Goal: Contribute content: Contribute content

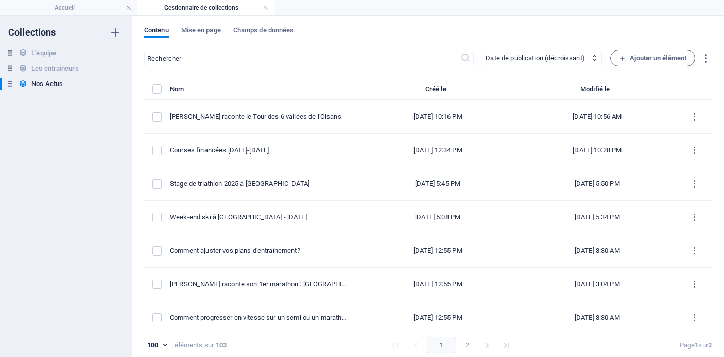
select select "columns.publishing_date_DESC"
click at [654, 59] on span "Ajouter un élément" at bounding box center [652, 58] width 67 height 12
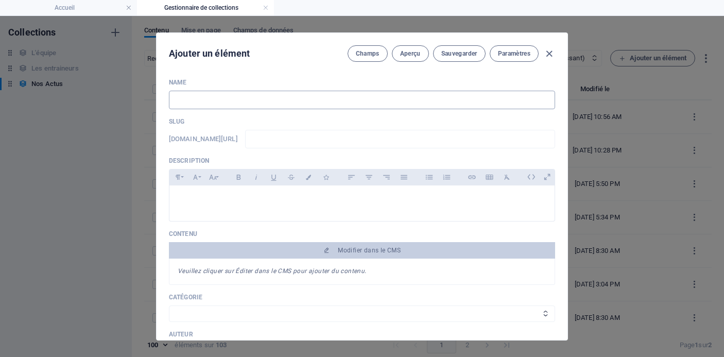
click at [302, 100] on input "text" at bounding box center [362, 100] width 386 height 19
type input "W"
type input "w"
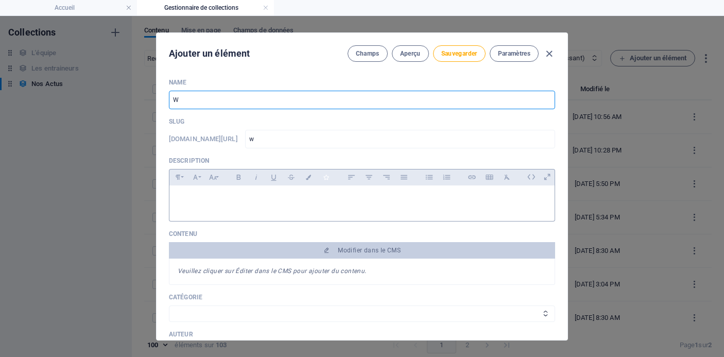
type input "We"
type input "we"
type input "Wee"
type input "wee"
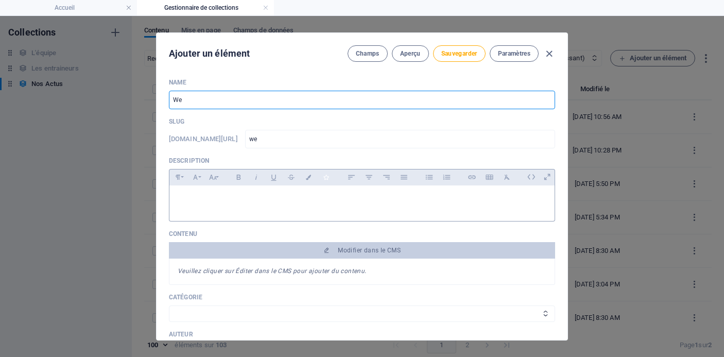
type input "wee"
type input "Week"
type input "week"
type input "Week-e"
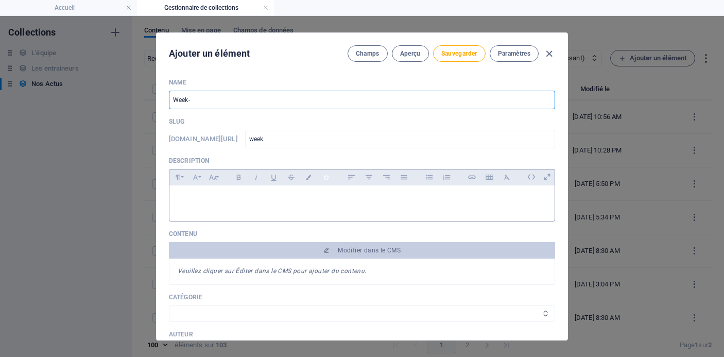
type input "week-e"
type input "Week-en"
type input "week-en"
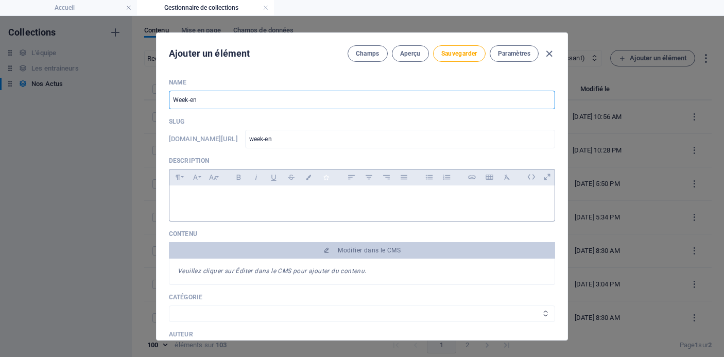
type input "Week-end"
type input "week-end"
type input "Week-end t"
type input "week-end-t"
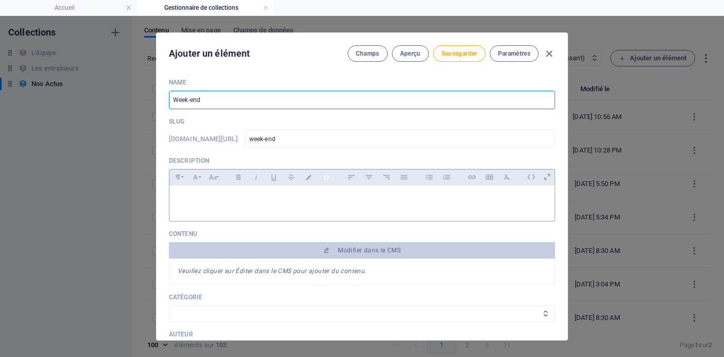
type input "week-end-t"
type input "Week-end tr"
type input "week-end-tr"
type input "Week-end tra"
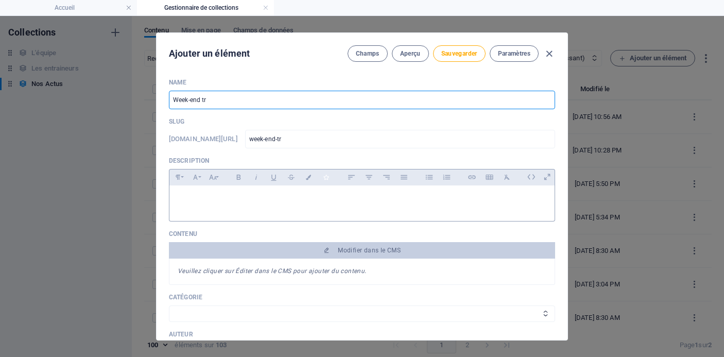
type input "week-end-tra"
type input "Week-end trai"
type input "week-end-trai"
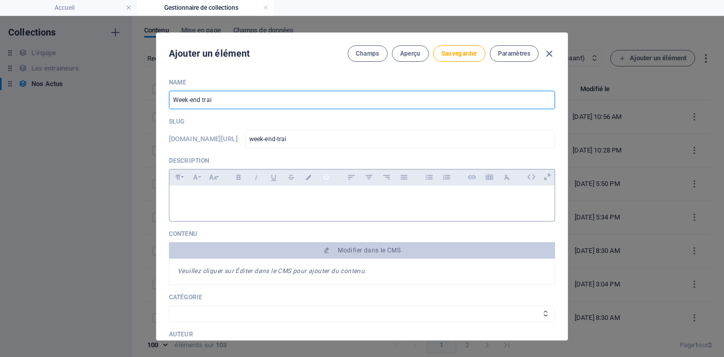
type input "Week-end trail"
type input "week-end-trail"
type input "Week-end trail e"
type input "week-end-trail-e"
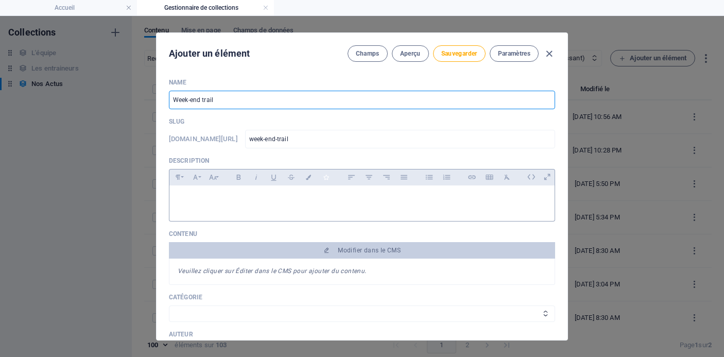
type input "week-end-trail-e"
type input "Week-end trail en"
type input "week-end-trail-en"
type input "Week-end trail en C"
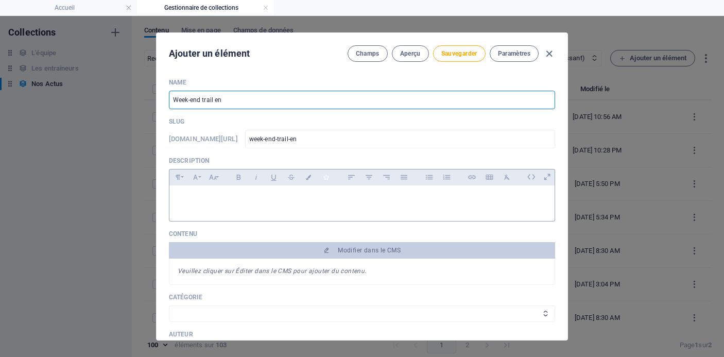
type input "week-end-trail-en-c"
type input "Week-end trail en Ch"
type input "week-end-trail-en-ch"
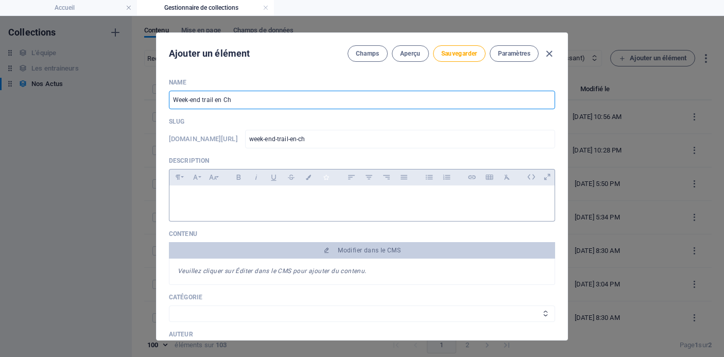
type input "Week-end trail en Cha"
type input "week-end-trail-en-cha"
type input "Week-end trail en Char"
type input "week-end-trail-en-char"
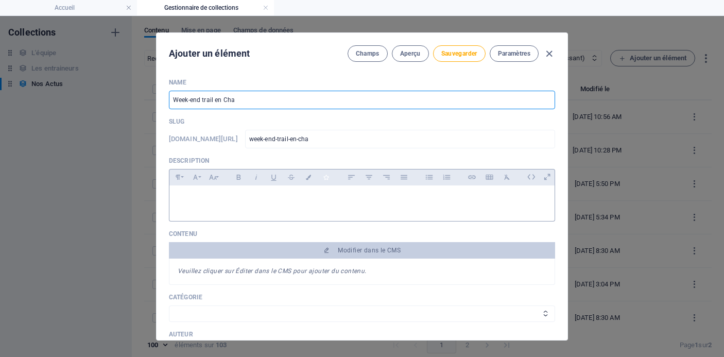
type input "week-end-trail-en-char"
type input "Week-end trail en Chart"
type input "week-end-trail-en-chart"
type input "Week-end trail en Chartr"
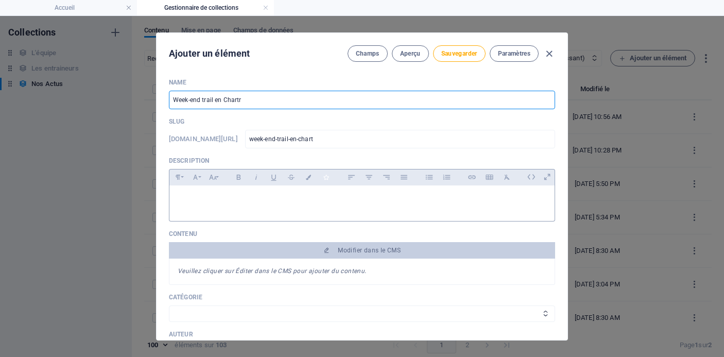
type input "week-end-trail-en-chartr"
type input "Week-end trail en Chartre"
type input "week-end-trail-en-chartre"
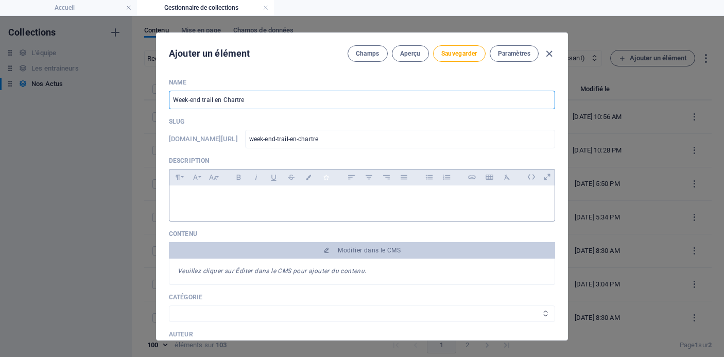
type input "Week-end trail en [GEOGRAPHIC_DATA]"
type input "week-end-trail-en-chartreu"
type input "Week-end trail en [GEOGRAPHIC_DATA]"
type input "week-end-trail-en-chartreus"
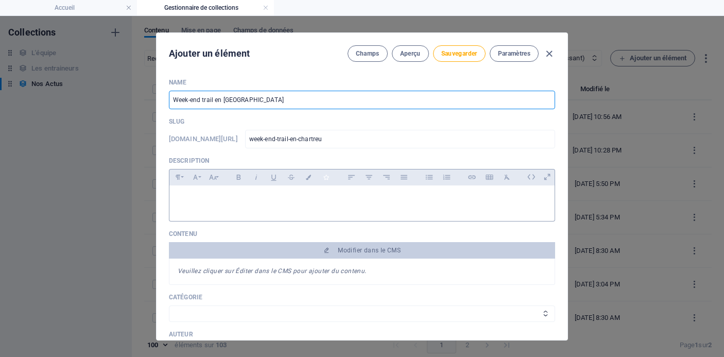
type input "week-end-trail-en-chartreus"
type input "Week-end trail en [GEOGRAPHIC_DATA]"
type input "week-end-trail-en-chartreuse"
type input "Week-end trail en [GEOGRAPHIC_DATA] - j"
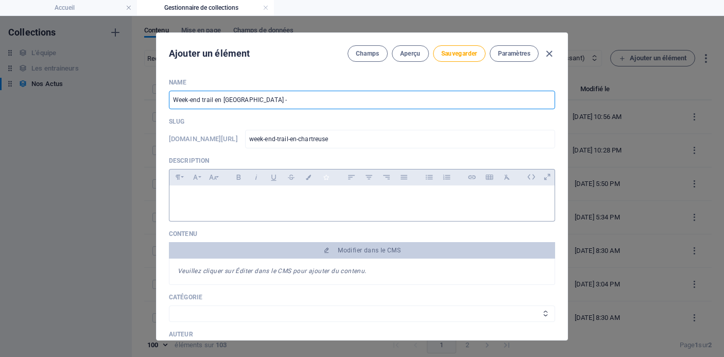
type input "week-end-trail-en-chartreuse-j"
type input "Week-end trail en [GEOGRAPHIC_DATA] - ju"
type input "week-end-trail-en-chartreuse-ju"
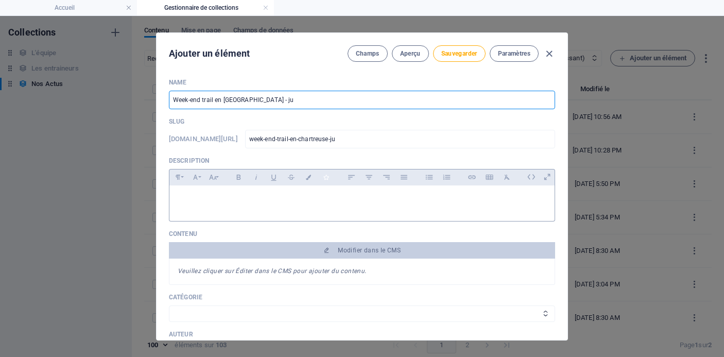
type input "Week-end trail en [GEOGRAPHIC_DATA] - jui"
type input "week-end-trail-en-chartreuse-jui"
type input "Week-end trail en [GEOGRAPHIC_DATA] - juin"
type input "week-end-trail-en-chartreuse-juin"
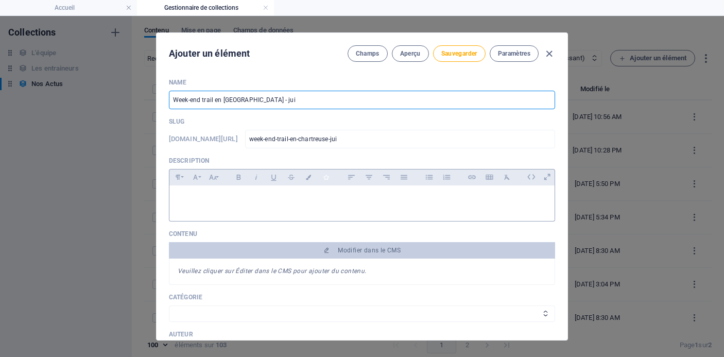
type input "week-end-trail-en-chartreuse-juin"
type input "Week-end trail en [GEOGRAPHIC_DATA] - [DATE]"
type input "week-end-trail-en-chartreuse-juin-2"
type input "Week-end trail en [GEOGRAPHIC_DATA] - [DATE]"
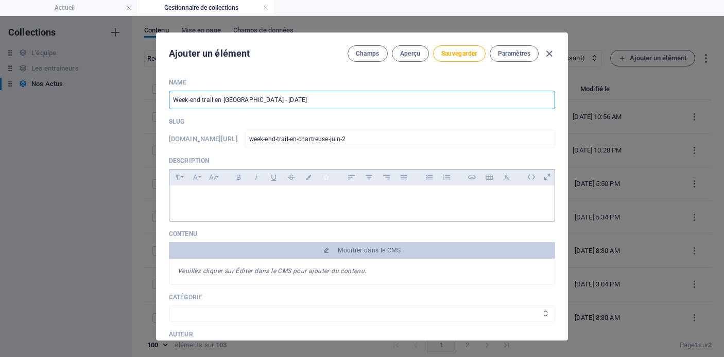
type input "week-end-trail-en-chartreuse-juin-22"
type input "Week-end trail en [GEOGRAPHIC_DATA] - [DATE]"
type input "week-end-trail-en-chartreuse-juin-2"
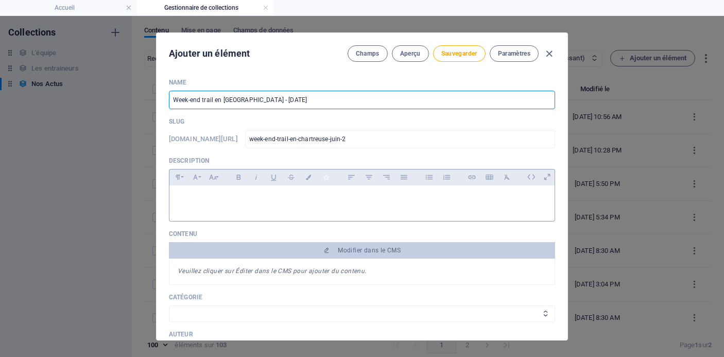
type input "Week-end trail en [GEOGRAPHIC_DATA] - [DATE]"
type input "week-end-trail-en-chartreuse-juin-20"
type input "Week-end trail en [GEOGRAPHIC_DATA] - juin 202"
type input "week-end-trail-en-chartreuse-juin-202"
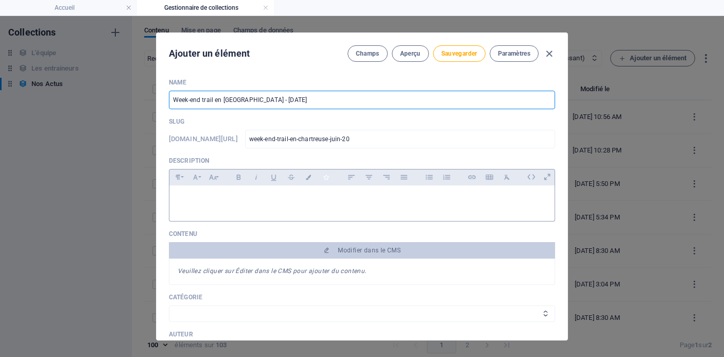
type input "week-end-trail-en-chartreuse-juin-202"
type input "Week-end trail en [GEOGRAPHIC_DATA] - [DATE]"
type input "week-end-trail-en-chartreuse-juin-2025"
type input "Week-end trail en [GEOGRAPHIC_DATA] - [DATE]"
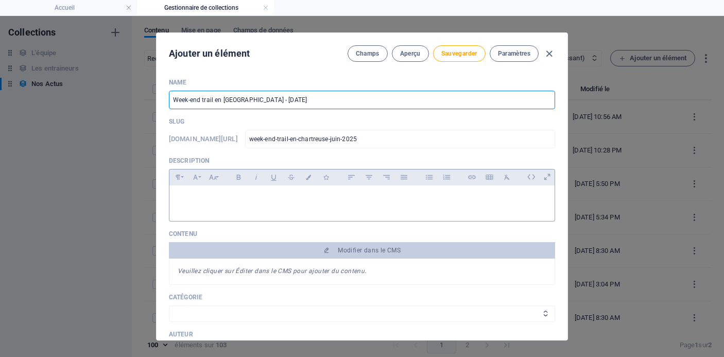
click at [251, 215] on div at bounding box center [361, 200] width 385 height 31
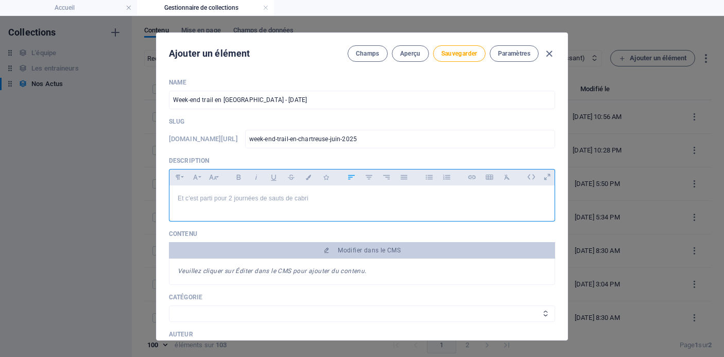
click at [267, 199] on p "Et c'est parti pour 2 journées de sauts de cabri" at bounding box center [362, 198] width 368 height 10
click at [353, 200] on p "Et c'est parti pour 2 journées de grimpe et sauts de cabri" at bounding box center [362, 198] width 368 height 10
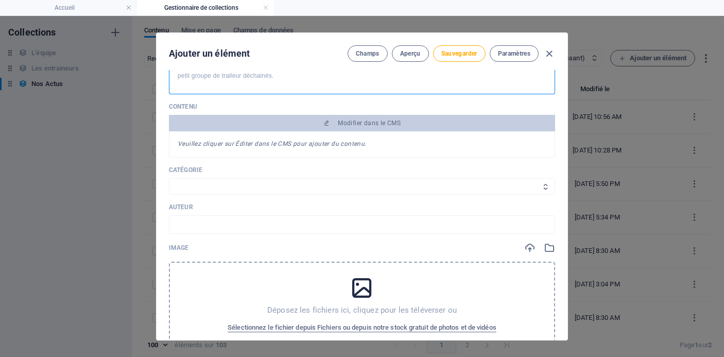
scroll to position [147, 0]
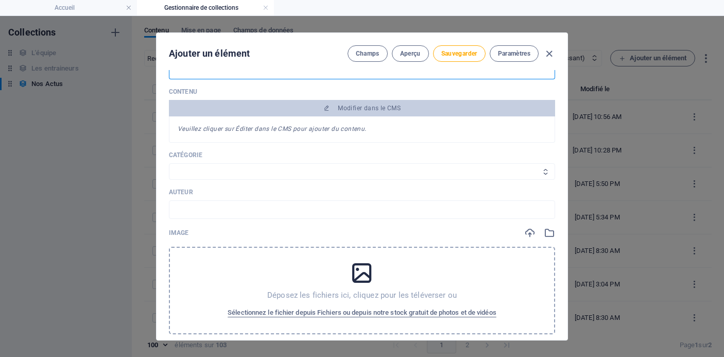
click at [215, 167] on select "Les résultats Les récits de course Événements Conseils sportifs" at bounding box center [362, 171] width 386 height 16
select select "Événements"
click at [169, 163] on select "Les résultats Les récits de course Événements Conseils sportifs" at bounding box center [362, 171] width 386 height 16
click at [250, 205] on input "text" at bounding box center [362, 209] width 386 height 19
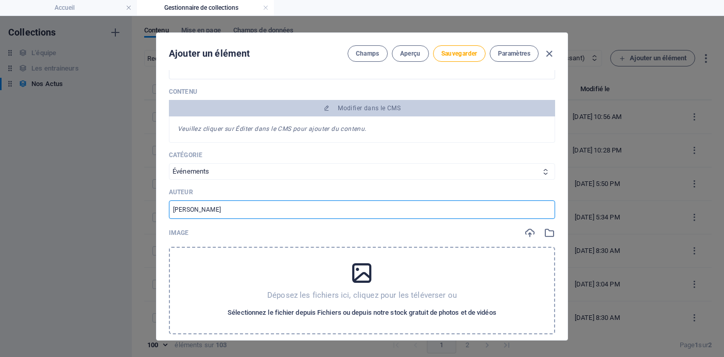
type input "[PERSON_NAME]"
click at [364, 311] on span "Sélectionnez le fichier depuis Fichiers ou depuis notre stock gratuit de photos…" at bounding box center [361, 312] width 269 height 12
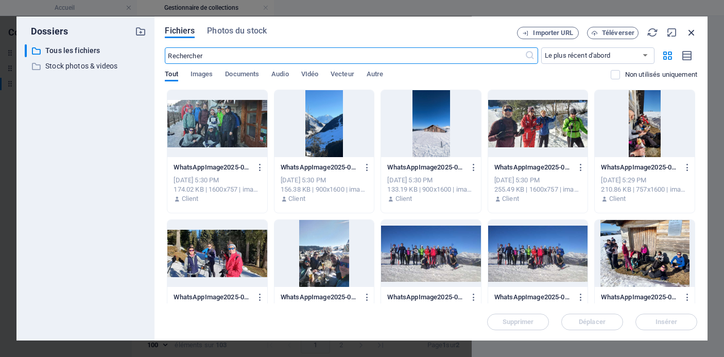
click at [687, 32] on icon "button" at bounding box center [690, 32] width 11 height 11
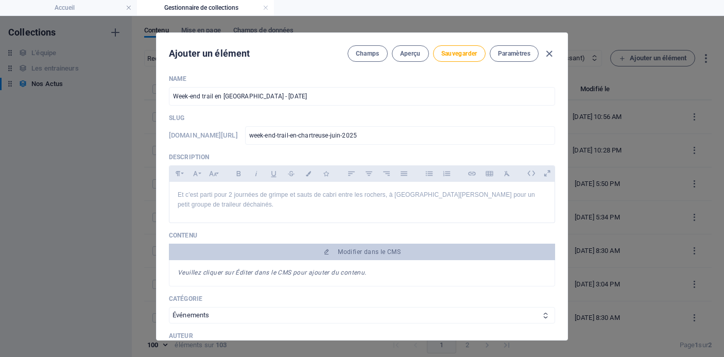
scroll to position [0, 0]
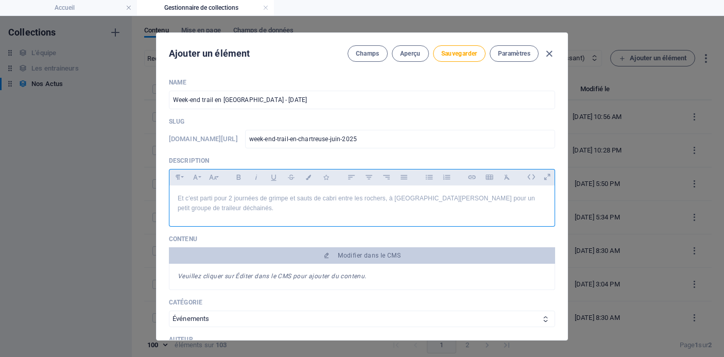
click at [286, 207] on p "Et c'est parti pour 2 journées de grimpe et sauts de cabri entre les rochers, à…" at bounding box center [362, 203] width 368 height 20
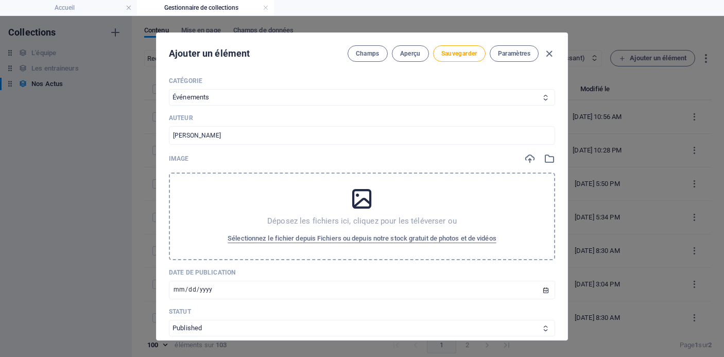
scroll to position [237, 0]
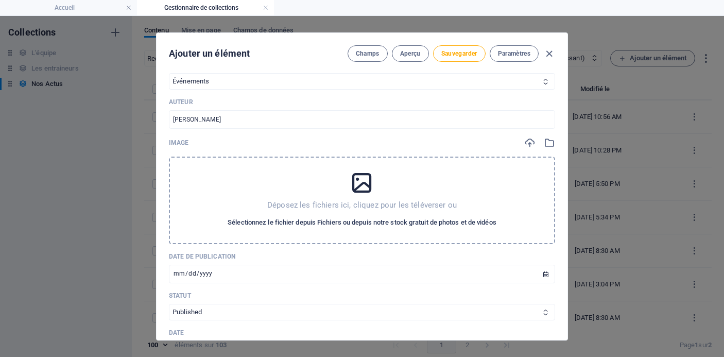
click at [347, 224] on span "Sélectionnez le fichier depuis Fichiers ou depuis notre stock gratuit de photos…" at bounding box center [361, 222] width 269 height 12
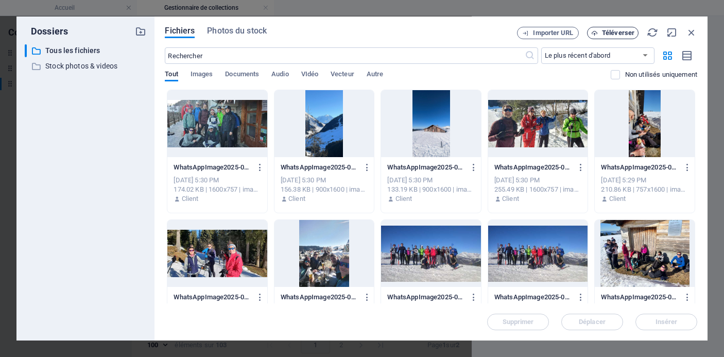
click at [625, 34] on span "Téléverser" at bounding box center [618, 33] width 32 height 6
click at [618, 32] on span "Téléverser" at bounding box center [618, 33] width 32 height 6
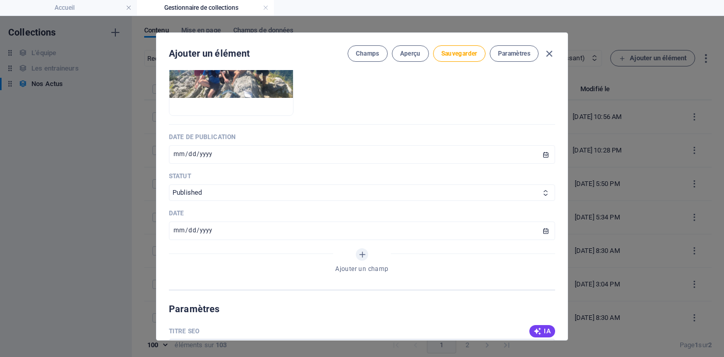
scroll to position [417, 0]
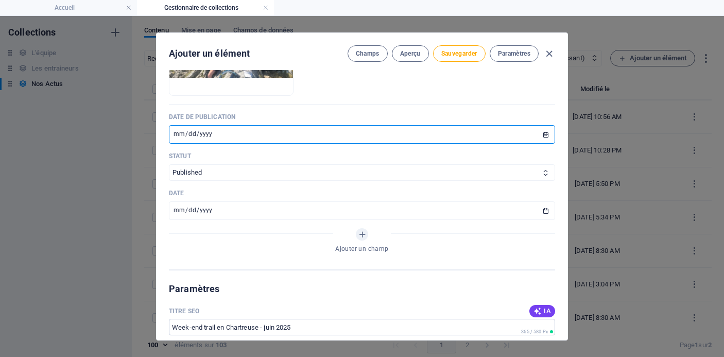
click at [191, 135] on input "[DATE]" at bounding box center [362, 134] width 386 height 19
click at [189, 134] on input "[DATE]" at bounding box center [362, 134] width 386 height 19
type input "[DATE]"
click at [223, 211] on input "[DATE]" at bounding box center [362, 210] width 386 height 19
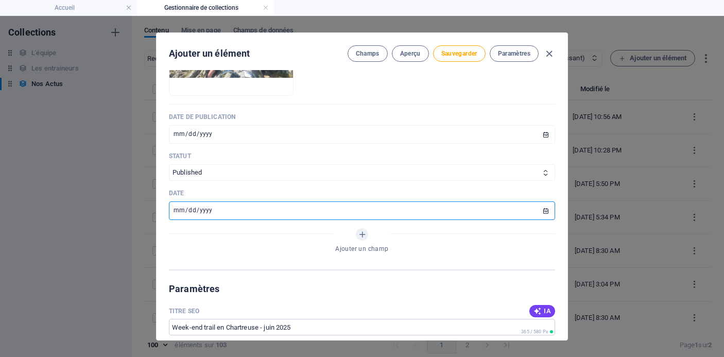
click at [187, 210] on input "[DATE]" at bounding box center [362, 210] width 386 height 19
type input "[DATE]"
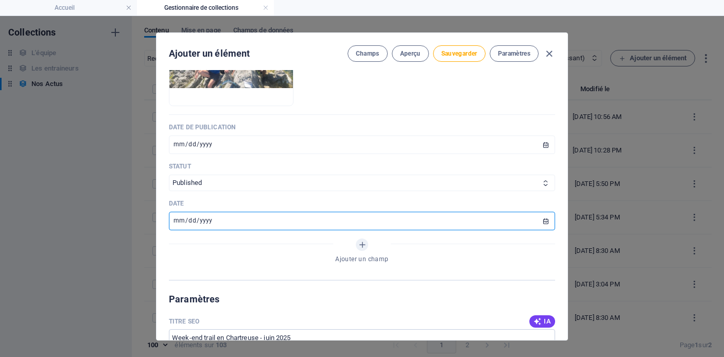
scroll to position [57, 0]
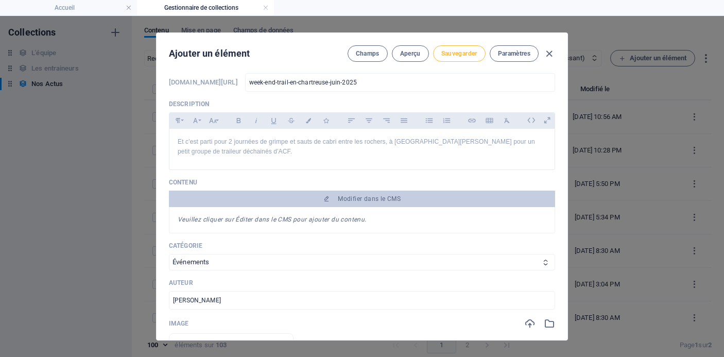
click at [449, 58] on button "Sauvegarder" at bounding box center [459, 53] width 52 height 16
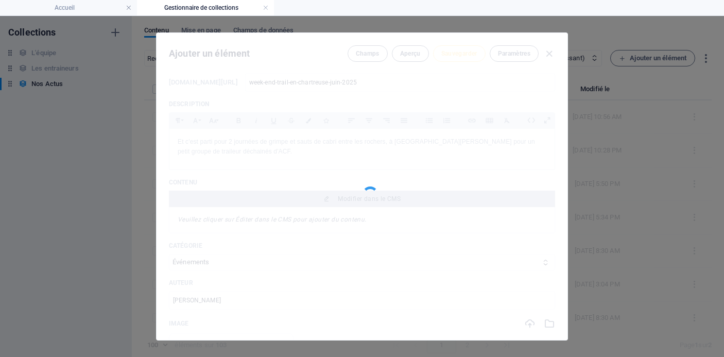
type input "week-end-trail-en-chartreuse-juin-2025"
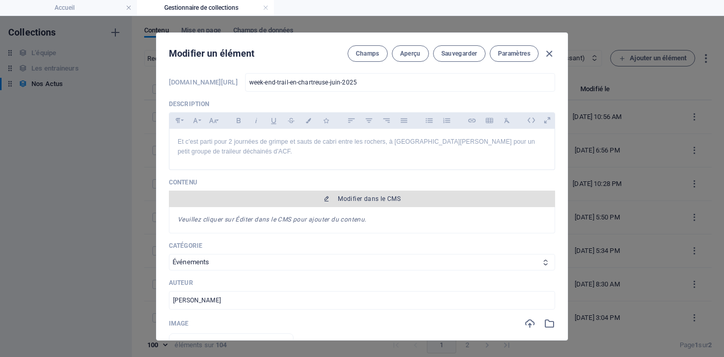
click at [373, 196] on span "Modifier dans le CMS" at bounding box center [369, 199] width 63 height 8
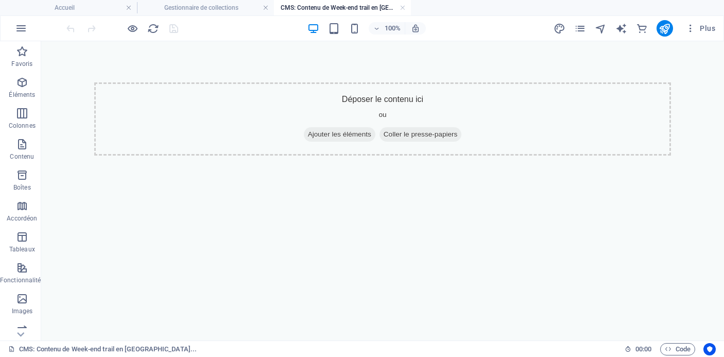
scroll to position [0, 0]
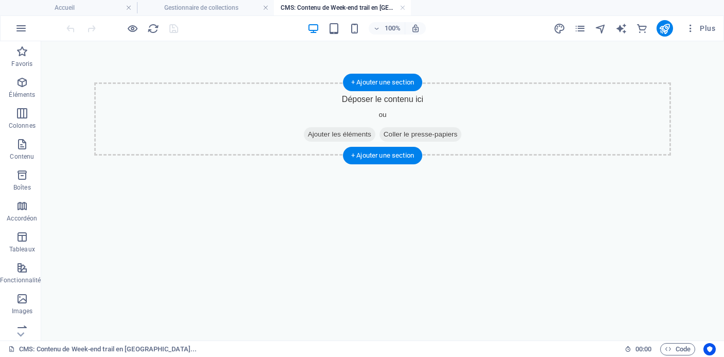
click at [353, 136] on span "Ajouter les éléments" at bounding box center [340, 134] width 72 height 14
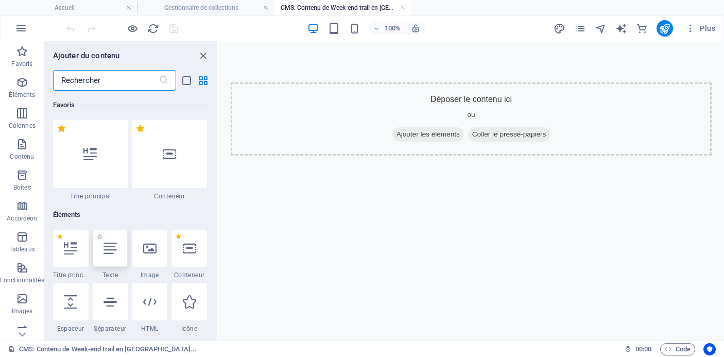
click at [115, 246] on icon at bounding box center [109, 247] width 13 height 13
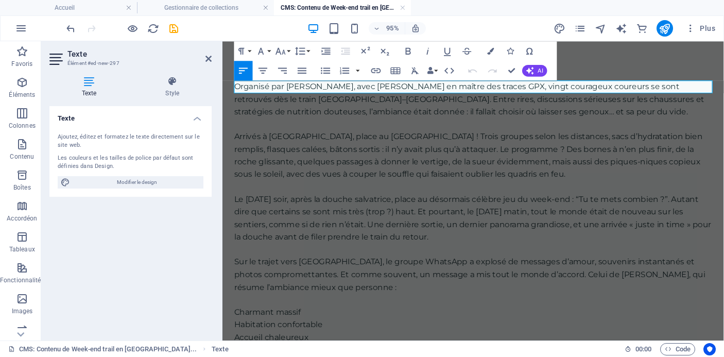
scroll to position [16478, 1]
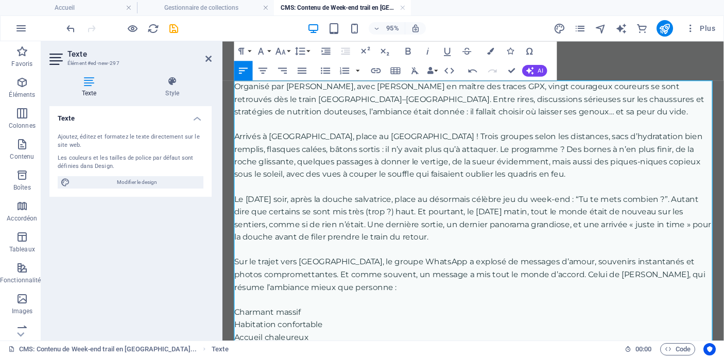
click at [566, 208] on p "Le [DATE] soir, après la douche salvatrice, place au désormais célèbre jeu du w…" at bounding box center [486, 227] width 503 height 52
click at [482, 152] on p "Arrivés à [GEOGRAPHIC_DATA], place au [GEOGRAPHIC_DATA] ! Trois groupes selon l…" at bounding box center [486, 161] width 503 height 52
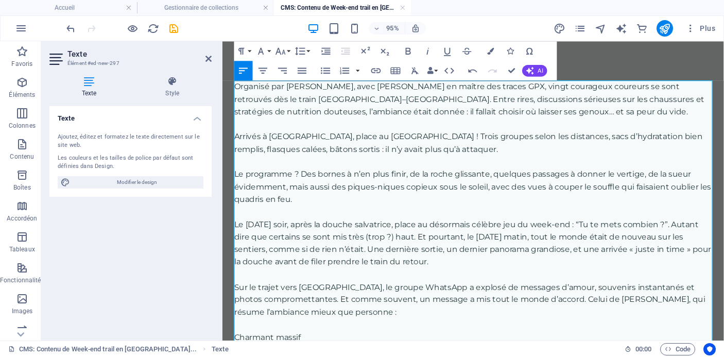
click at [441, 300] on p "Sur le trajet vers [GEOGRAPHIC_DATA], le groupe WhatsApp a explosé de messages …" at bounding box center [486, 313] width 503 height 40
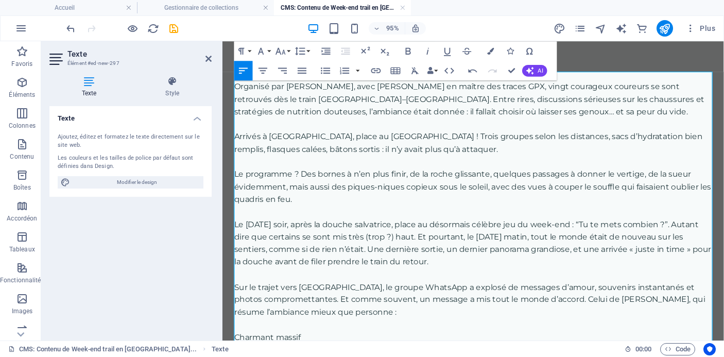
scroll to position [28, 0]
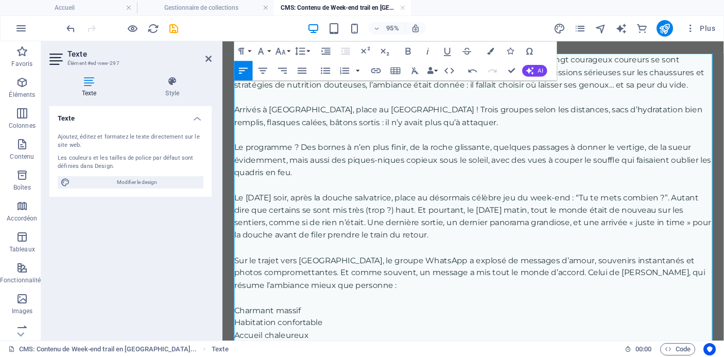
click at [487, 205] on p "Le [DATE] soir, après la douche salvatrice, place au désormais célèbre jeu du w…" at bounding box center [486, 225] width 503 height 52
drag, startPoint x: 520, startPoint y: 206, endPoint x: 451, endPoint y: 206, distance: 69.0
click at [451, 206] on p "Le [DATE] soir, après la douche salvatrice, place au désormais célèbre jeu du w…" at bounding box center [486, 225] width 503 height 52
click at [520, 312] on p at bounding box center [486, 310] width 503 height 13
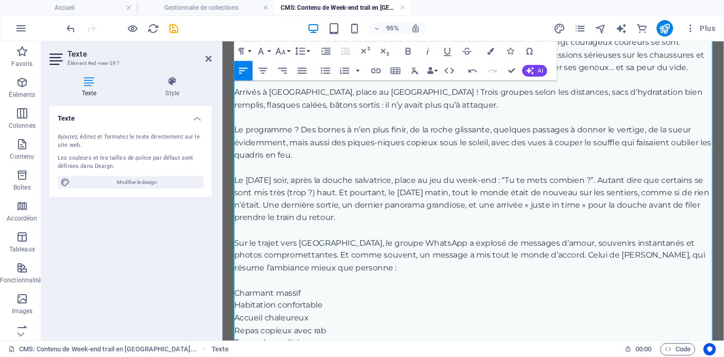
scroll to position [52, 0]
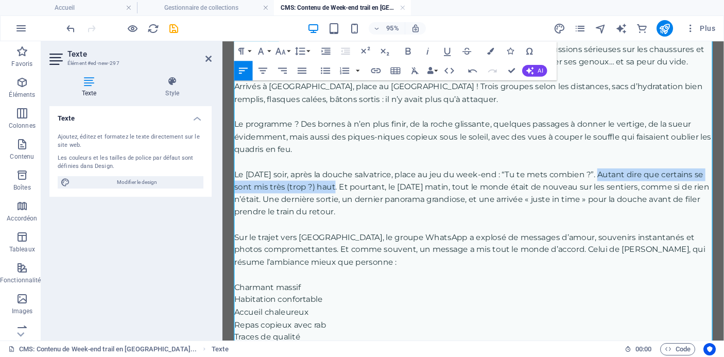
drag, startPoint x: 340, startPoint y: 194, endPoint x: 622, endPoint y: 180, distance: 282.9
click at [622, 180] on p "Le [DATE] soir, après la douche salvatrice, place au jeu du week-end : “Tu te m…" at bounding box center [486, 201] width 503 height 52
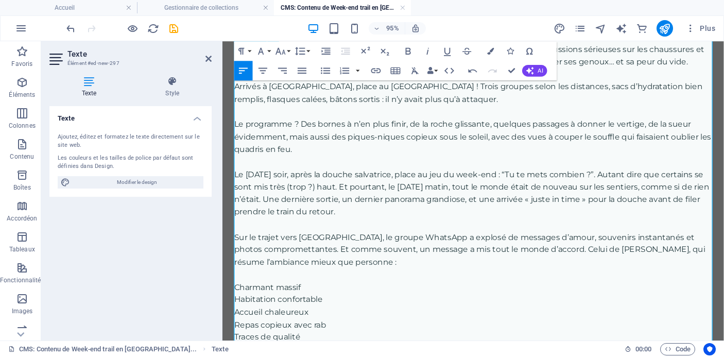
click at [643, 193] on p "Le [DATE] soir, après la douche salvatrice, place au jeu du week-end : “Tu te m…" at bounding box center [486, 201] width 503 height 52
drag, startPoint x: 722, startPoint y: 183, endPoint x: 341, endPoint y: 194, distance: 381.0
click at [341, 194] on p "Le [DATE] soir, après la douche salvatrice, place au jeu du week-end : “Tu te m…" at bounding box center [486, 201] width 503 height 52
click at [460, 260] on p "Sur le trajet vers [GEOGRAPHIC_DATA], le groupe WhatsApp a explosé de messages …" at bounding box center [486, 261] width 503 height 40
drag, startPoint x: 512, startPoint y: 197, endPoint x: 449, endPoint y: 197, distance: 62.8
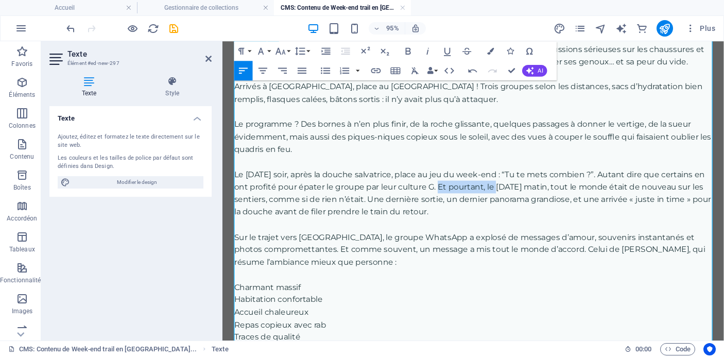
click at [449, 197] on p "Le [DATE] soir, après la douche salvatrice, place au jeu du week-end : “Tu te m…" at bounding box center [486, 201] width 503 height 52
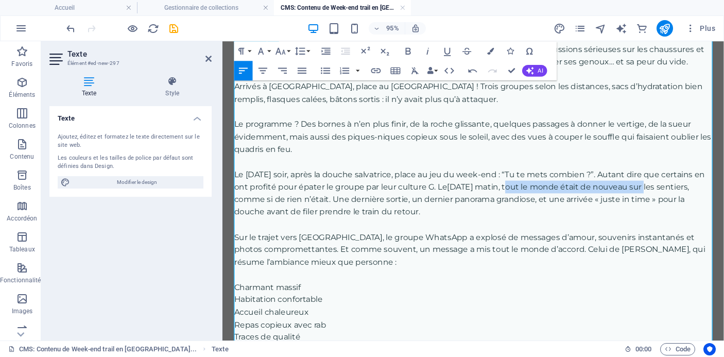
drag, startPoint x: 531, startPoint y: 194, endPoint x: 676, endPoint y: 197, distance: 145.2
click at [676, 197] on p "Le [DATE] soir, après la douche salvatrice, place au jeu du week-end : “Tu te m…" at bounding box center [486, 201] width 503 height 52
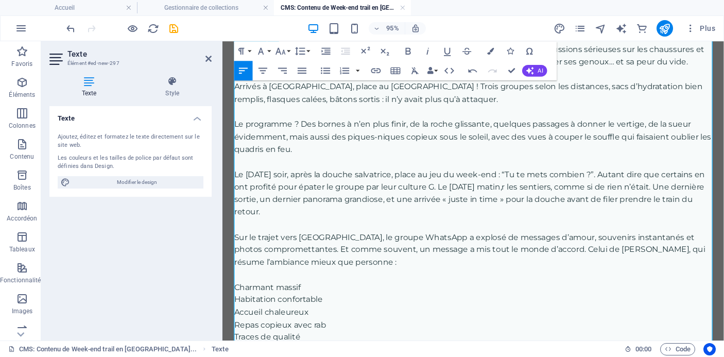
click at [540, 193] on p "Le [DATE] soir, après la douche salvatrice, place au jeu du week-end : “Tu te m…" at bounding box center [486, 201] width 503 height 52
click at [542, 239] on p at bounding box center [486, 233] width 503 height 13
drag, startPoint x: 621, startPoint y: 193, endPoint x: 687, endPoint y: 193, distance: 66.4
click at [687, 193] on p "Le [DATE] soir, après la douche salvatrice, place au jeu du week-end : “Tu te m…" at bounding box center [486, 201] width 503 height 52
drag, startPoint x: 729, startPoint y: 193, endPoint x: 662, endPoint y: 193, distance: 66.9
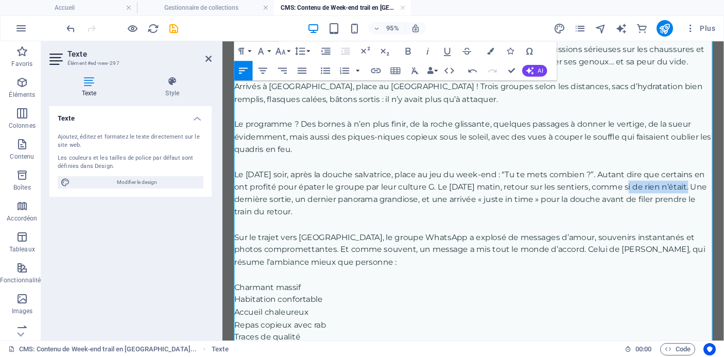
click at [662, 193] on p "Le [DATE] soir, après la douche salvatrice, place au jeu du week-end : “Tu te m…" at bounding box center [486, 201] width 503 height 52
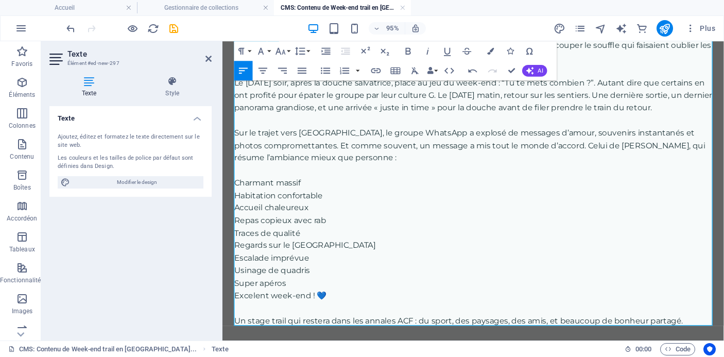
scroll to position [150, 0]
drag, startPoint x: 409, startPoint y: 149, endPoint x: 313, endPoint y: 149, distance: 95.7
click at [313, 149] on p "Sur le trajet vers [GEOGRAPHIC_DATA], le groupe WhatsApp a explosé de messages …" at bounding box center [486, 150] width 503 height 40
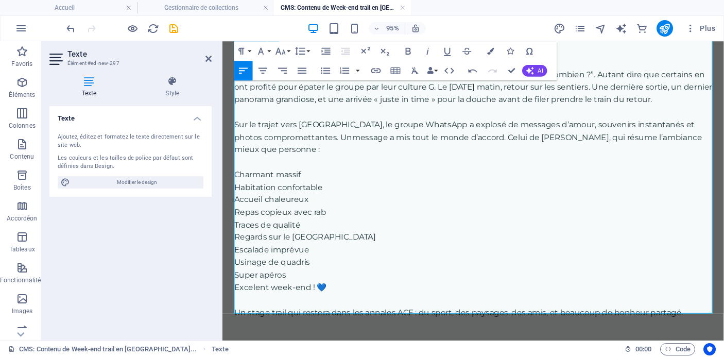
scroll to position [163, 0]
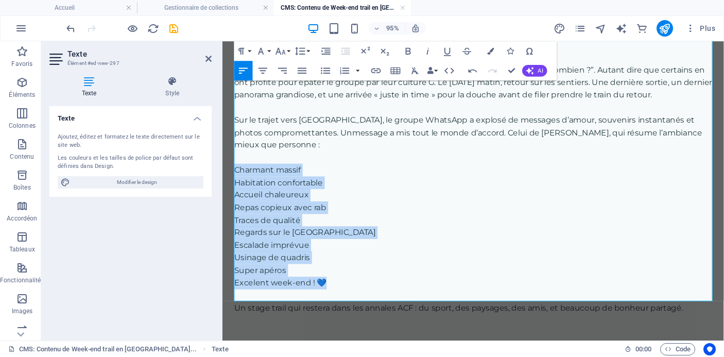
drag, startPoint x: 332, startPoint y: 283, endPoint x: 228, endPoint y: 164, distance: 157.9
click at [228, 164] on div "Organisé par [PERSON_NAME], avec [PERSON_NAME] en maître des traces GPX, vingt …" at bounding box center [485, 124] width 527 height 490
click at [258, 290] on em "Excelent week-end ! 💙" at bounding box center [283, 295] width 97 height 10
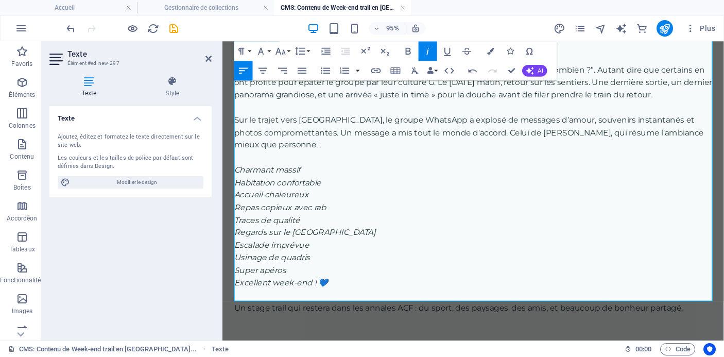
click at [398, 302] on p at bounding box center [486, 308] width 503 height 13
click at [431, 339] on div "Organisé par [PERSON_NAME], avec [PERSON_NAME] en maître des traces GPX, vingt …" at bounding box center [485, 124] width 527 height 490
click at [206, 55] on icon at bounding box center [208, 59] width 6 height 8
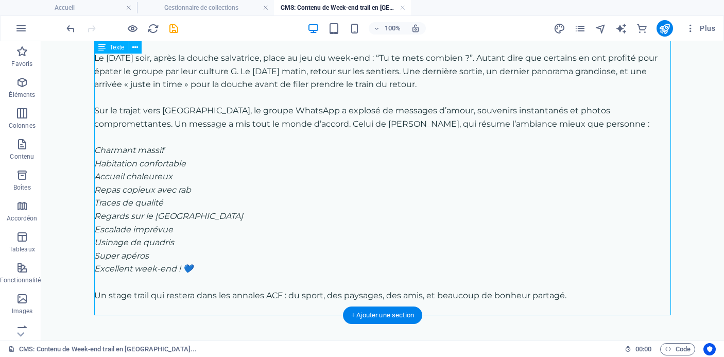
scroll to position [149, 0]
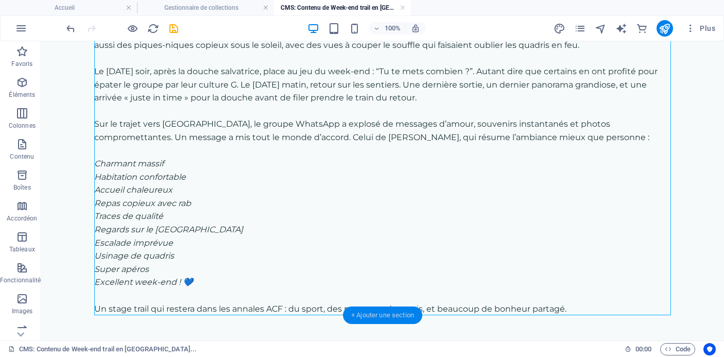
click at [372, 314] on div "+ Ajouter une section" at bounding box center [382, 314] width 79 height 17
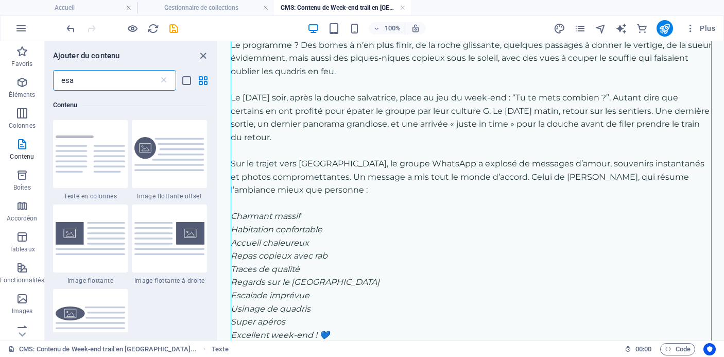
scroll to position [0, 0]
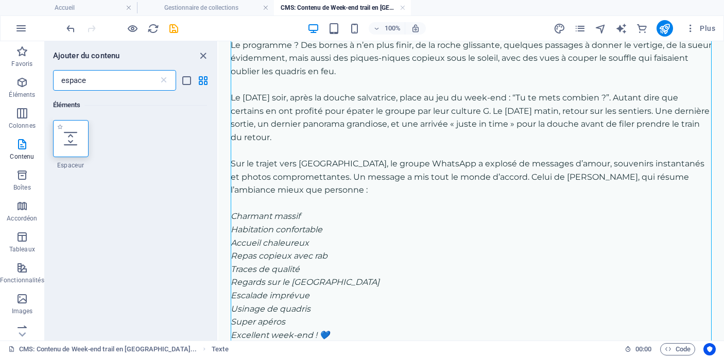
type input "espace"
click at [74, 141] on icon at bounding box center [70, 138] width 13 height 13
select select "px"
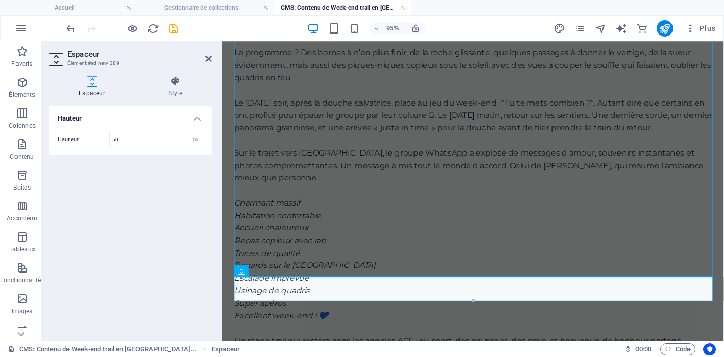
scroll to position [188, 0]
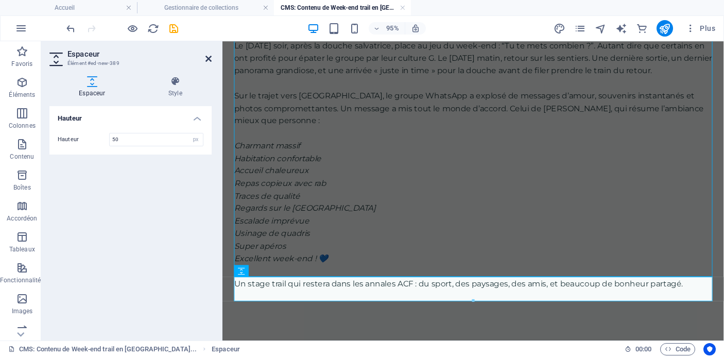
click at [210, 56] on icon at bounding box center [208, 59] width 6 height 8
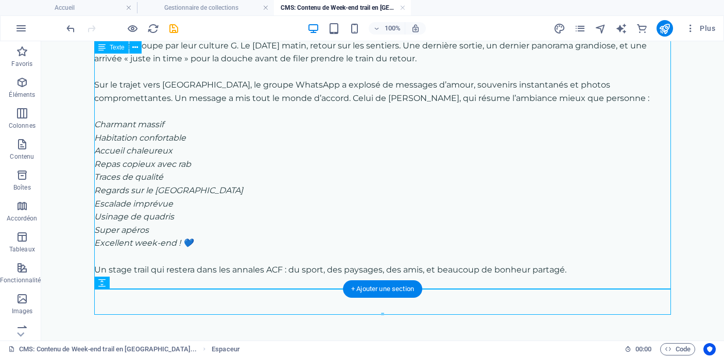
scroll to position [175, 0]
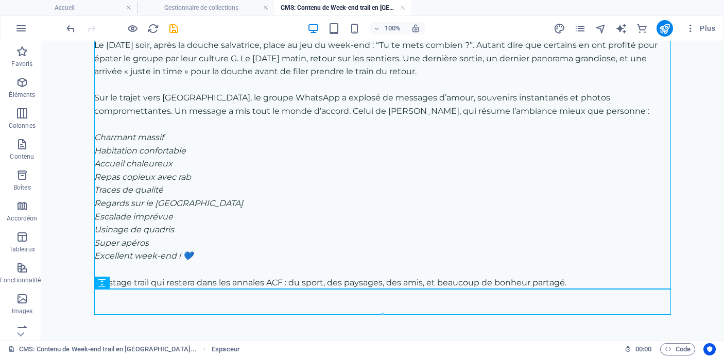
click at [406, 329] on div "Organisé par [PERSON_NAME], avec [PERSON_NAME] en maître des traces GPX, vingt …" at bounding box center [382, 111] width 601 height 490
click at [383, 312] on div at bounding box center [382, 314] width 575 height 4
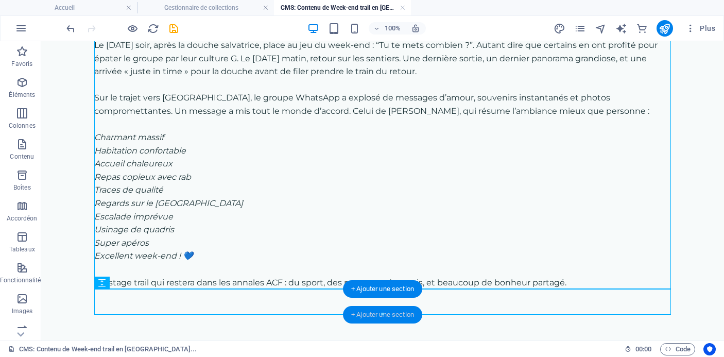
click at [381, 310] on div "+ Ajouter une section" at bounding box center [382, 314] width 79 height 17
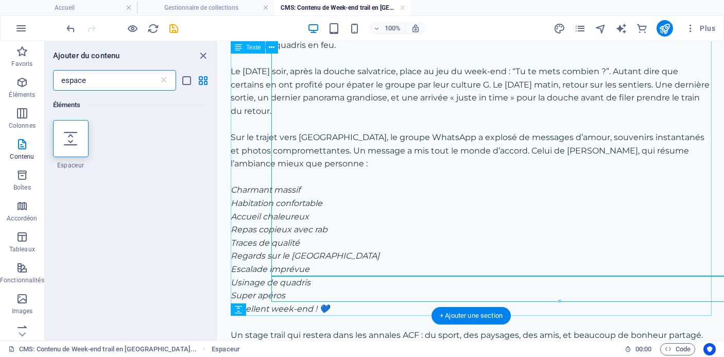
scroll to position [188, 0]
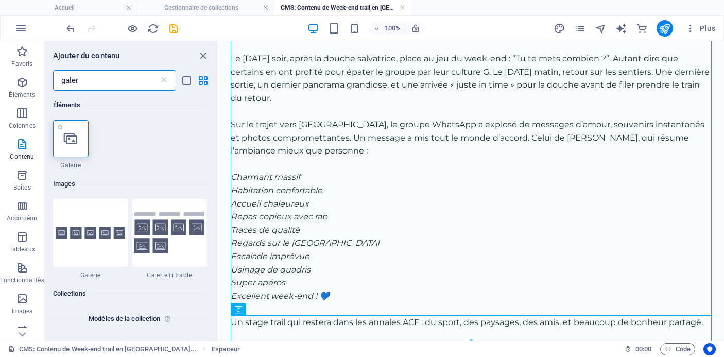
type input "galer"
click at [69, 136] on icon at bounding box center [70, 138] width 13 height 13
select select "4"
select select "%"
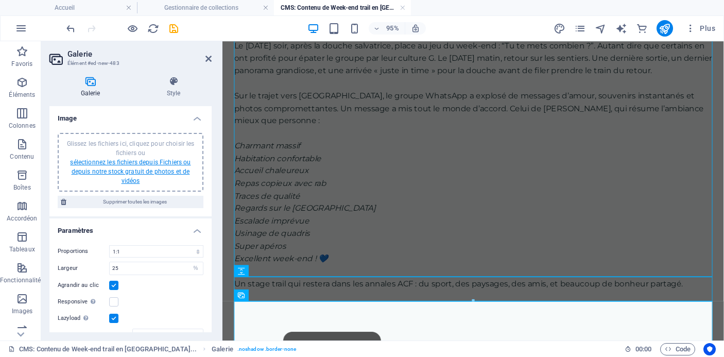
click at [137, 161] on link "sélectionnez les fichiers depuis Fichiers ou depuis notre stock gratuit de phot…" at bounding box center [130, 171] width 120 height 26
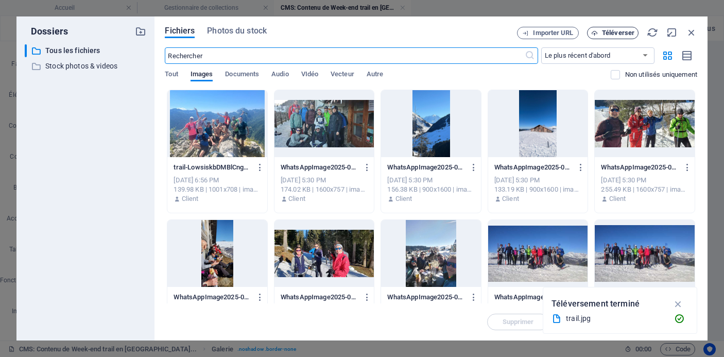
click at [608, 32] on span "Téléverser" at bounding box center [618, 33] width 32 height 6
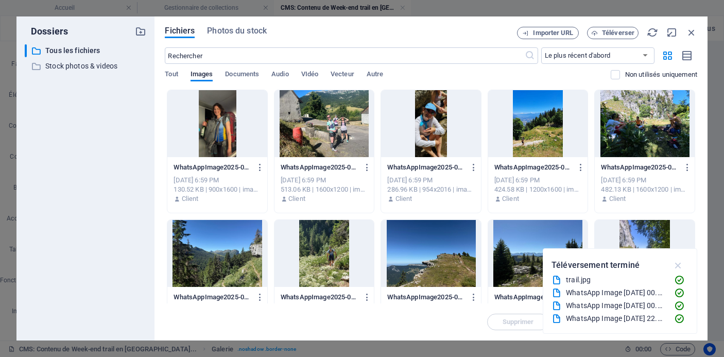
click at [678, 261] on icon "button" at bounding box center [678, 264] width 12 height 11
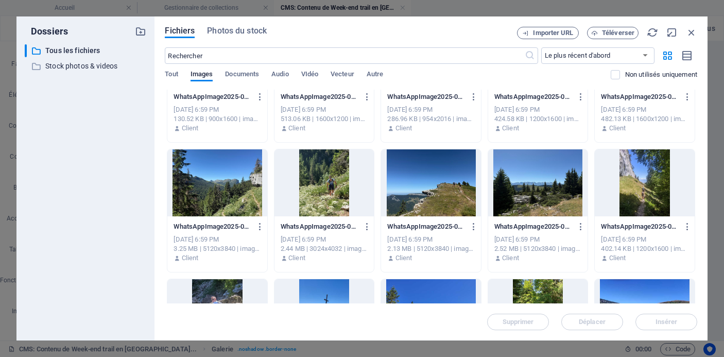
scroll to position [73, 0]
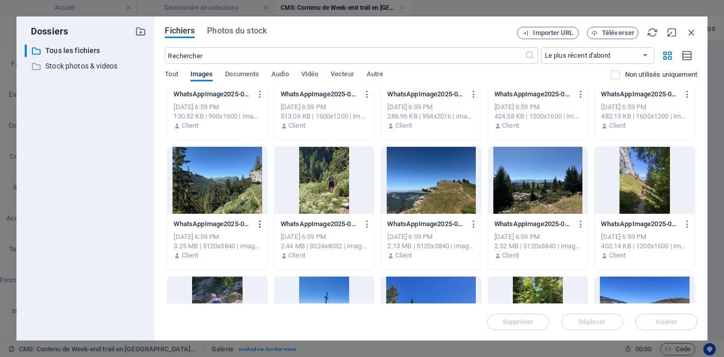
click at [258, 223] on icon "button" at bounding box center [260, 223] width 10 height 9
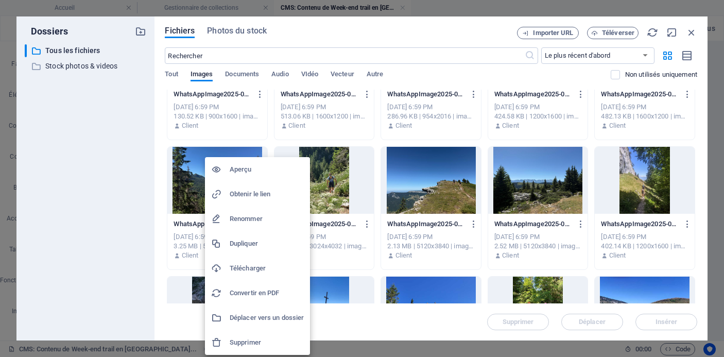
click at [257, 342] on h6 "Supprimer" at bounding box center [267, 342] width 74 height 12
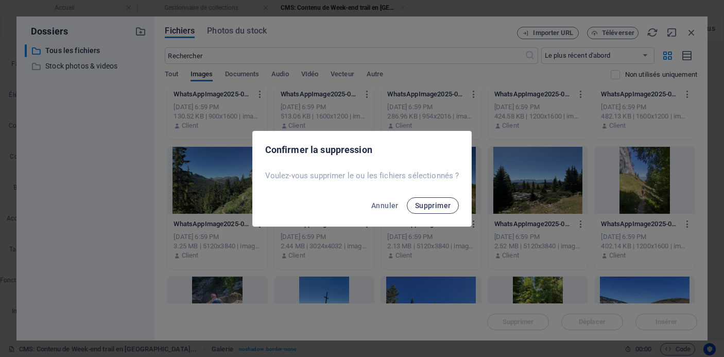
click at [436, 203] on span "Supprimer" at bounding box center [433, 205] width 36 height 8
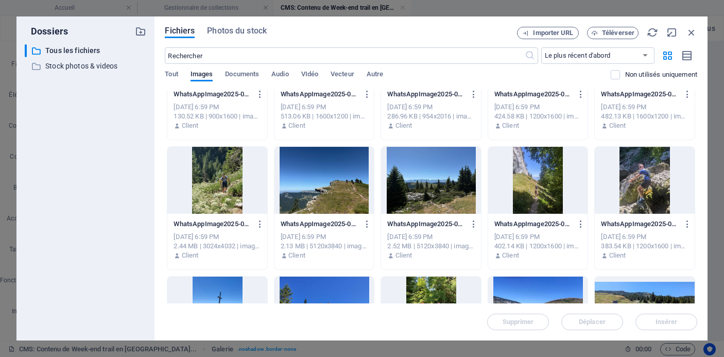
scroll to position [98, 0]
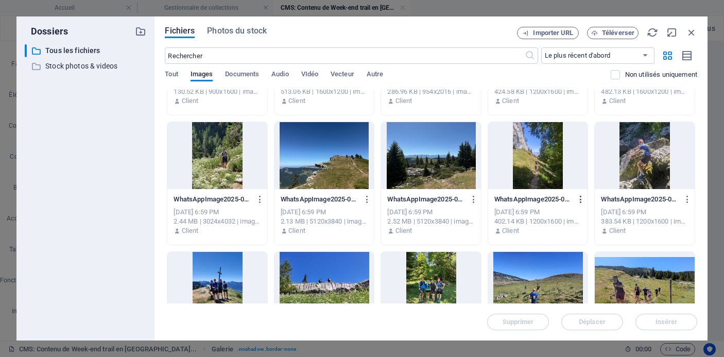
click at [578, 202] on icon "button" at bounding box center [581, 199] width 10 height 9
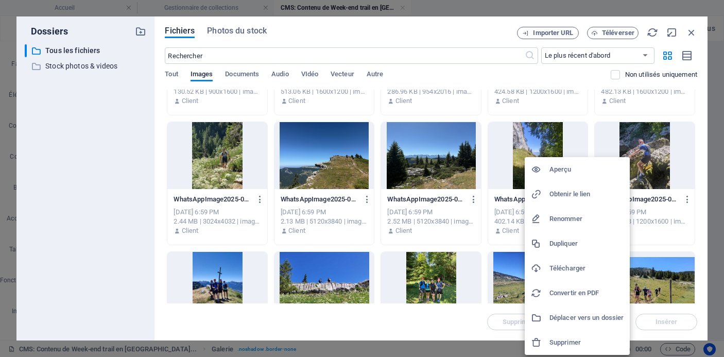
click at [566, 339] on h6 "Supprimer" at bounding box center [586, 342] width 74 height 12
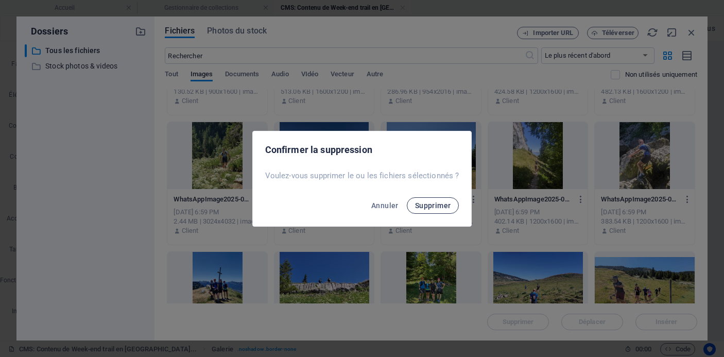
click at [439, 206] on span "Supprimer" at bounding box center [433, 205] width 36 height 8
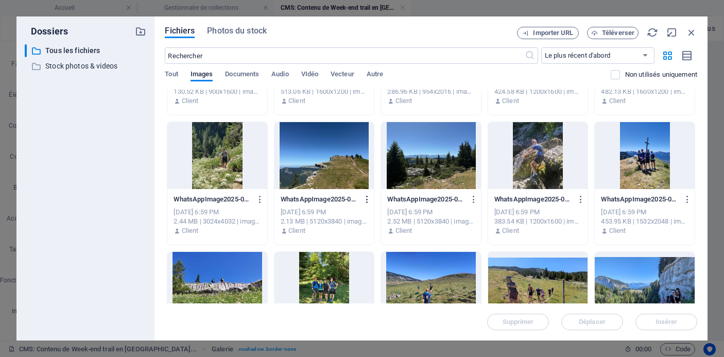
click at [365, 194] on button "button" at bounding box center [365, 199] width 14 height 16
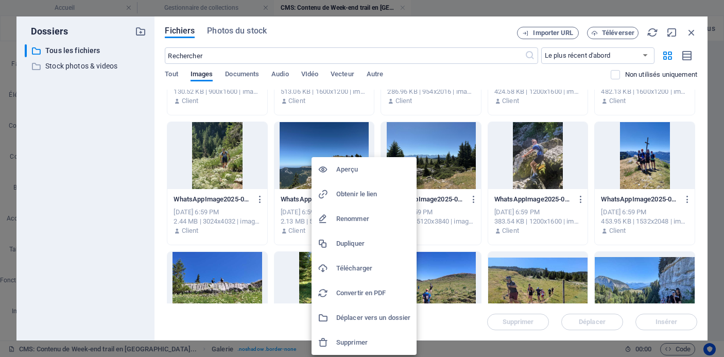
click at [374, 342] on h6 "Supprimer" at bounding box center [373, 342] width 74 height 12
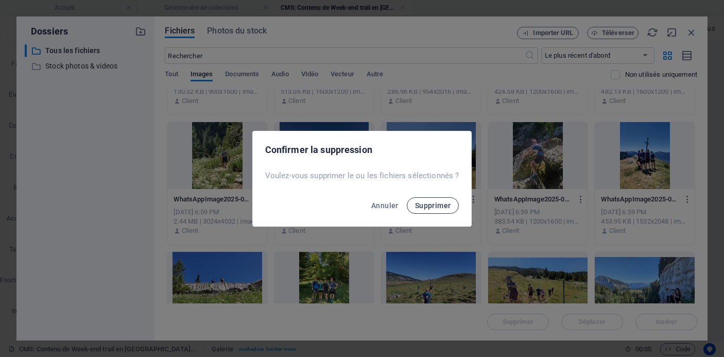
click at [428, 206] on span "Supprimer" at bounding box center [433, 205] width 36 height 8
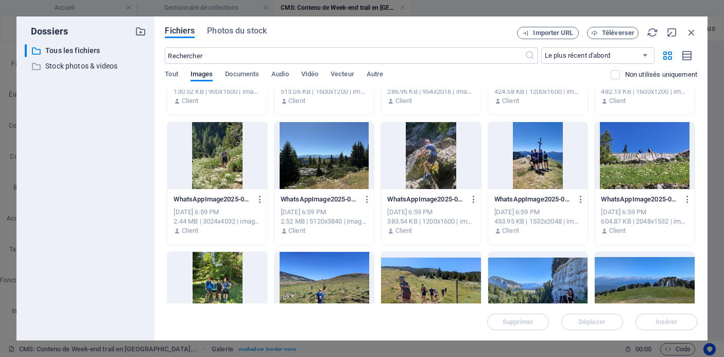
scroll to position [181, 0]
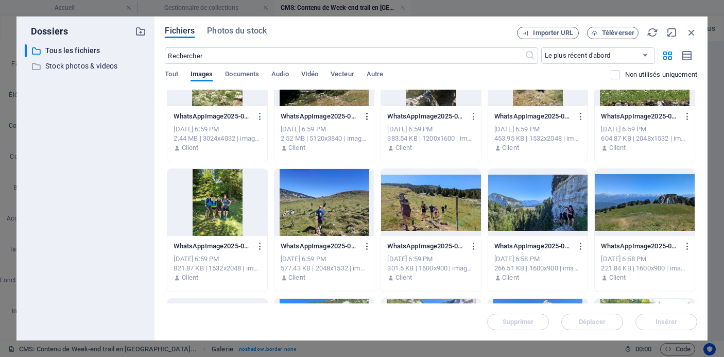
click at [363, 115] on icon "button" at bounding box center [367, 116] width 10 height 9
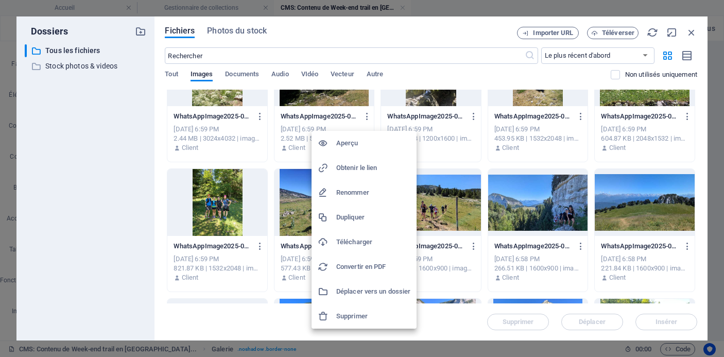
click at [367, 316] on h6 "Supprimer" at bounding box center [373, 316] width 74 height 12
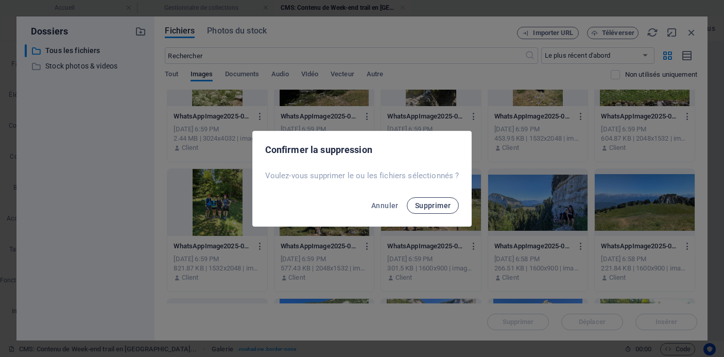
click at [446, 206] on span "Supprimer" at bounding box center [433, 205] width 36 height 8
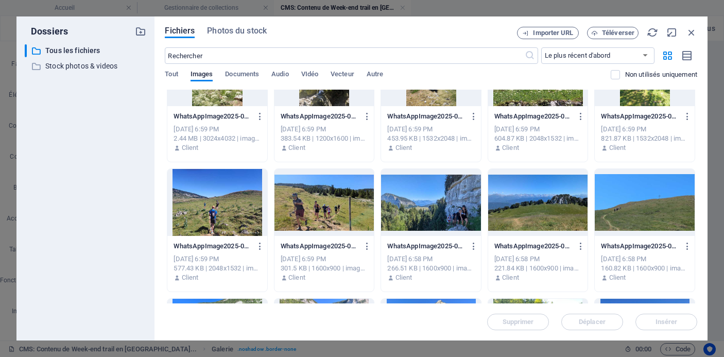
scroll to position [240, 0]
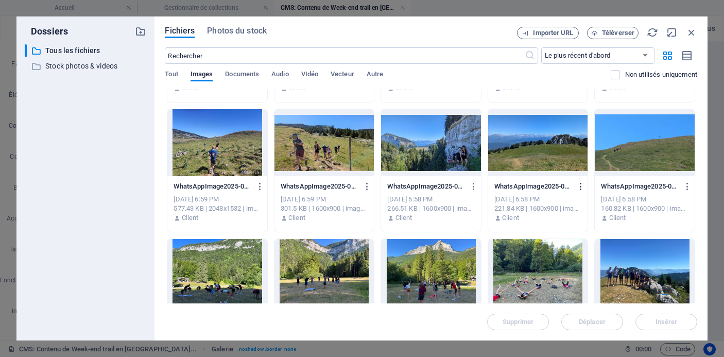
click at [576, 183] on icon "button" at bounding box center [581, 186] width 10 height 9
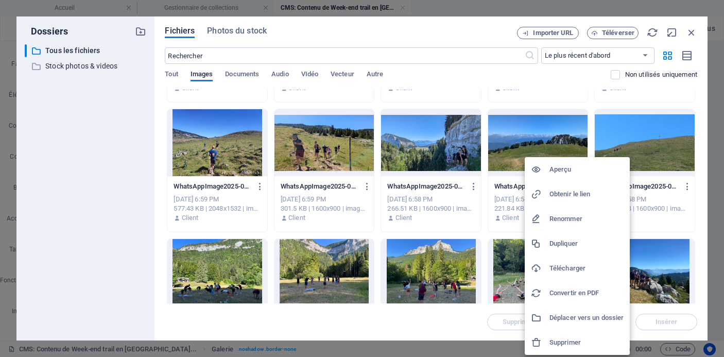
click at [563, 343] on h6 "Supprimer" at bounding box center [586, 342] width 74 height 12
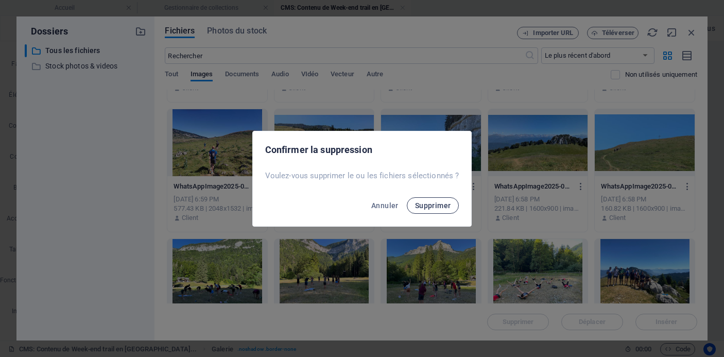
click at [441, 206] on span "Supprimer" at bounding box center [433, 205] width 36 height 8
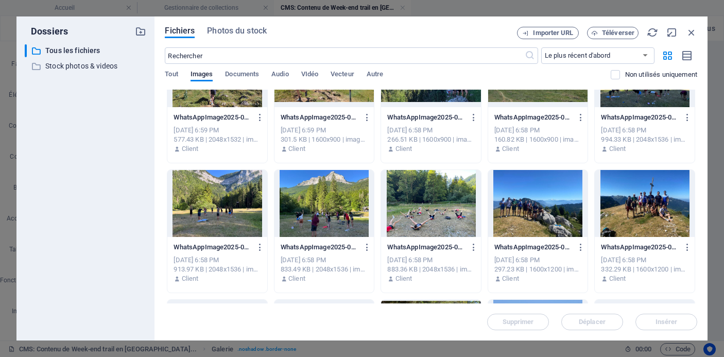
scroll to position [332, 0]
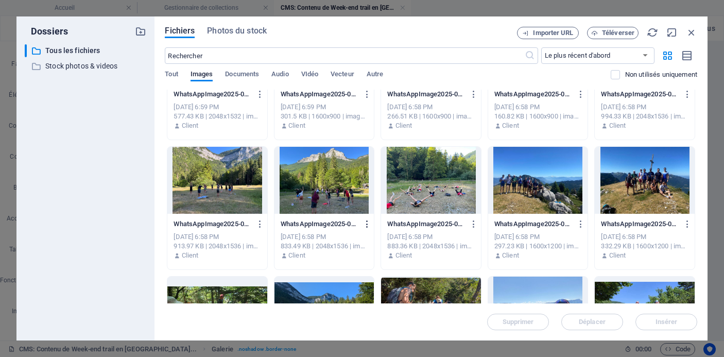
click at [367, 221] on icon "button" at bounding box center [367, 223] width 10 height 9
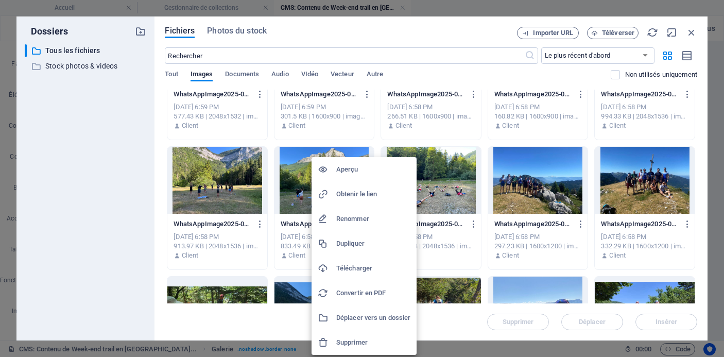
click at [364, 341] on h6 "Supprimer" at bounding box center [373, 342] width 74 height 12
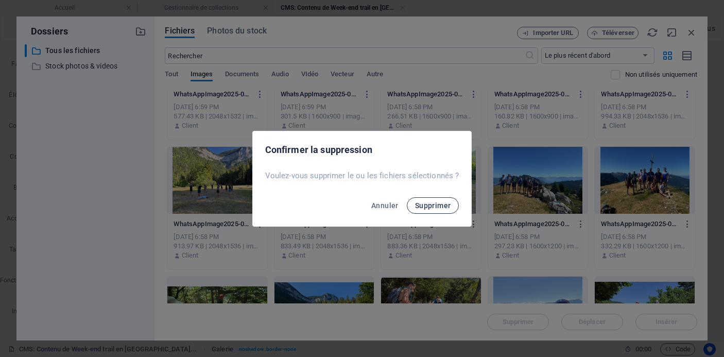
click at [427, 205] on span "Supprimer" at bounding box center [433, 205] width 36 height 8
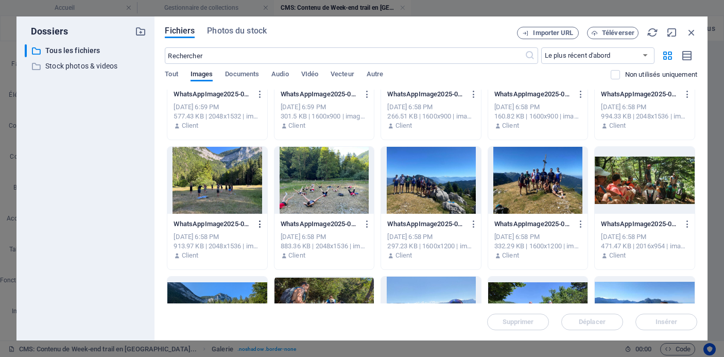
click at [259, 220] on icon "button" at bounding box center [260, 223] width 10 height 9
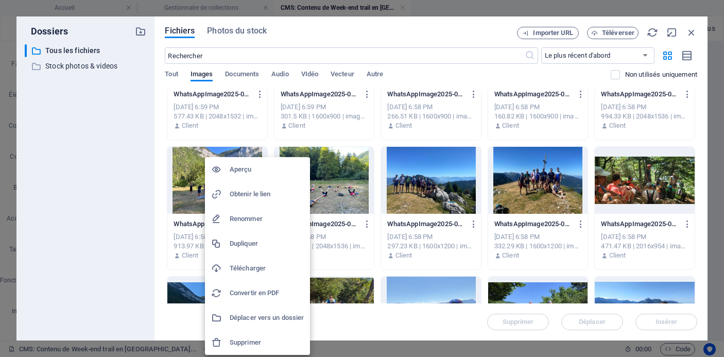
click at [263, 342] on h6 "Supprimer" at bounding box center [267, 342] width 74 height 12
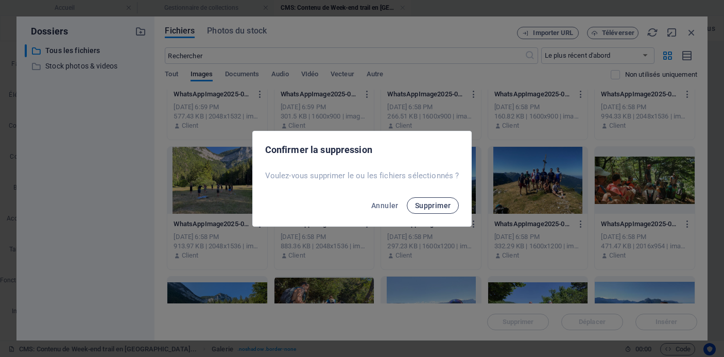
click at [423, 201] on span "Supprimer" at bounding box center [433, 205] width 36 height 8
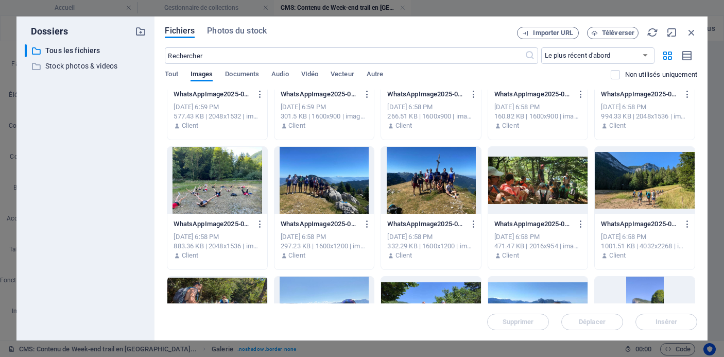
scroll to position [338, 0]
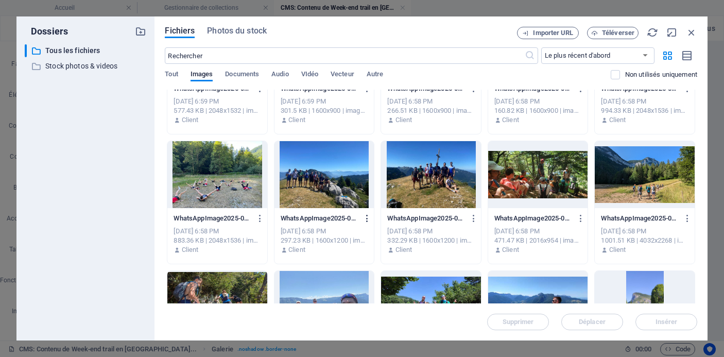
click at [368, 220] on icon "button" at bounding box center [367, 218] width 10 height 9
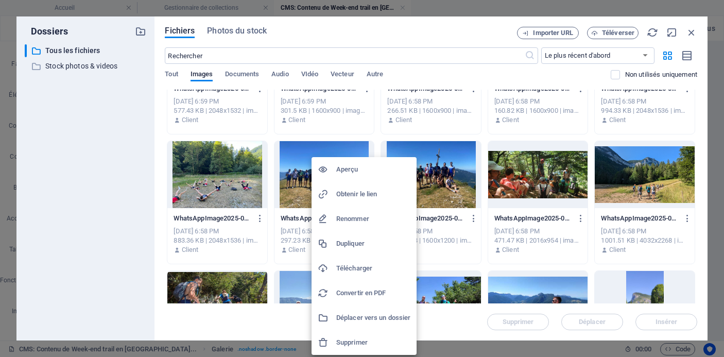
click at [369, 340] on h6 "Supprimer" at bounding box center [373, 342] width 74 height 12
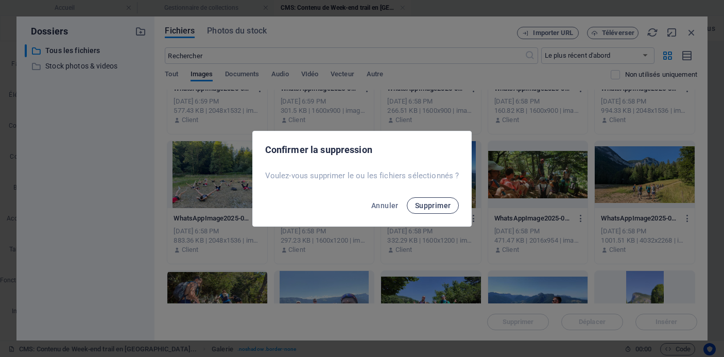
click at [426, 212] on button "Supprimer" at bounding box center [433, 205] width 52 height 16
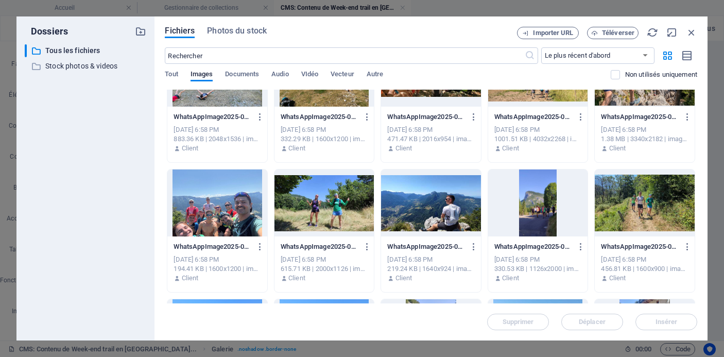
scroll to position [447, 0]
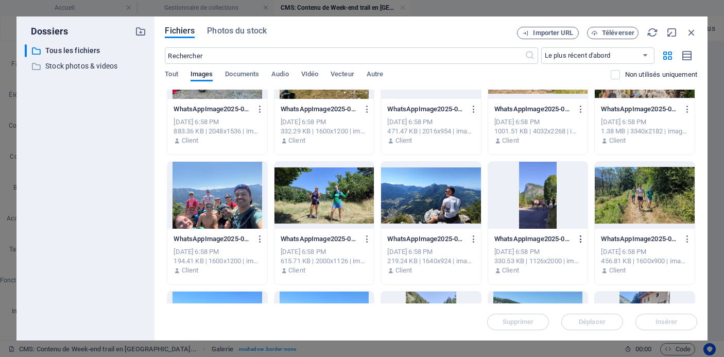
click at [578, 239] on icon "button" at bounding box center [581, 238] width 10 height 9
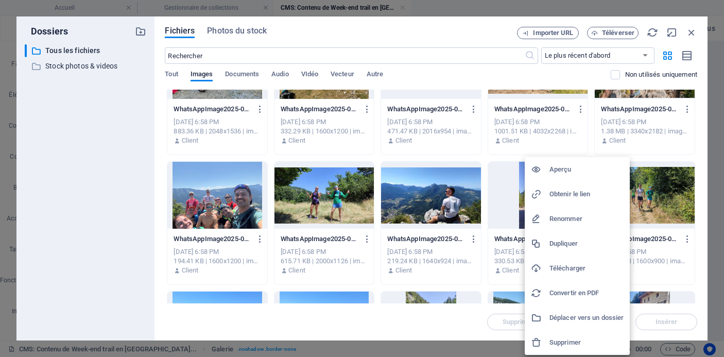
click at [565, 343] on h6 "Supprimer" at bounding box center [586, 342] width 74 height 12
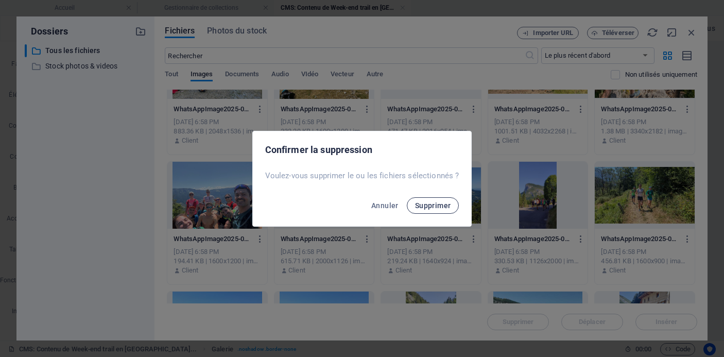
click at [439, 204] on span "Supprimer" at bounding box center [433, 205] width 36 height 8
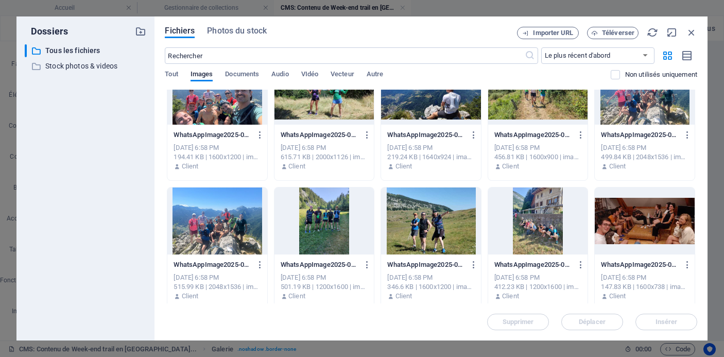
scroll to position [553, 0]
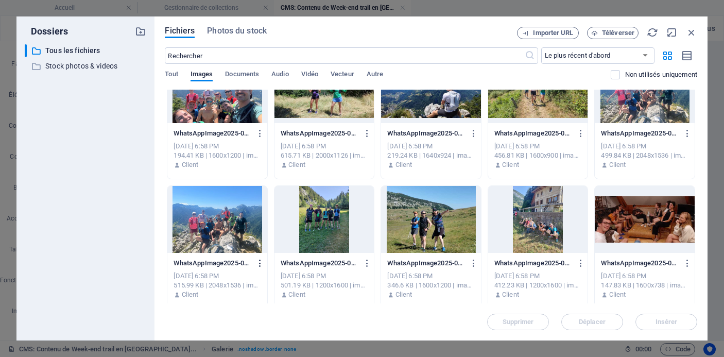
click at [258, 261] on icon "button" at bounding box center [260, 262] width 10 height 9
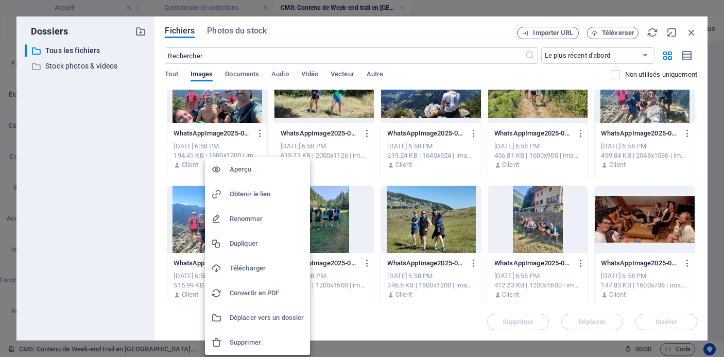
click at [334, 182] on div at bounding box center [362, 178] width 724 height 357
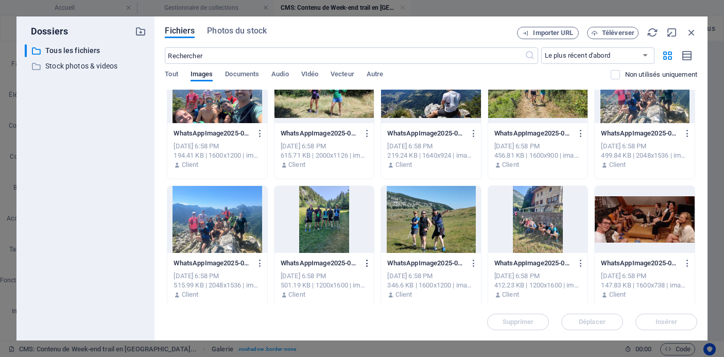
click at [362, 261] on icon "button" at bounding box center [367, 262] width 10 height 9
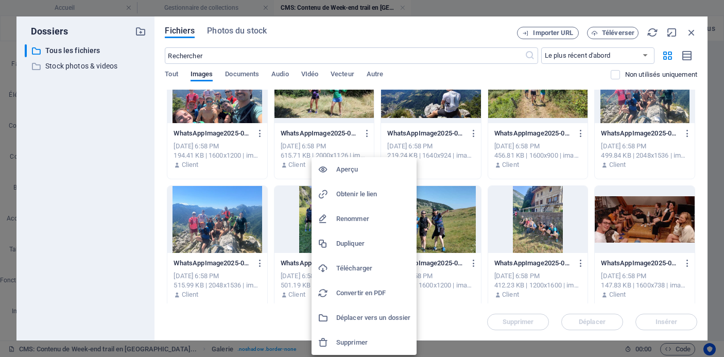
click at [359, 343] on h6 "Supprimer" at bounding box center [373, 342] width 74 height 12
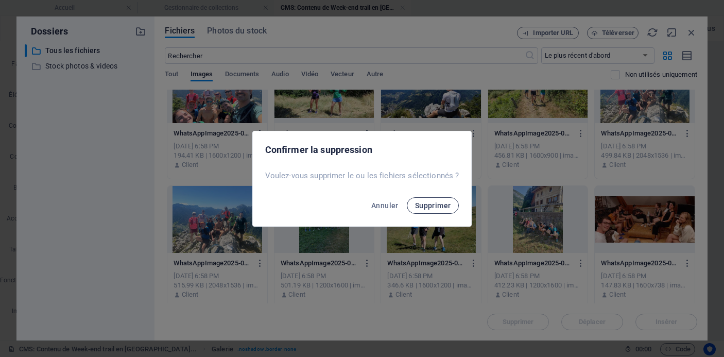
click at [430, 204] on span "Supprimer" at bounding box center [433, 205] width 36 height 8
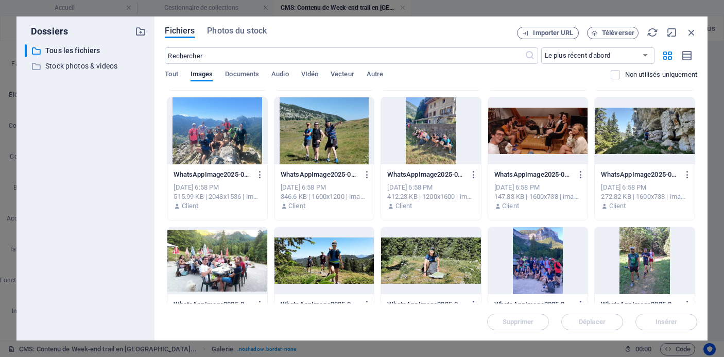
scroll to position [639, 0]
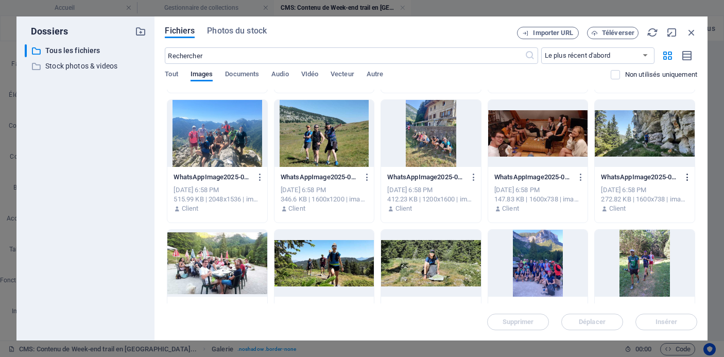
click at [690, 175] on icon "button" at bounding box center [687, 176] width 10 height 9
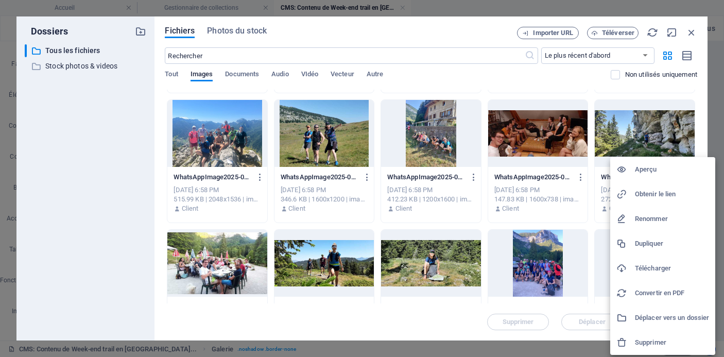
click at [646, 340] on h6 "Supprimer" at bounding box center [672, 342] width 74 height 12
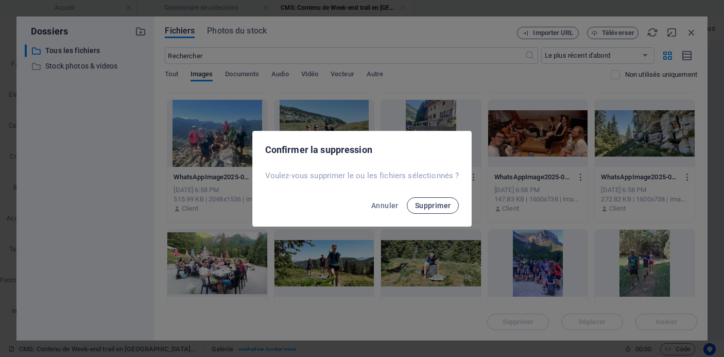
click at [447, 205] on span "Supprimer" at bounding box center [433, 205] width 36 height 8
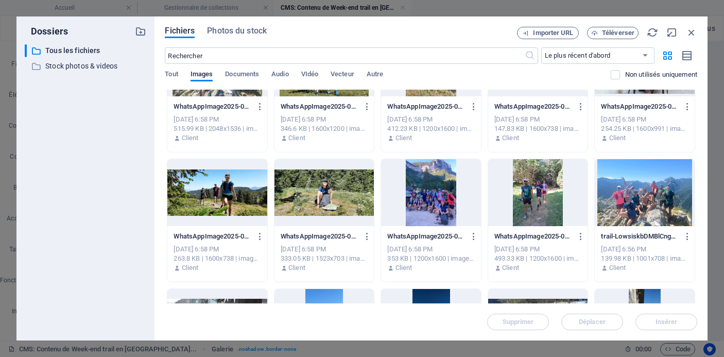
scroll to position [708, 0]
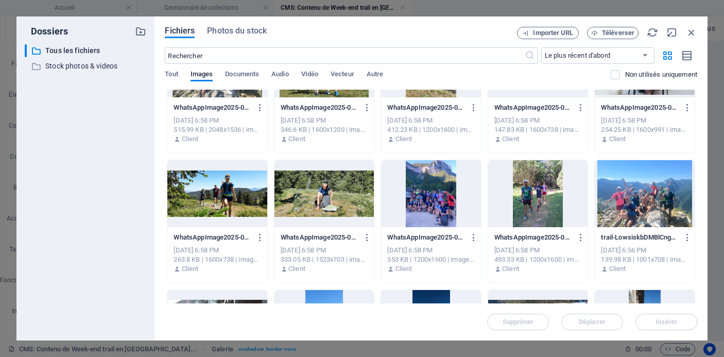
click at [563, 202] on div at bounding box center [538, 193] width 100 height 67
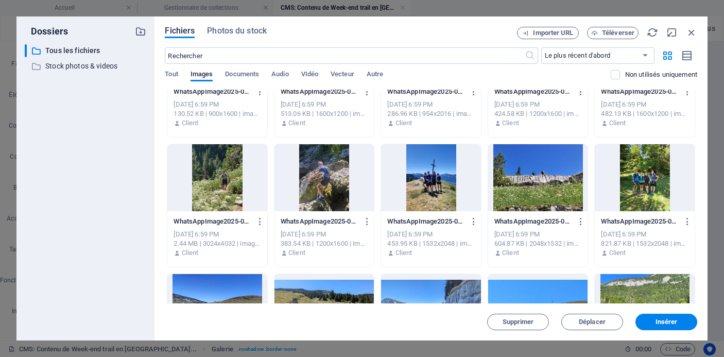
scroll to position [0, 0]
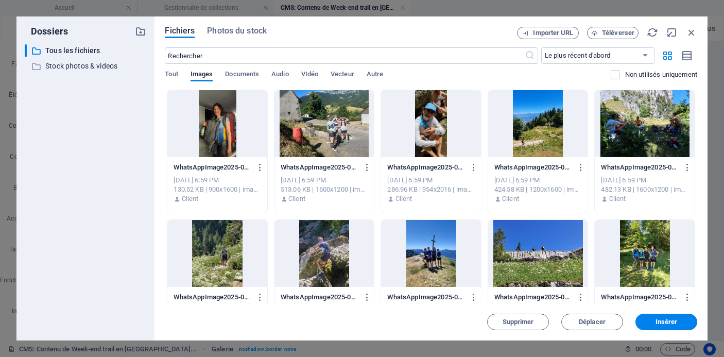
click at [242, 121] on div at bounding box center [217, 123] width 100 height 67
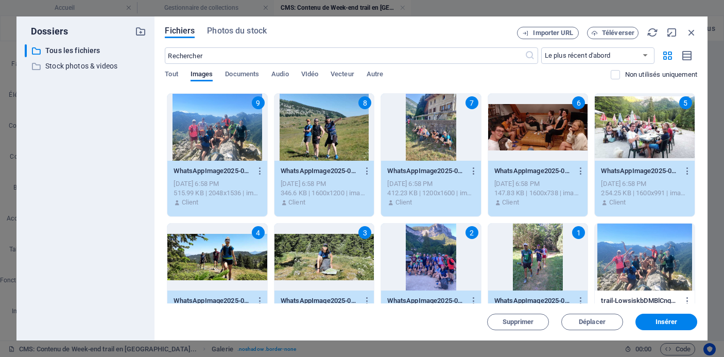
scroll to position [664, 0]
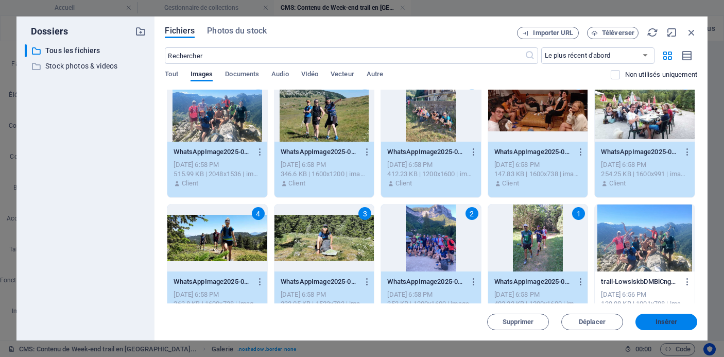
click at [653, 323] on span "Insérer" at bounding box center [666, 322] width 54 height 6
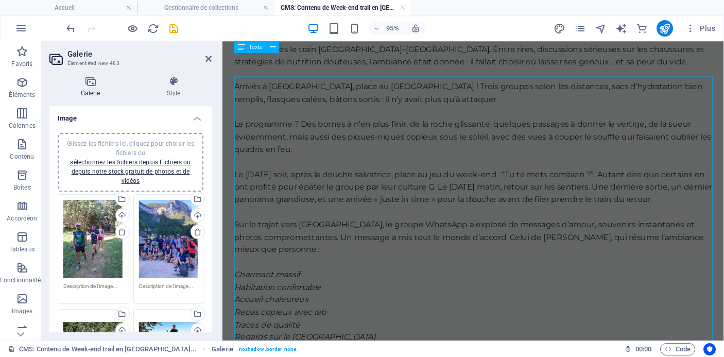
scroll to position [4, 0]
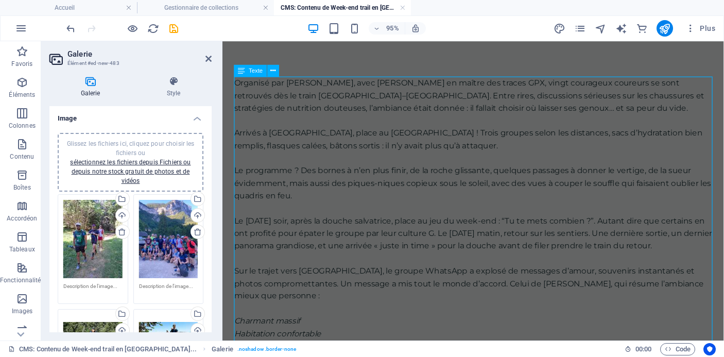
click at [379, 285] on div "Organisé par [PERSON_NAME], avec [PERSON_NAME] en maître des traces GPX, vingt …" at bounding box center [486, 282] width 503 height 408
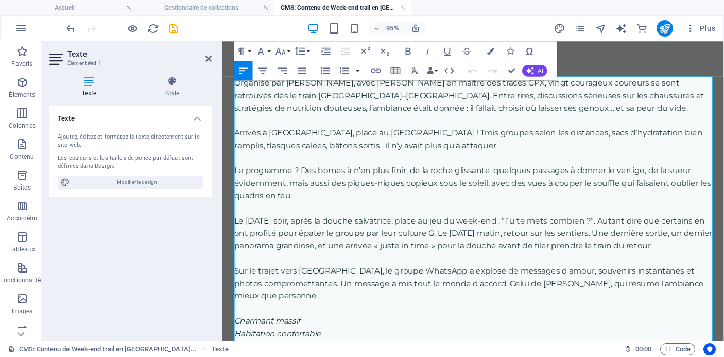
click at [322, 229] on p "Le [DATE] soir, après la douche salvatrice, place au jeu du week-end : “Tu te m…" at bounding box center [486, 243] width 503 height 40
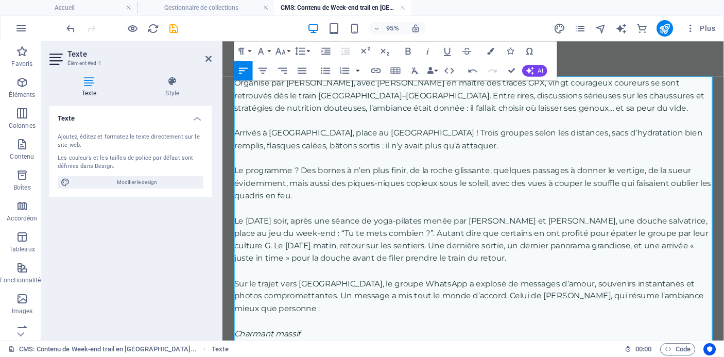
click at [633, 232] on p "Le [DATE] soir, après une séance de yoga-pilates menée par [PERSON_NAME] et [PE…" at bounding box center [486, 249] width 503 height 52
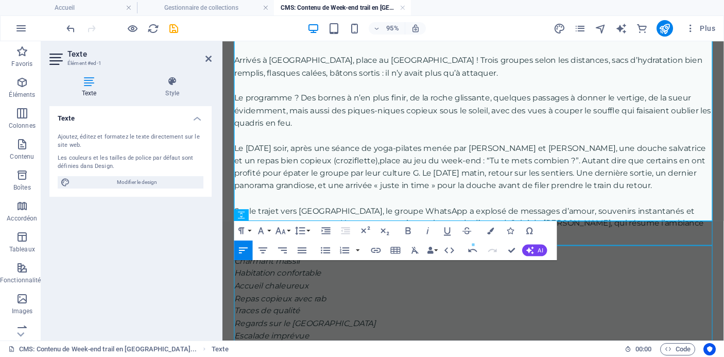
scroll to position [0, 0]
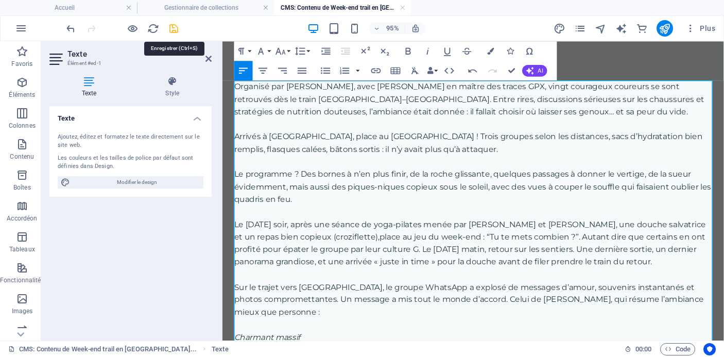
click at [175, 27] on icon "save" at bounding box center [174, 29] width 12 height 12
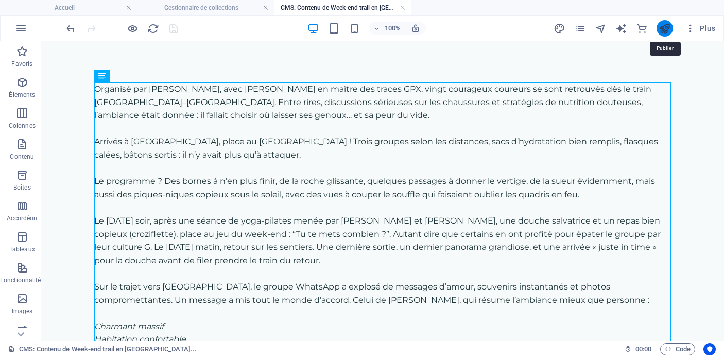
click at [668, 28] on icon "publish" at bounding box center [664, 29] width 12 height 12
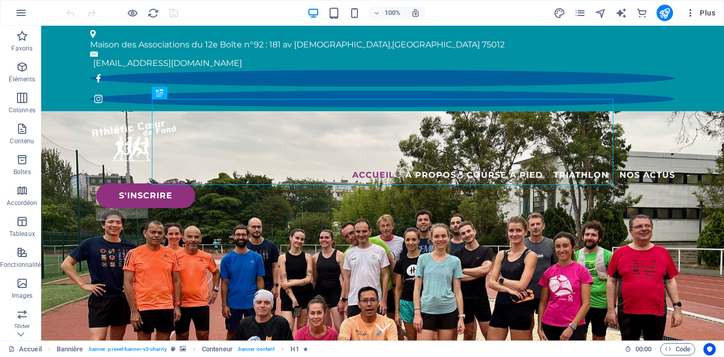
click at [708, 13] on span "Plus" at bounding box center [700, 13] width 30 height 10
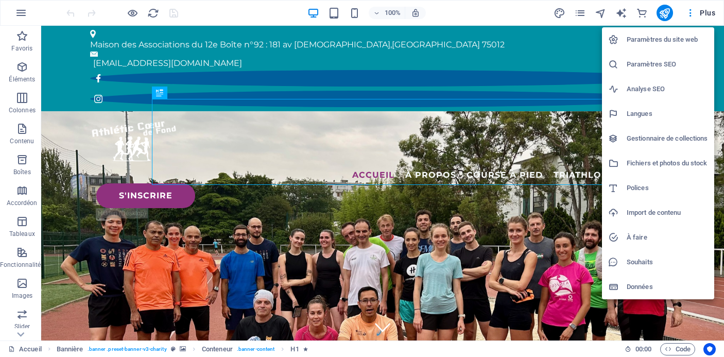
click at [653, 136] on h6 "Gestionnaire de collections" at bounding box center [666, 138] width 81 height 12
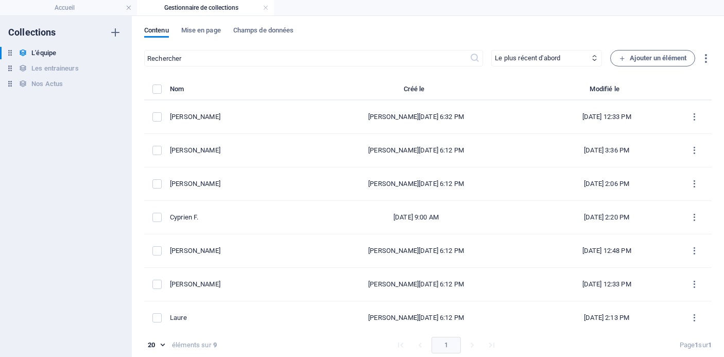
click at [56, 91] on div "L'équipe L'équipe Les entraineurs Les entraineurs Nos Actus Nos Actus" at bounding box center [66, 69] width 132 height 45
click at [57, 83] on h6 "Nos Actus" at bounding box center [46, 84] width 31 height 12
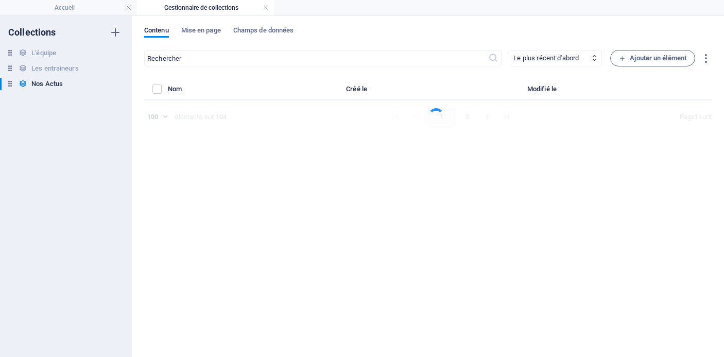
select select "columns.publishing_date_DESC"
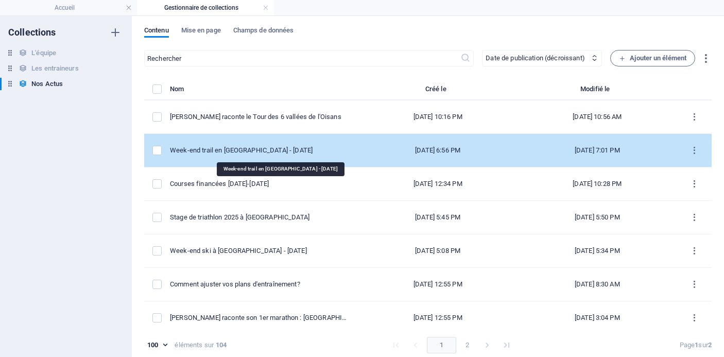
click at [275, 150] on div "Week-end trail en [GEOGRAPHIC_DATA] - [DATE]" at bounding box center [260, 150] width 180 height 9
select select "Événements"
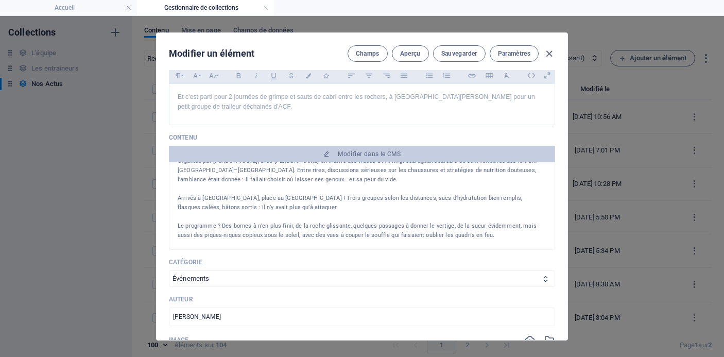
scroll to position [14, 0]
click at [314, 197] on p "Arrivés à Saint-Pierre-d’Entremont, place au grand air ! Trois groupes selon le…" at bounding box center [362, 216] width 368 height 46
click at [315, 197] on p "Arrivés à Saint-Pierre-d’Entremont, place au grand air ! Trois groupes selon le…" at bounding box center [362, 216] width 368 height 46
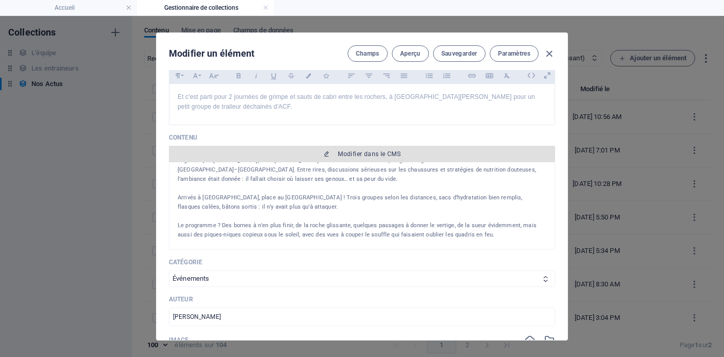
click at [360, 155] on span "Modifier dans le CMS" at bounding box center [369, 154] width 63 height 8
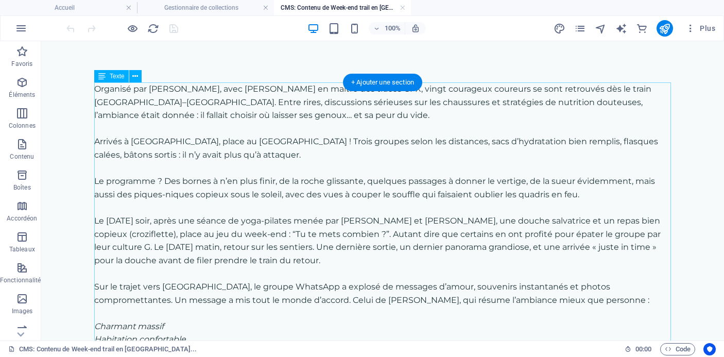
scroll to position [0, 0]
click at [322, 140] on div "Organisé par [PERSON_NAME], avec [PERSON_NAME] en maître des traces GPX, vingt …" at bounding box center [382, 279] width 576 height 395
click at [318, 142] on div "Organisé par [PERSON_NAME], avec [PERSON_NAME] en maître des traces GPX, vingt …" at bounding box center [382, 279] width 576 height 395
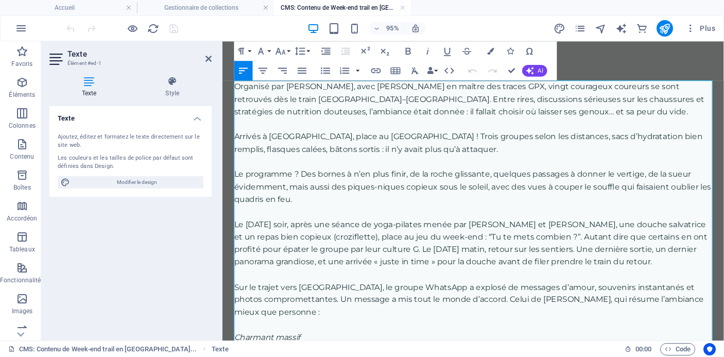
click at [459, 139] on p "Arrivés à Saint-Pierre-d’Entremont, place au grand air ! Trois groupes selon le…" at bounding box center [486, 174] width 503 height 79
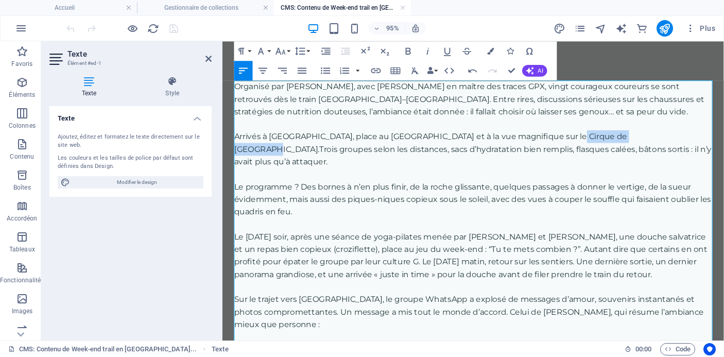
drag, startPoint x: 668, startPoint y: 141, endPoint x: 577, endPoint y: 140, distance: 91.6
click at [577, 140] on p "Arrivés à Saint-Pierre-d’Entremont, place au grand air et à la vue magnifique s…" at bounding box center [486, 181] width 503 height 92
copy p "Cirque de Saint-Meme"
click at [656, 140] on p "Arrivés à Saint-Pierre-d’Entremont, place au grand air et à la vue magnifique s…" at bounding box center [486, 181] width 503 height 92
click at [628, 206] on p "Arrivés à Saint-Pierre-d’Entremont, place au grand air et à la vue magnifique s…" at bounding box center [486, 181] width 503 height 92
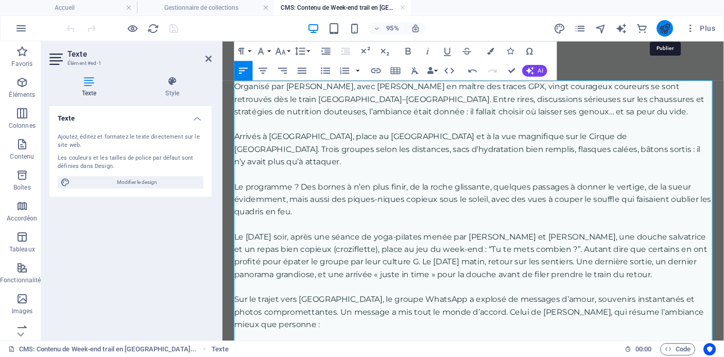
click at [665, 28] on icon "publish" at bounding box center [664, 29] width 12 height 12
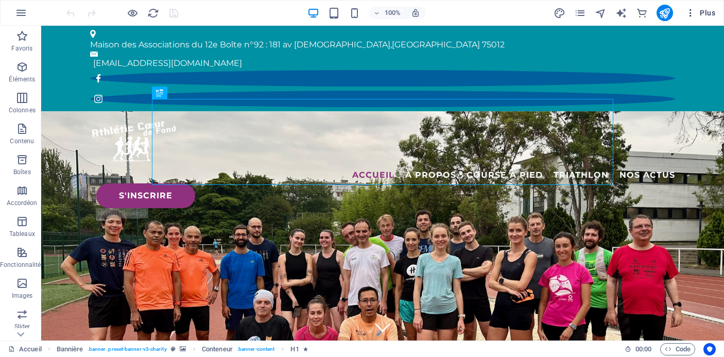
click at [704, 19] on button "Plus" at bounding box center [700, 13] width 38 height 16
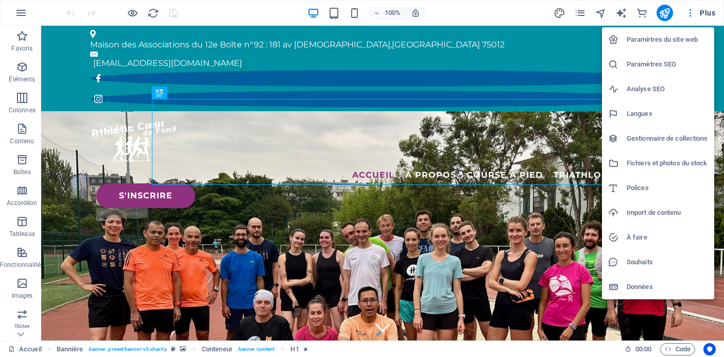
click at [655, 137] on h6 "Gestionnaire de collections" at bounding box center [666, 138] width 81 height 12
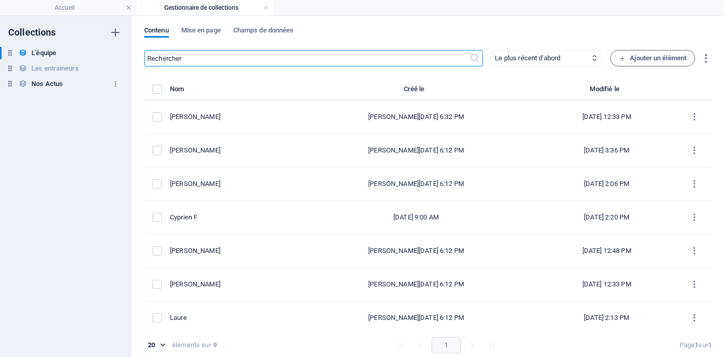
click at [78, 84] on div "Nos Actus Nos Actus" at bounding box center [60, 84] width 121 height 12
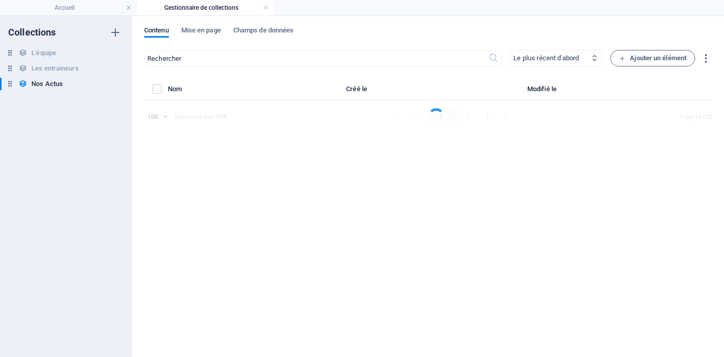
select select "columns.publishing_date_DESC"
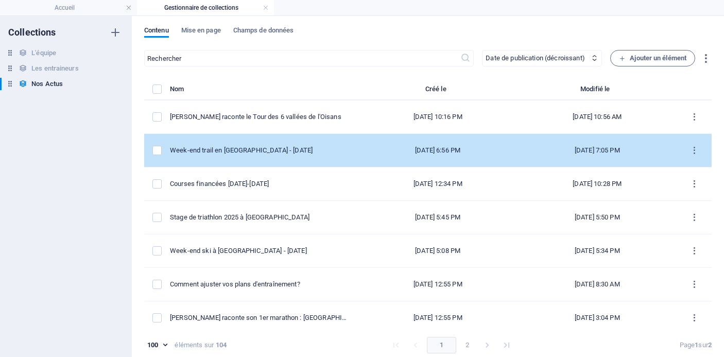
click at [311, 155] on td "Week-end trail en [GEOGRAPHIC_DATA] - [DATE]" at bounding box center [264, 150] width 188 height 33
select select "Événements"
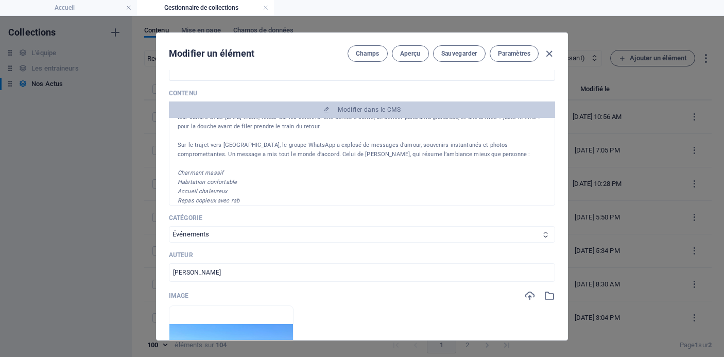
scroll to position [114, 0]
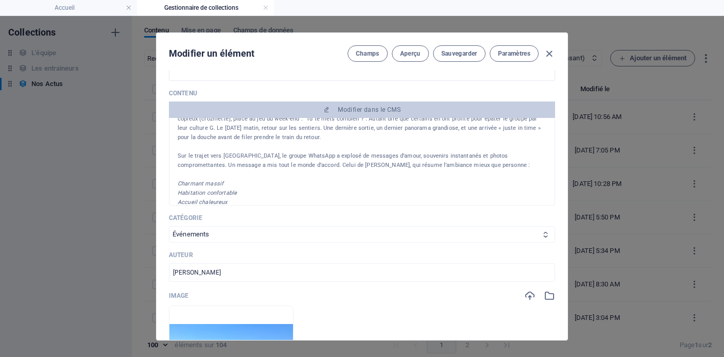
click at [460, 160] on p "Sur le trajet vers [GEOGRAPHIC_DATA], le groupe WhatsApp a explosé de messages …" at bounding box center [362, 160] width 368 height 19
click at [442, 157] on p "Sur le trajet vers [GEOGRAPHIC_DATA], le groupe WhatsApp a explosé de messages …" at bounding box center [362, 160] width 368 height 19
click at [420, 154] on p "Sur le trajet vers [GEOGRAPHIC_DATA], le groupe WhatsApp a explosé de messages …" at bounding box center [362, 160] width 368 height 19
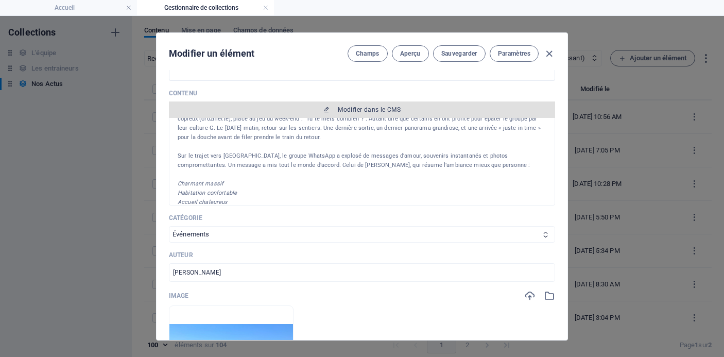
click at [366, 105] on span "Modifier dans le CMS" at bounding box center [369, 109] width 63 height 8
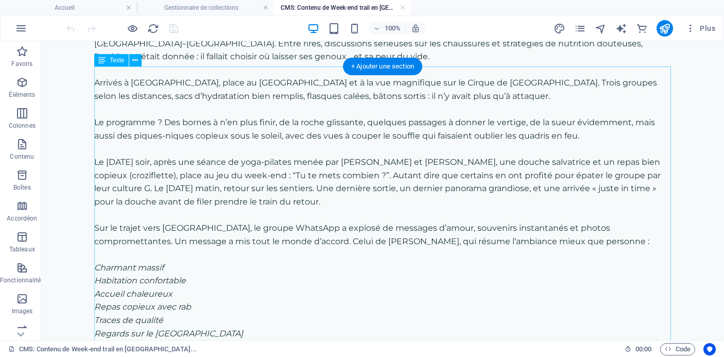
scroll to position [63, 0]
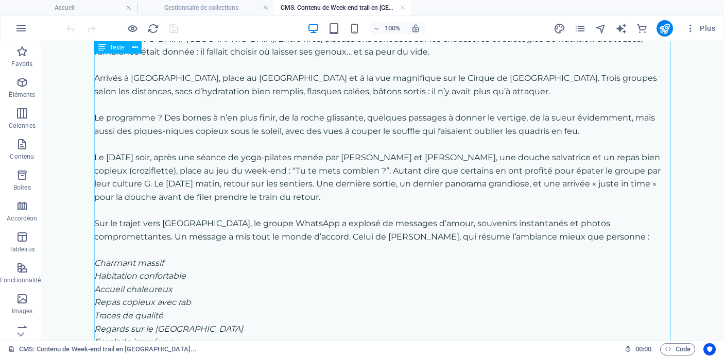
click at [452, 221] on div "Organisé par Lucie, avec François en maître des traces GPX, vingt courageux cou…" at bounding box center [382, 216] width 576 height 395
click at [437, 222] on div "Organisé par Lucie, avec François en maître des traces GPX, vingt courageux cou…" at bounding box center [382, 216] width 576 height 395
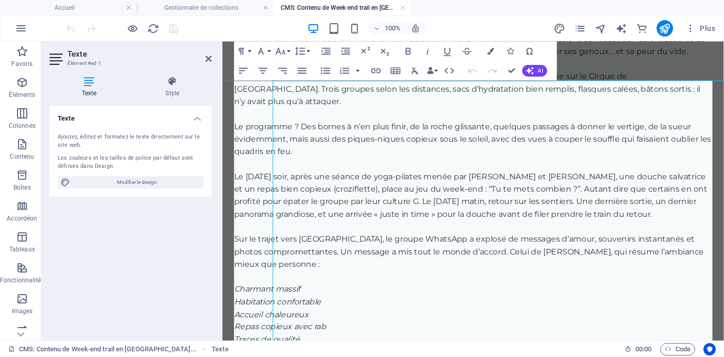
scroll to position [0, 0]
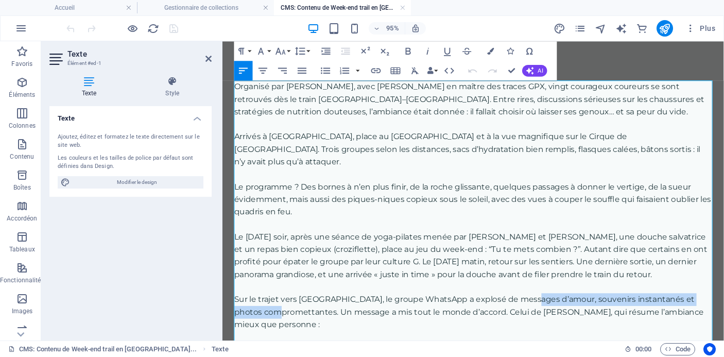
drag, startPoint x: 545, startPoint y: 301, endPoint x: 309, endPoint y: 313, distance: 236.6
click at [309, 313] on p "Sur le trajet vers [GEOGRAPHIC_DATA], le groupe WhatsApp a explosé de messages …" at bounding box center [486, 326] width 503 height 40
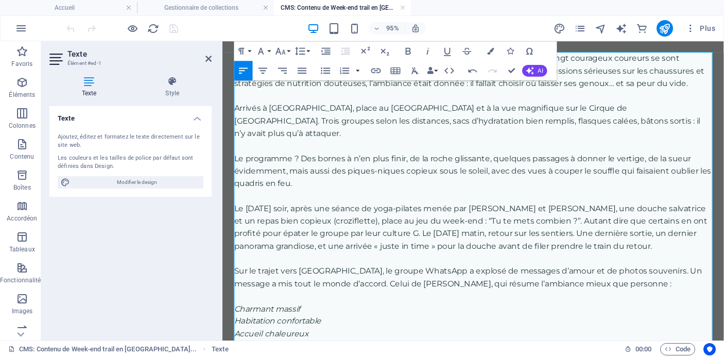
scroll to position [30, 0]
click at [340, 281] on p "Sur le trajet vers Paris, le groupe WhatsApp a explosé de messages d’amour et d…" at bounding box center [486, 289] width 503 height 26
click at [646, 276] on p "Sur le trajet vers Paris, le groupe WhatsApp a explosé de messages d’amour et d…" at bounding box center [486, 289] width 503 height 26
drag, startPoint x: 704, startPoint y: 271, endPoint x: 349, endPoint y: 283, distance: 355.3
click at [349, 283] on p "Sur le trajet vers Paris, le groupe WhatsApp a explosé de messages d’amour et d…" at bounding box center [486, 289] width 503 height 26
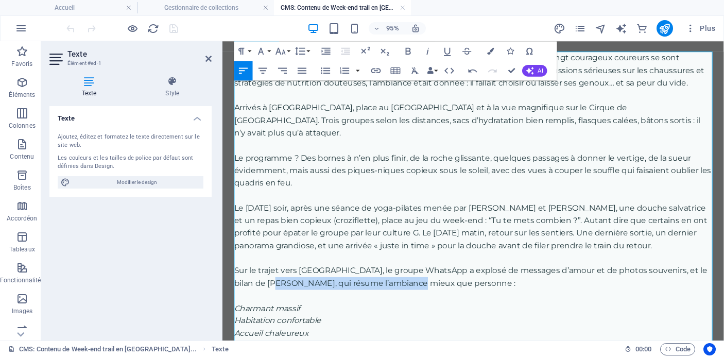
drag, startPoint x: 446, startPoint y: 284, endPoint x: 266, endPoint y: 284, distance: 180.1
click at [266, 284] on p "Sur le trajet vers Paris, le groupe WhatsApp a explosé de messages d’amour et d…" at bounding box center [486, 289] width 503 height 26
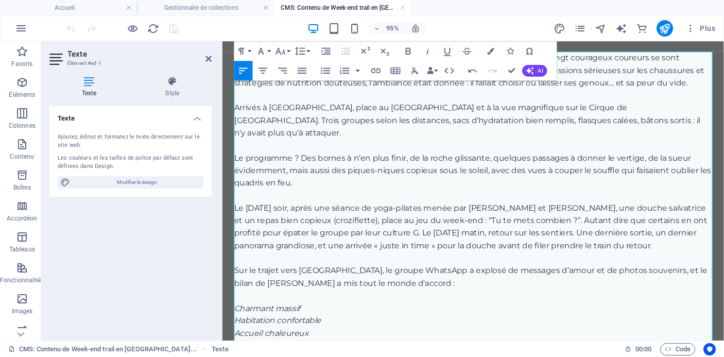
click at [285, 276] on p "Sur le trajet vers Paris, le groupe WhatsApp a explosé de messages d’amour et d…" at bounding box center [486, 289] width 503 height 26
click at [424, 302] on p at bounding box center [486, 308] width 503 height 13
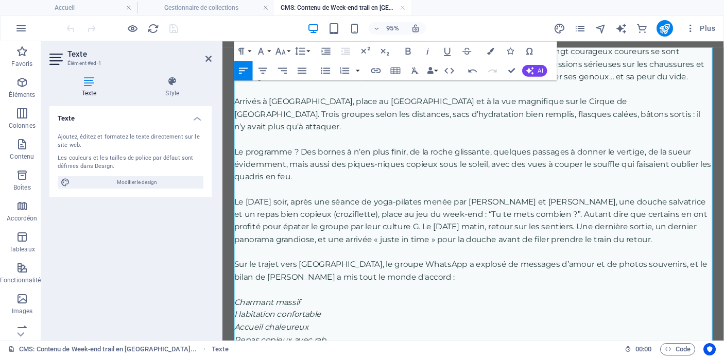
scroll to position [33, 0]
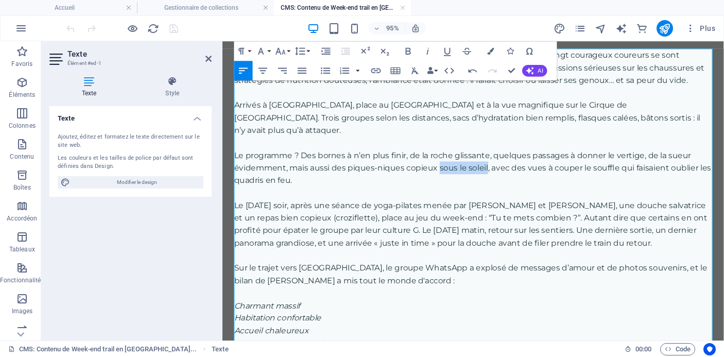
drag, startPoint x: 500, startPoint y: 158, endPoint x: 450, endPoint y: 159, distance: 49.9
click at [450, 159] on p "Arrivés à Saint-Pierre-d’Entremont, place au grand air et à la vue magnifique s…" at bounding box center [486, 147] width 503 height 92
click at [486, 164] on p "Arrivés à Saint-Pierre-d’Entremont, place au grand air et à la vue magnifique s…" at bounding box center [486, 147] width 503 height 92
drag, startPoint x: 501, startPoint y: 158, endPoint x: 451, endPoint y: 158, distance: 49.4
click at [451, 158] on p "Arrivés à Saint-Pierre-d’Entremont, place au grand air et à la vue magnifique s…" at bounding box center [486, 147] width 503 height 92
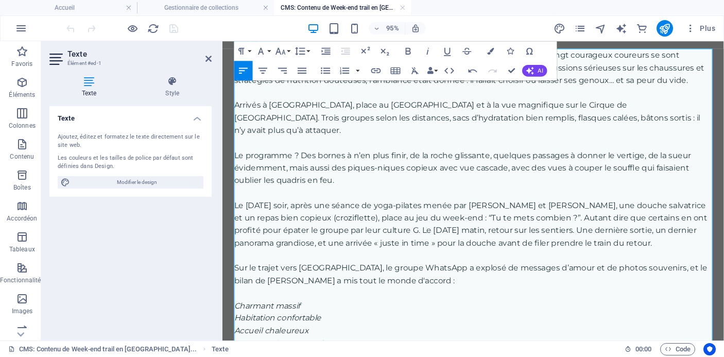
click at [545, 160] on p "Arrivés à Saint-Pierre-d’Entremont, place au grand air et à la vue magnifique s…" at bounding box center [486, 147] width 503 height 92
click at [664, 25] on icon "publish" at bounding box center [664, 29] width 12 height 12
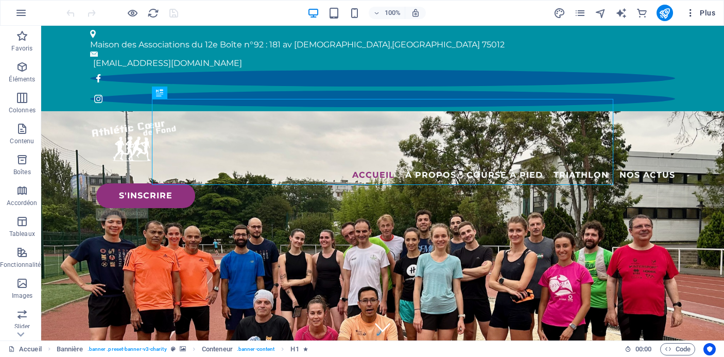
click at [708, 15] on span "Plus" at bounding box center [700, 13] width 30 height 10
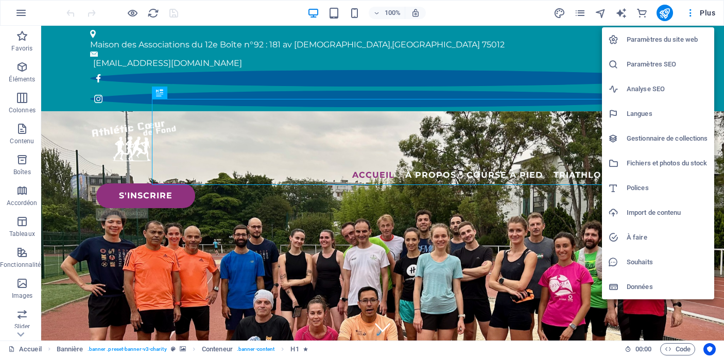
click at [659, 140] on h6 "Gestionnaire de collections" at bounding box center [666, 138] width 81 height 12
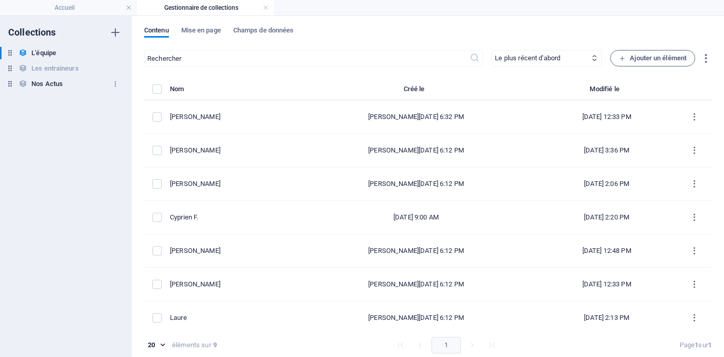
click at [54, 85] on h6 "Nos Actus" at bounding box center [46, 84] width 31 height 12
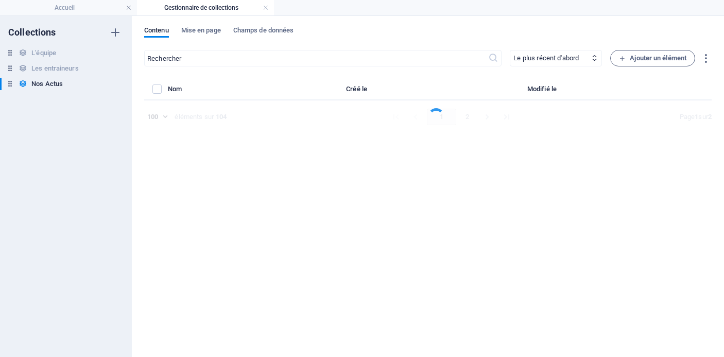
select select "columns.publishing_date_DESC"
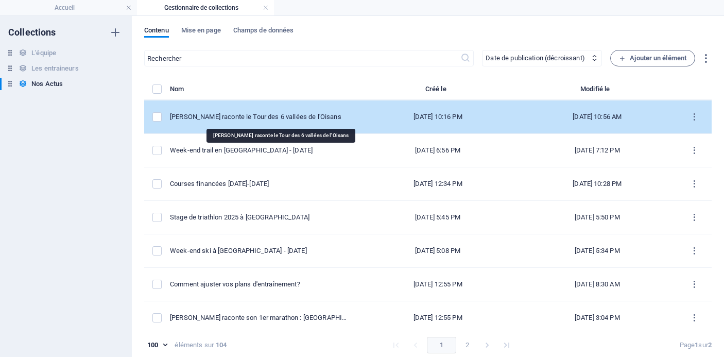
click at [273, 120] on div "[PERSON_NAME] raconte le Tour des 6 vallées de l'Oisans" at bounding box center [260, 116] width 180 height 9
select select "Les récits de course"
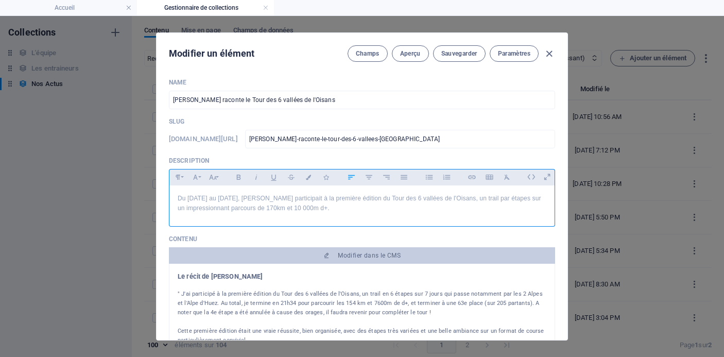
click at [311, 207] on p "Du [DATE] au [DATE], [PERSON_NAME] participait à la première édition du Tour de…" at bounding box center [362, 203] width 368 height 20
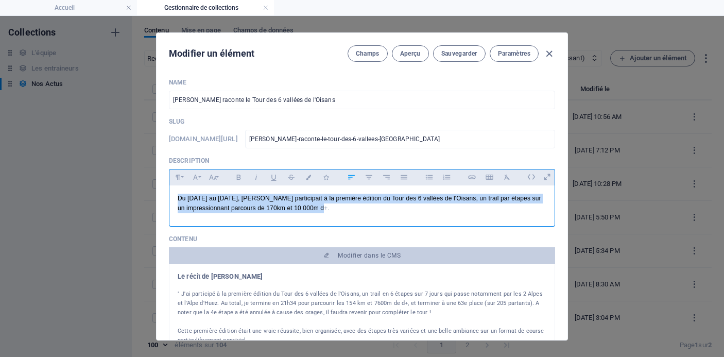
drag, startPoint x: 337, startPoint y: 211, endPoint x: 169, endPoint y: 196, distance: 169.0
click at [169, 196] on div "Du [DATE] au [DATE], [PERSON_NAME] participait à la première édition du Tour de…" at bounding box center [361, 203] width 385 height 36
copy p "Du [DATE] au [DATE], [PERSON_NAME] participait à la première édition du Tour de…"
click at [178, 276] on h3 "Le récit de François" at bounding box center [362, 276] width 368 height 9
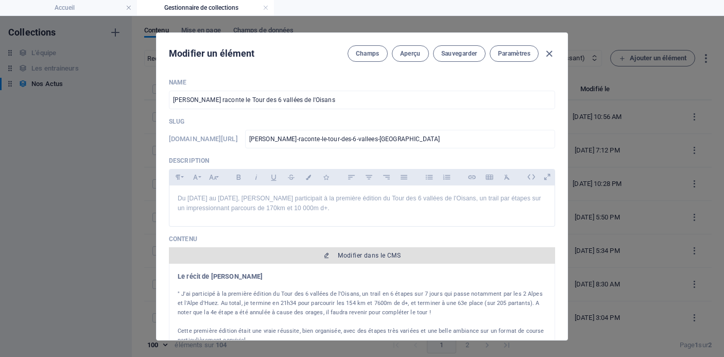
click at [340, 256] on span "Modifier dans le CMS" at bounding box center [369, 255] width 63 height 8
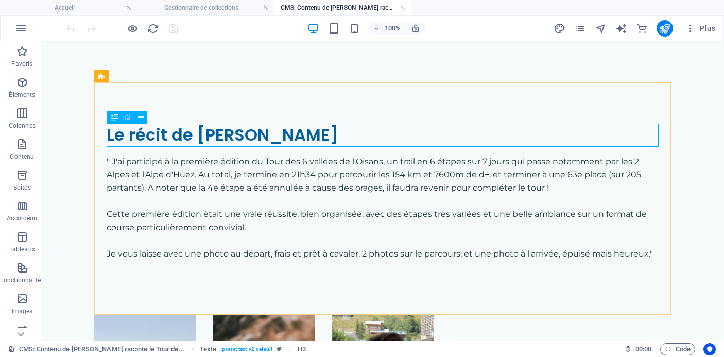
click at [179, 113] on div "Le récit de François " J'ai participé à la première édition du Tour des 6 vallé…" at bounding box center [382, 198] width 576 height 232
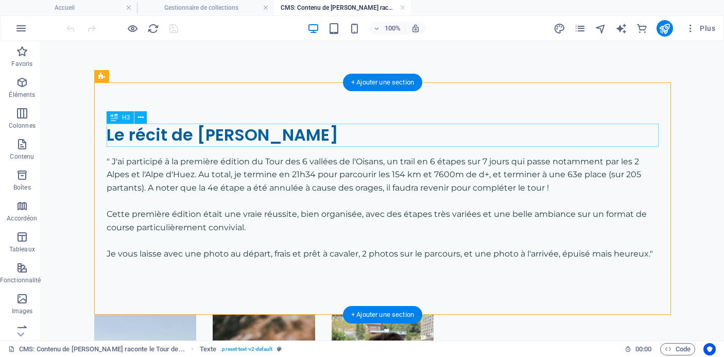
click at [196, 130] on div "Le récit de François" at bounding box center [383, 135] width 552 height 23
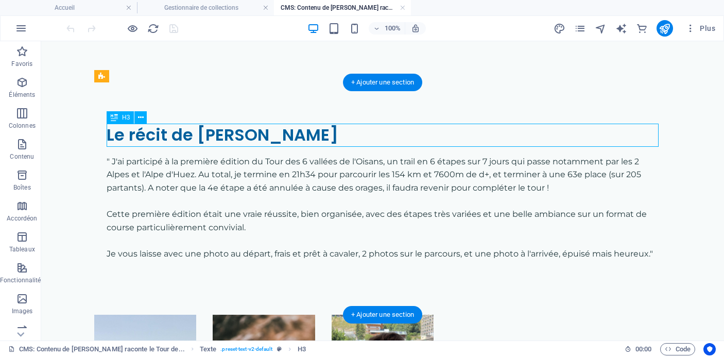
click at [196, 130] on div "Le récit de François" at bounding box center [383, 135] width 552 height 23
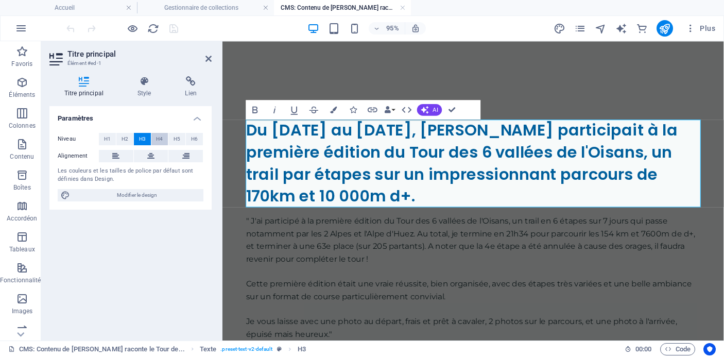
click at [161, 137] on span "H4" at bounding box center [159, 139] width 7 height 12
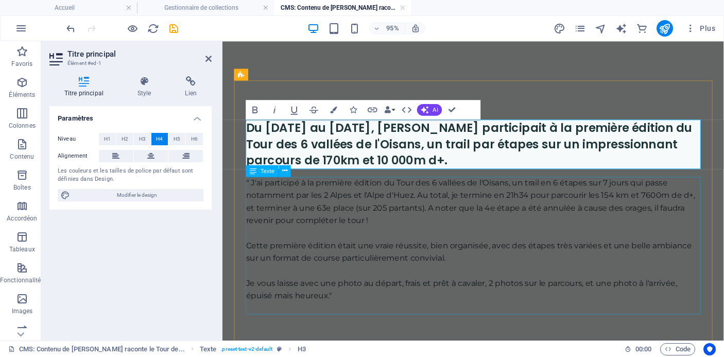
click at [412, 266] on div "" J'ai participé à la première édition du Tour des 6 vallées de l'Oisans, un tr…" at bounding box center [486, 256] width 478 height 145
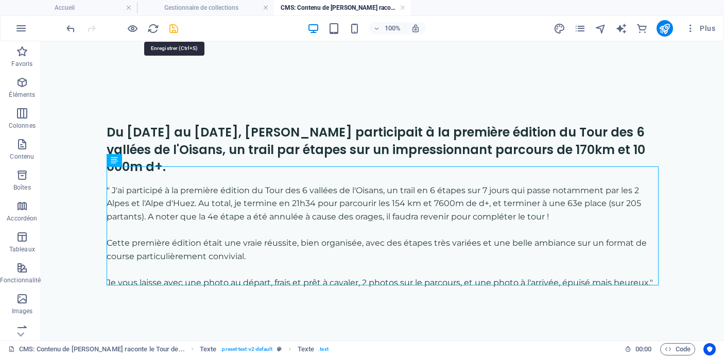
click at [179, 28] on icon "save" at bounding box center [174, 29] width 12 height 12
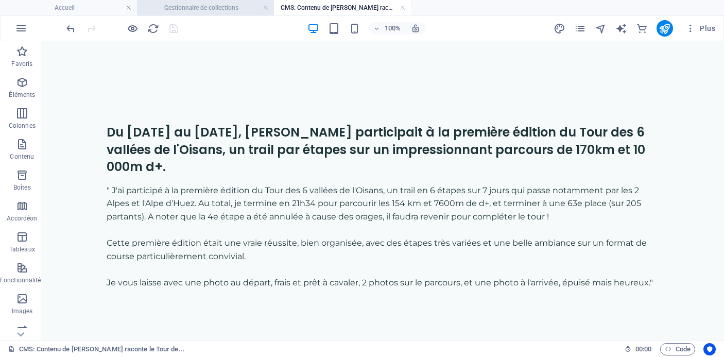
click at [237, 9] on h4 "Gestionnaire de collections" at bounding box center [205, 7] width 137 height 11
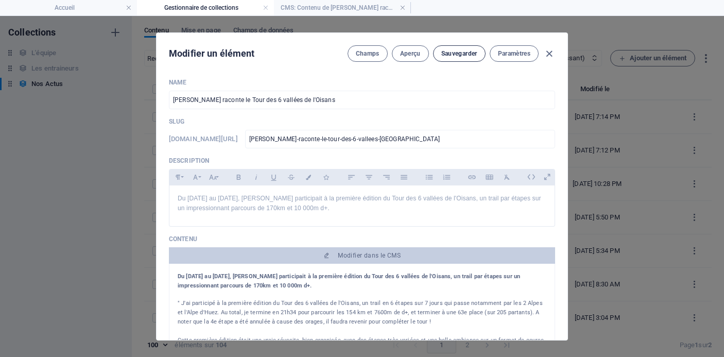
click at [455, 57] on span "Sauvegarder" at bounding box center [459, 53] width 36 height 8
click at [548, 52] on icon "button" at bounding box center [549, 54] width 12 height 12
type input "[DATE]"
type input "francois-raconte-le-tour-des-6-vallees-de-l-oisans"
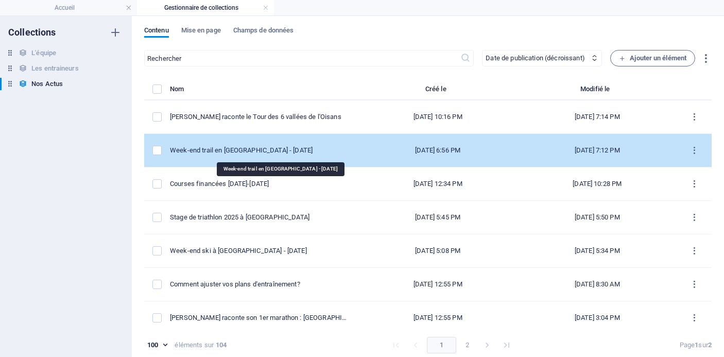
click at [275, 146] on div "Week-end trail en [GEOGRAPHIC_DATA] - [DATE]" at bounding box center [260, 150] width 180 height 9
select select "Événements"
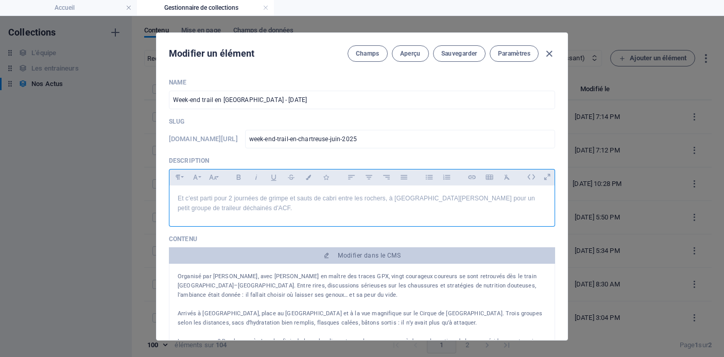
click at [301, 206] on p "Et c'est parti pour 2 journées de grimpe et sauts de cabri entre les rochers, à…" at bounding box center [362, 203] width 368 height 20
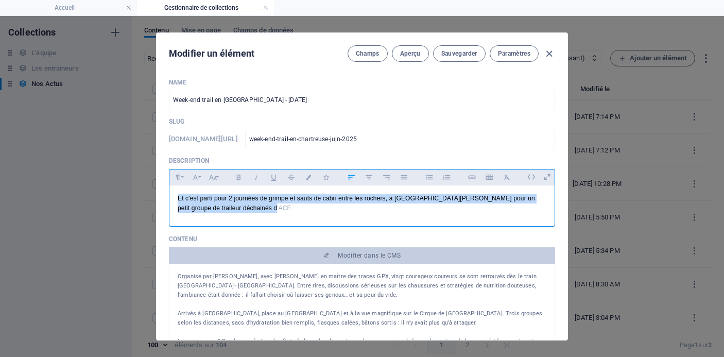
copy p "Et c'est parti pour 2 journées de grimpe et sauts de cabri entre les rochers, à…"
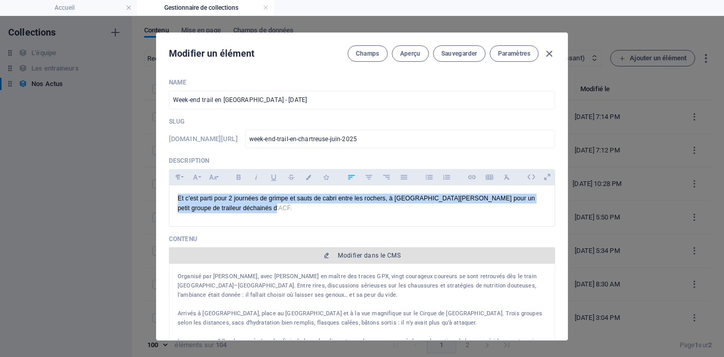
click at [360, 249] on button "Modifier dans le CMS" at bounding box center [362, 255] width 386 height 16
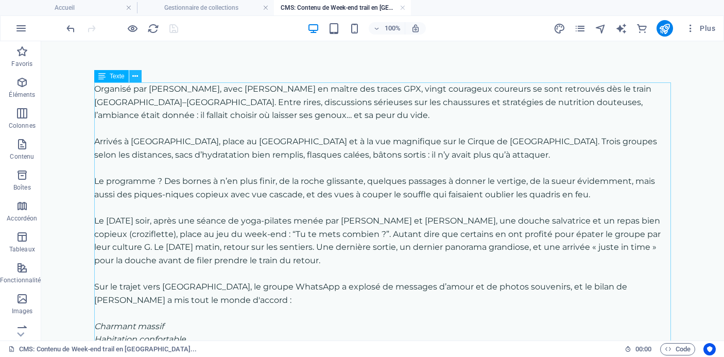
click at [135, 75] on icon at bounding box center [135, 76] width 6 height 11
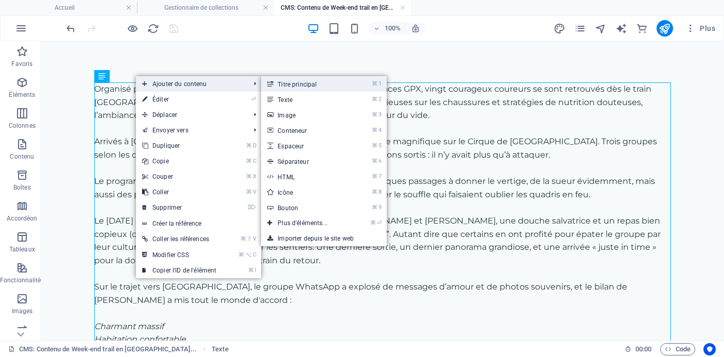
click at [307, 87] on link "⌘ 1 Titre principal" at bounding box center [304, 83] width 87 height 15
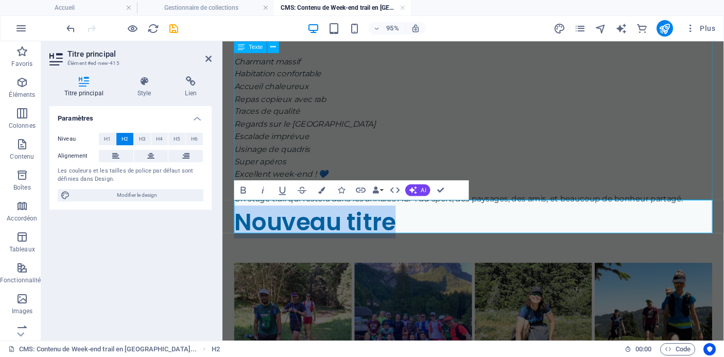
scroll to position [309, 0]
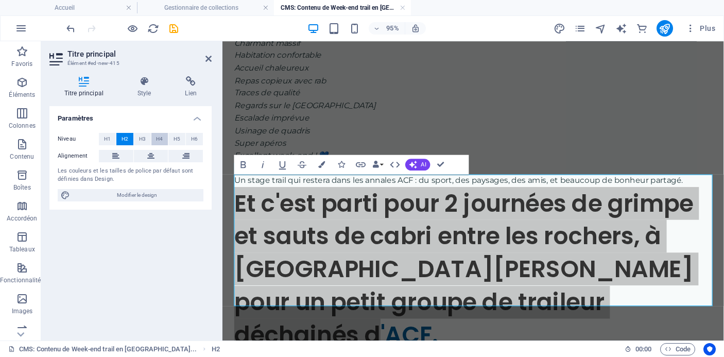
click at [157, 138] on span "H4" at bounding box center [159, 139] width 7 height 12
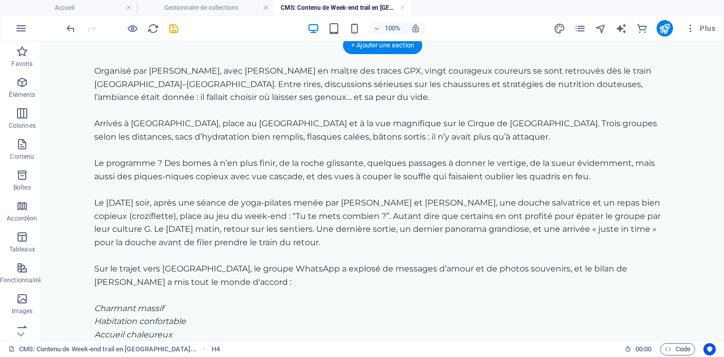
scroll to position [0, 0]
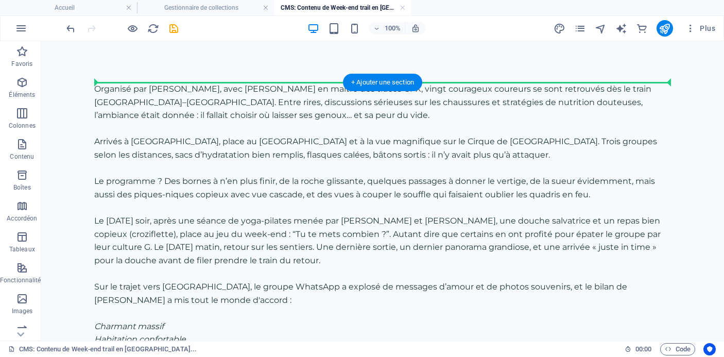
drag, startPoint x: 198, startPoint y: 196, endPoint x: 221, endPoint y: 85, distance: 113.5
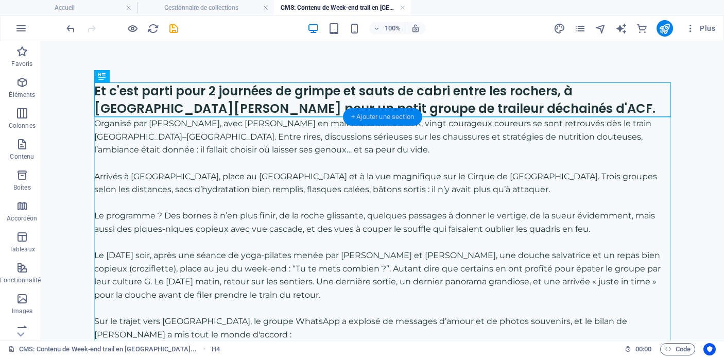
click at [393, 115] on div "+ Ajouter une section" at bounding box center [382, 116] width 79 height 17
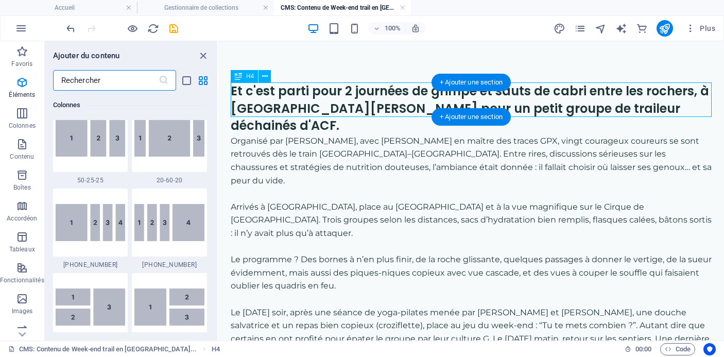
scroll to position [1801, 0]
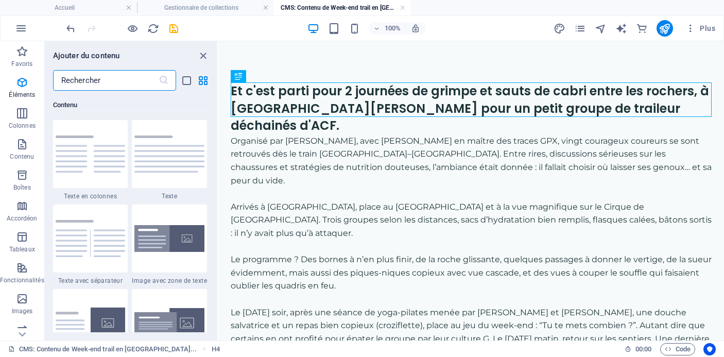
click at [118, 82] on input "text" at bounding box center [105, 80] width 105 height 21
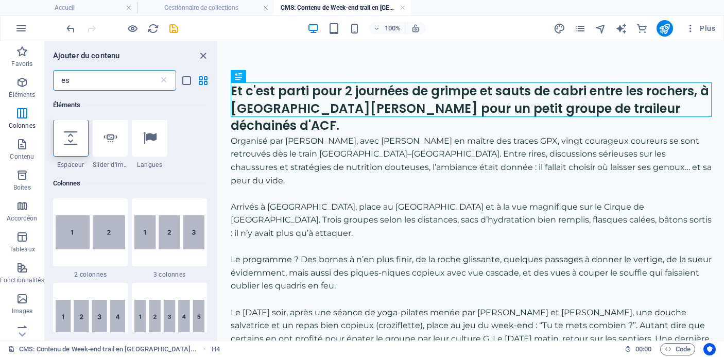
scroll to position [0, 0]
type input "es"
click at [73, 137] on icon at bounding box center [70, 138] width 13 height 13
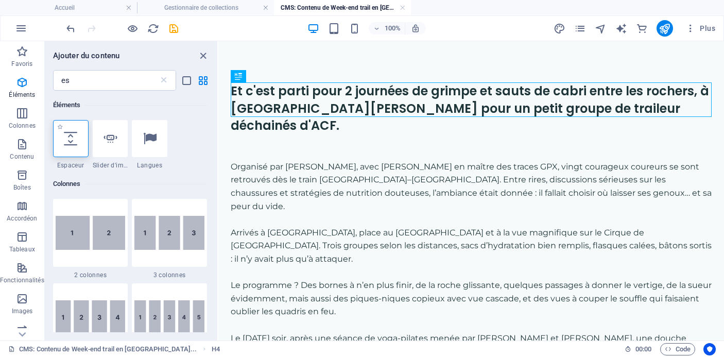
select select "px"
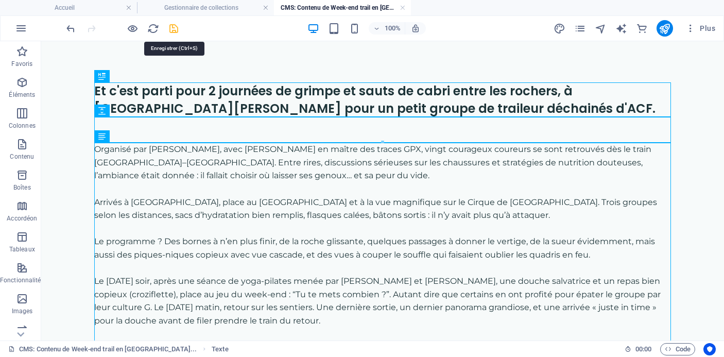
click at [170, 26] on icon "save" at bounding box center [174, 29] width 12 height 12
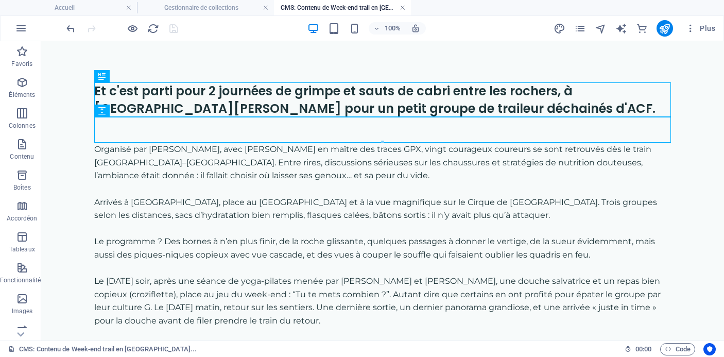
click at [402, 6] on link at bounding box center [402, 8] width 6 height 10
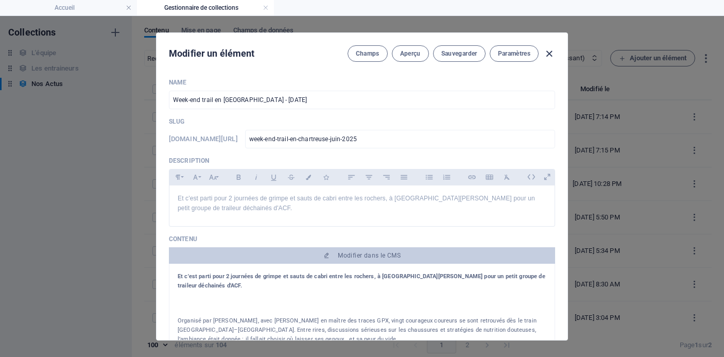
click at [548, 49] on icon "button" at bounding box center [549, 54] width 12 height 12
type input "[DATE]"
type input "week-end-trail-en-chartreuse-juin-2025"
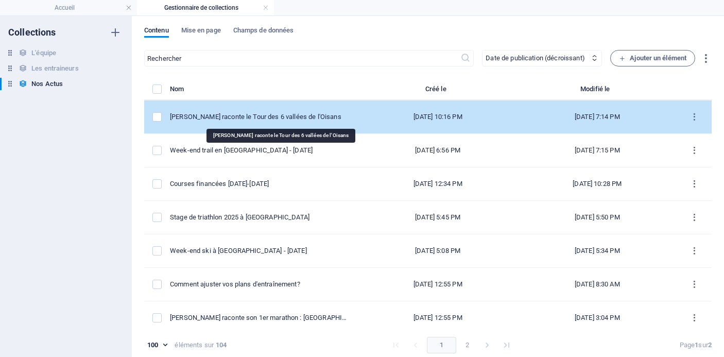
click at [291, 119] on div "[PERSON_NAME] raconte le Tour des 6 vallées de l'Oisans" at bounding box center [260, 116] width 180 height 9
select select "Les récits de course"
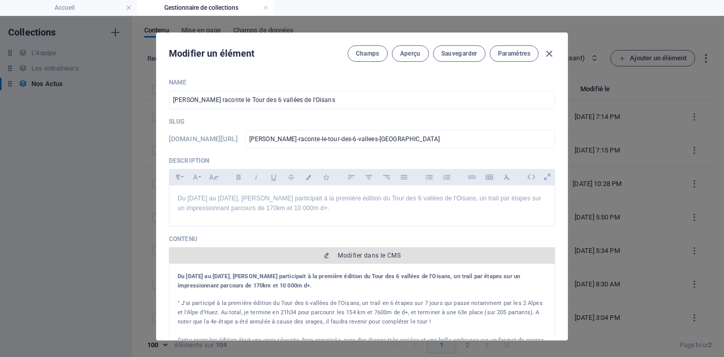
click at [339, 254] on span "Modifier dans le CMS" at bounding box center [369, 255] width 63 height 8
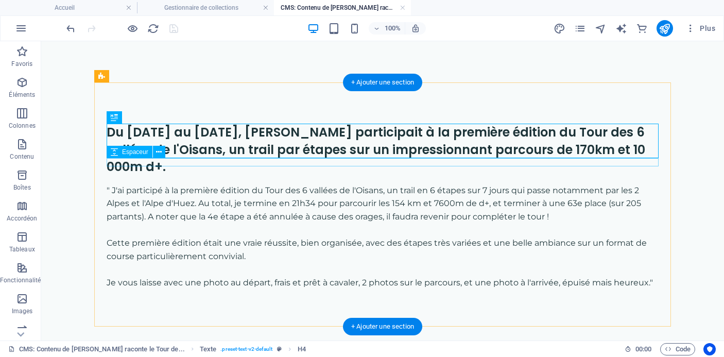
click at [357, 175] on div at bounding box center [383, 179] width 552 height 8
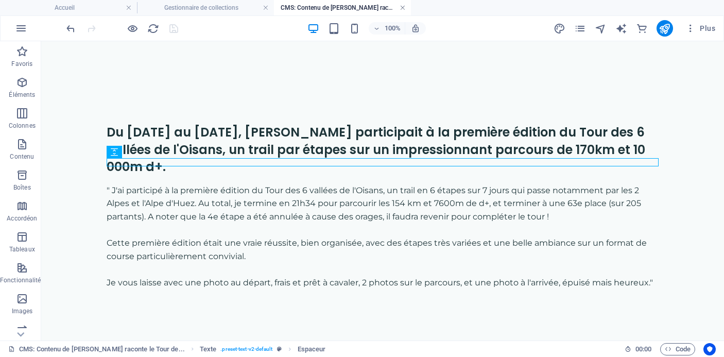
click at [403, 5] on link at bounding box center [402, 8] width 6 height 10
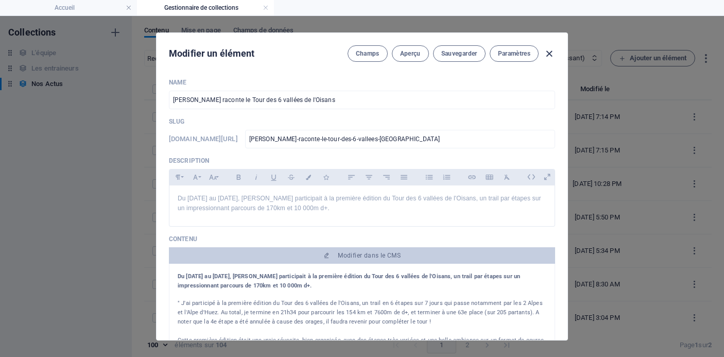
click at [543, 52] on icon "button" at bounding box center [549, 54] width 12 height 12
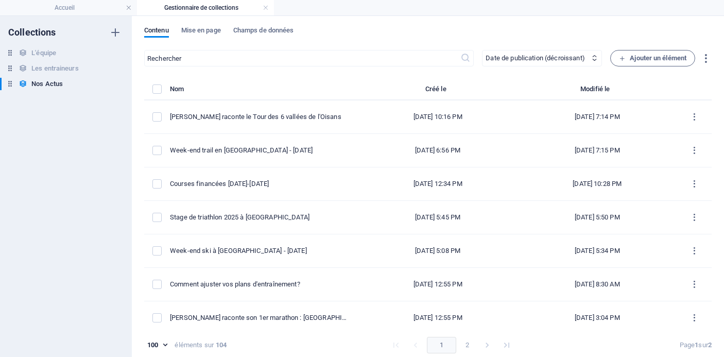
type input "[DATE]"
type input "francois-raconte-le-tour-des-6-vallees-de-l-oisans"
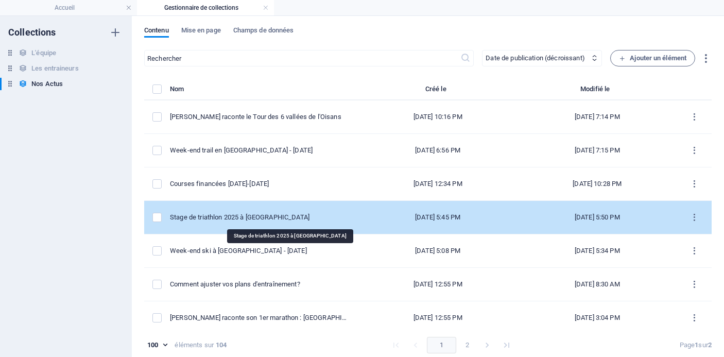
click at [261, 215] on div "Stage de triathlon 2025 à [GEOGRAPHIC_DATA]" at bounding box center [260, 217] width 180 height 9
select select "Événements"
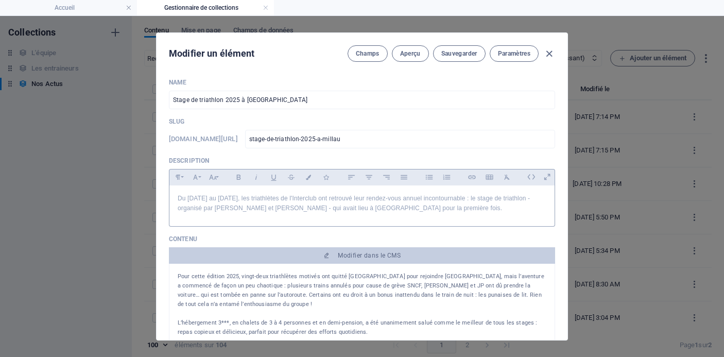
click at [331, 217] on div "Du 12 au 19 avril, les triathlètes de l'Interclub ont retrouvé leur rendez-vous…" at bounding box center [361, 203] width 385 height 36
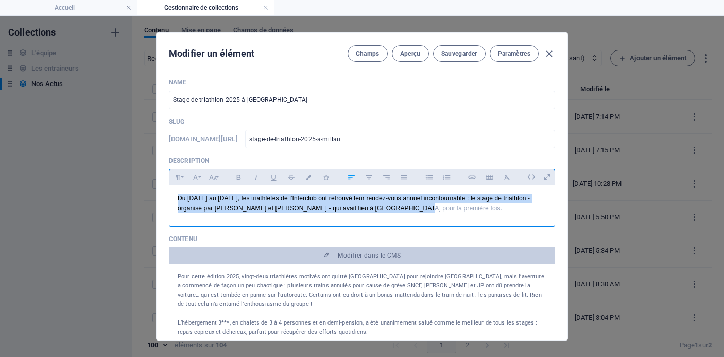
copy p "Du 12 au 19 avril, les triathlètes de l'Interclub ont retrouvé leur rendez-vous…"
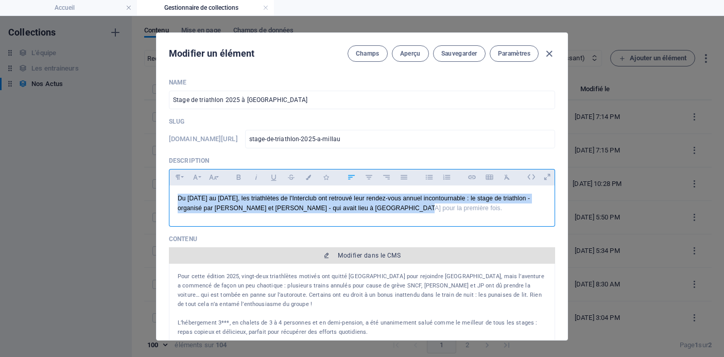
click at [381, 256] on span "Modifier dans le CMS" at bounding box center [369, 255] width 63 height 8
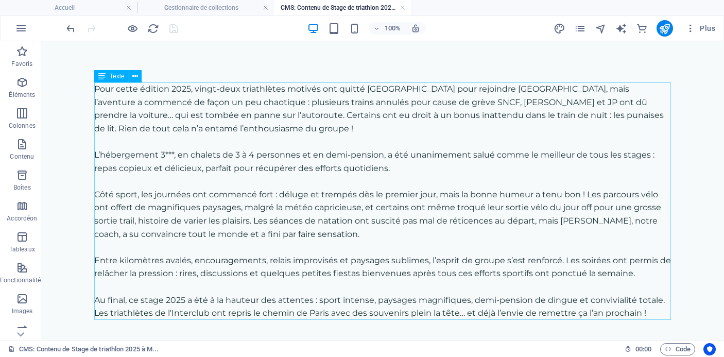
click at [117, 77] on span "Texte" at bounding box center [117, 76] width 15 height 6
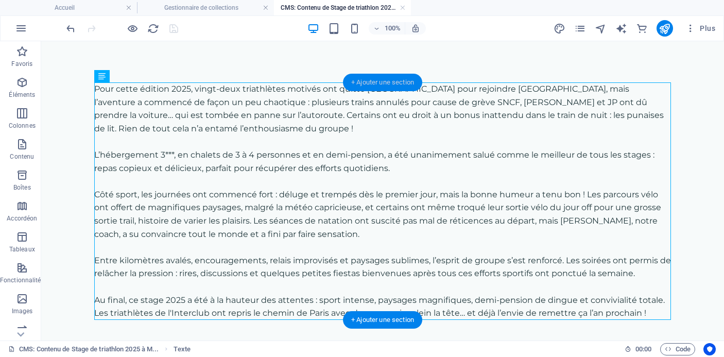
click at [363, 79] on div "+ Ajouter une section" at bounding box center [382, 82] width 79 height 17
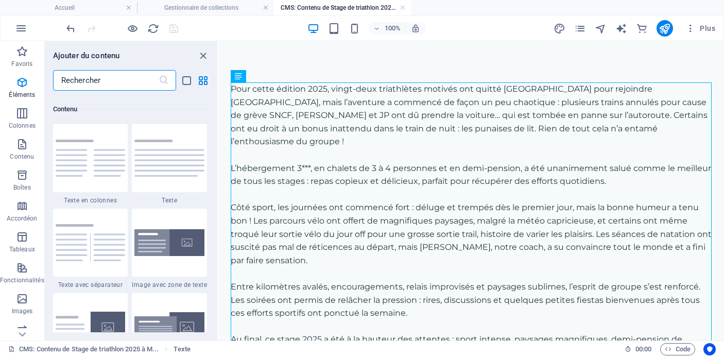
scroll to position [1801, 0]
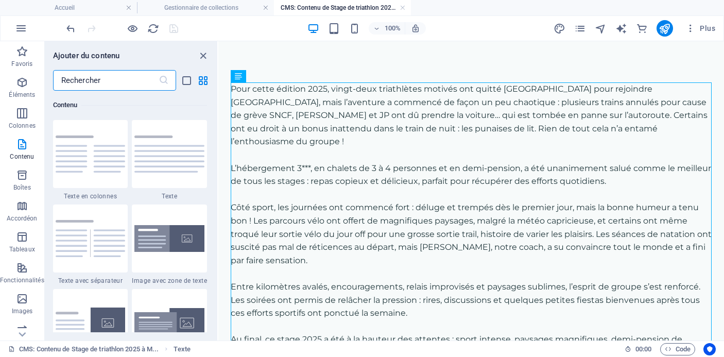
click at [140, 83] on input "text" at bounding box center [105, 80] width 105 height 21
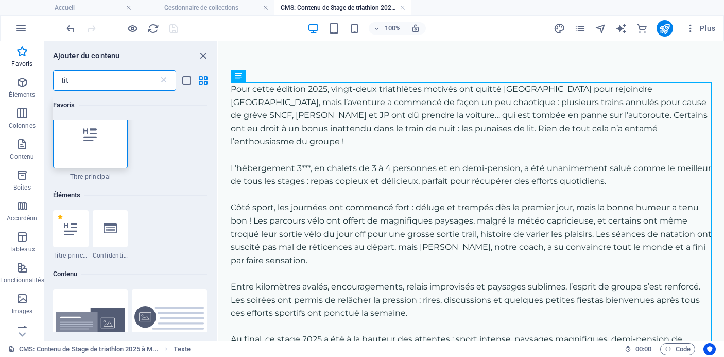
type input "titr"
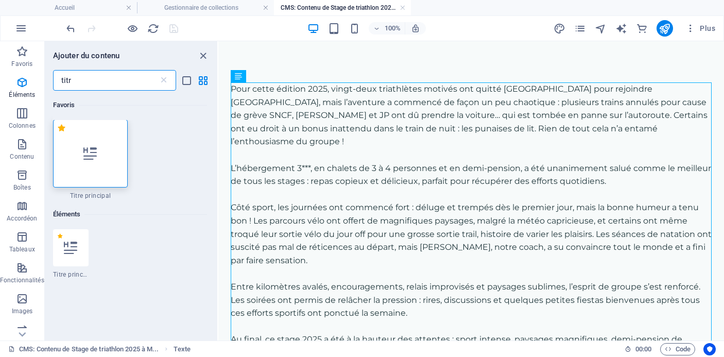
scroll to position [0, 0]
click at [97, 156] on div at bounding box center [90, 154] width 75 height 68
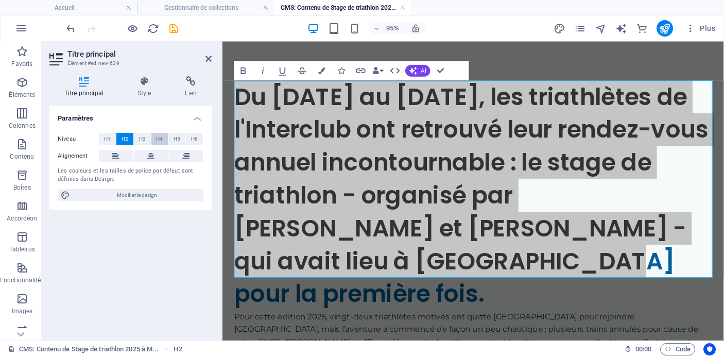
click at [162, 133] on span "H4" at bounding box center [159, 139] width 7 height 12
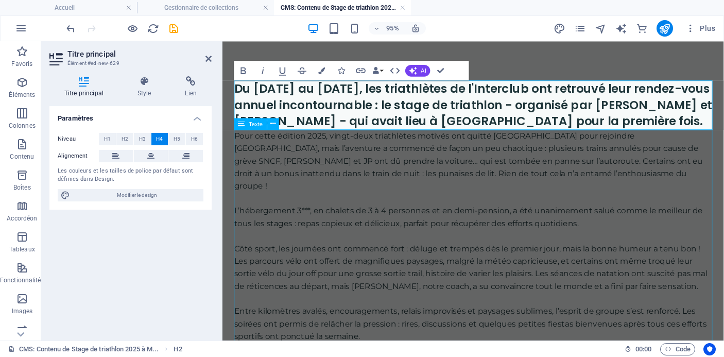
click at [508, 153] on div "Pour cette édition 2025, vingt-deux triathlètes motivés ont quitté Paris pour r…" at bounding box center [486, 272] width 503 height 276
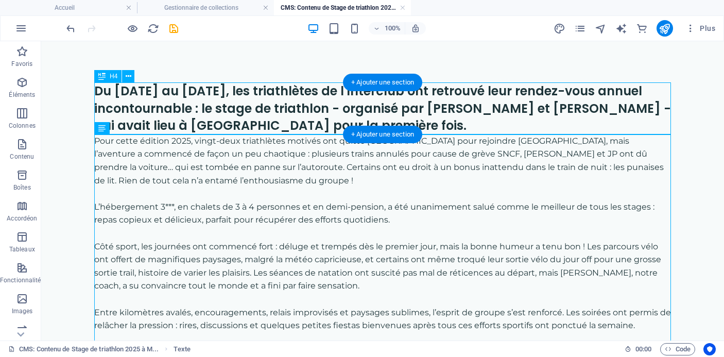
click at [454, 110] on div "Du 12 au 19 avril, les triathlètes de l'Interclub ont retrouvé leur rendez-vous…" at bounding box center [382, 108] width 576 height 52
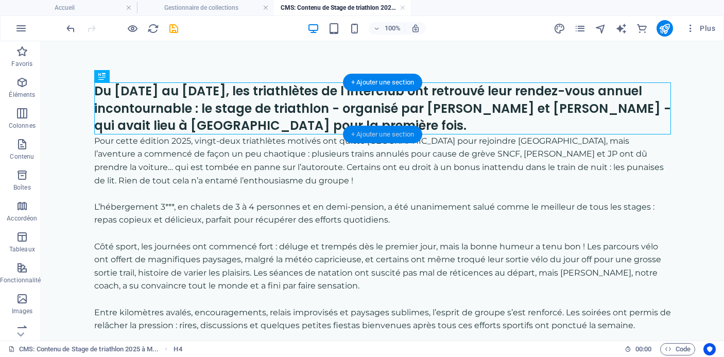
click at [399, 131] on div "+ Ajouter une section" at bounding box center [382, 134] width 79 height 17
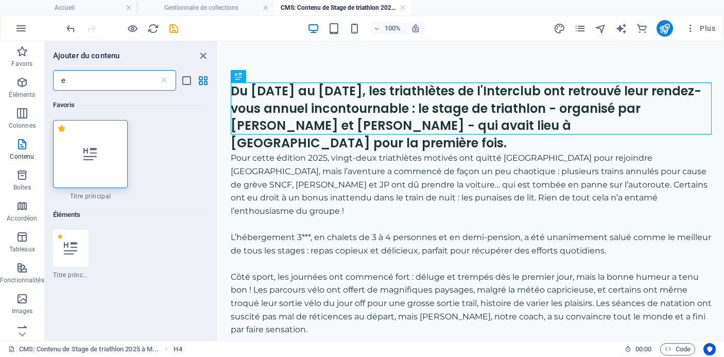
type input "es"
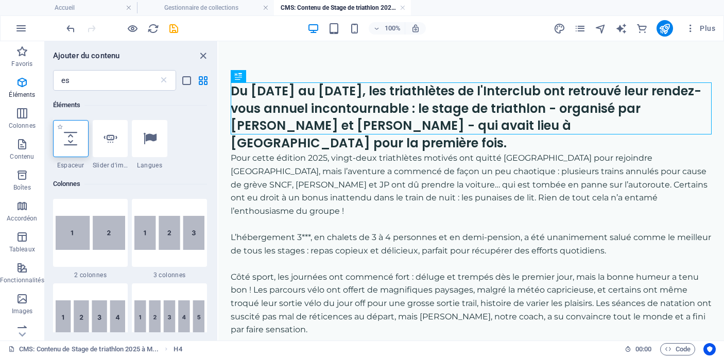
click at [79, 138] on div at bounding box center [71, 138] width 36 height 37
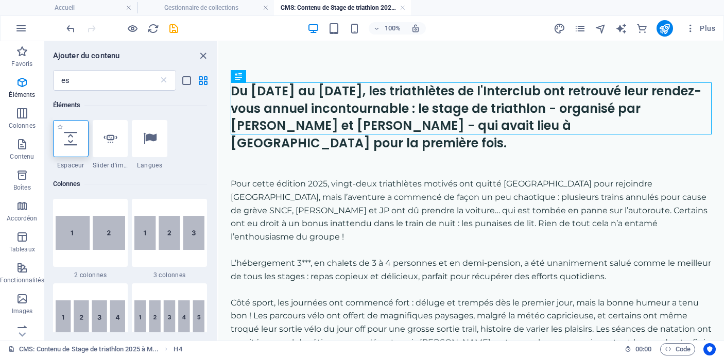
select select "px"
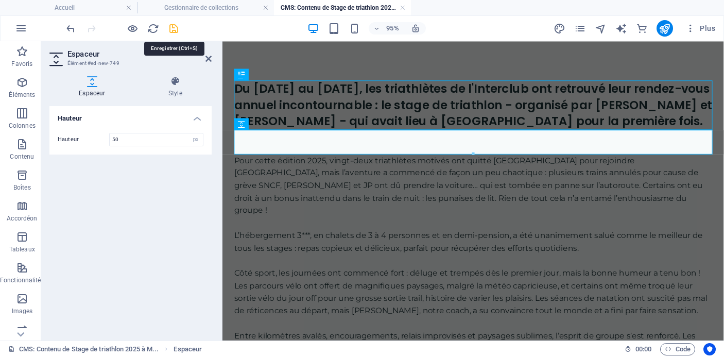
click at [172, 27] on icon "save" at bounding box center [174, 29] width 12 height 12
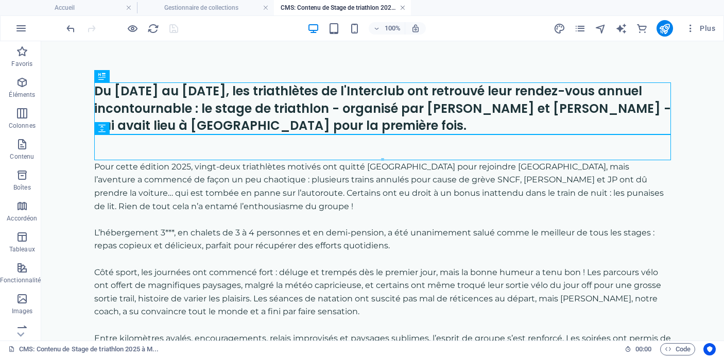
click at [401, 8] on link at bounding box center [402, 8] width 6 height 10
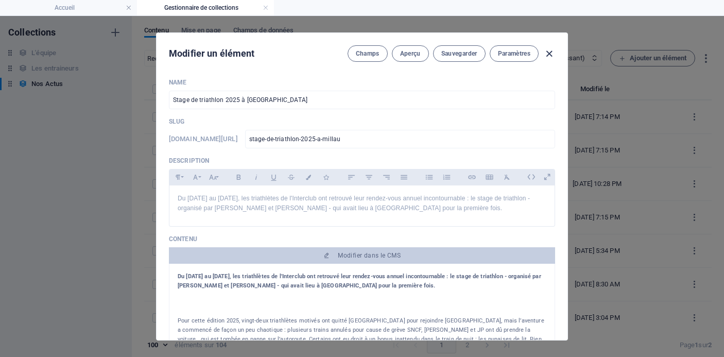
click at [548, 54] on icon "button" at bounding box center [549, 54] width 12 height 12
type input "[DATE]"
type input "stage-de-triathlon-2025-a-millau"
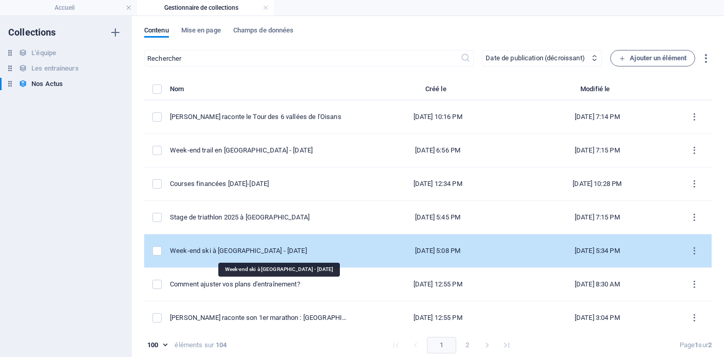
click at [279, 250] on div "Week-end ski à [GEOGRAPHIC_DATA] - [DATE]" at bounding box center [260, 250] width 180 height 9
select select "Événements"
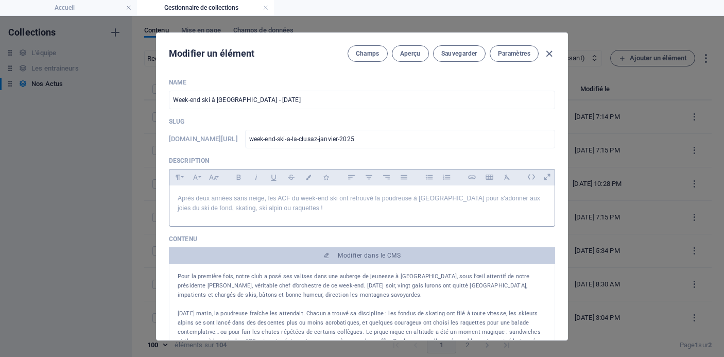
click at [319, 210] on p "Après deux années sans neige, les ACF du week-end ski ont retrouvé la poudreuse…" at bounding box center [362, 203] width 368 height 20
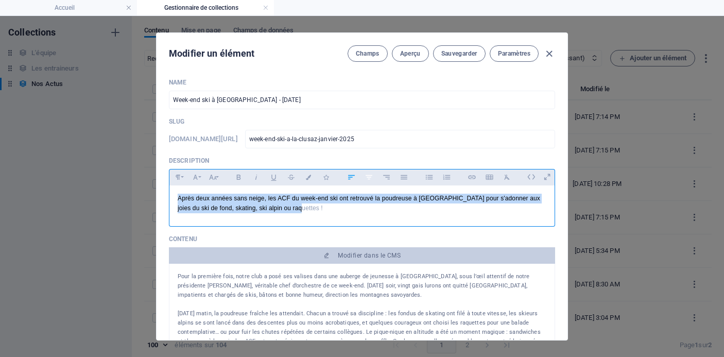
copy p "Après deux années sans neige, les ACF du week-end ski ont retrouvé la poudreuse…"
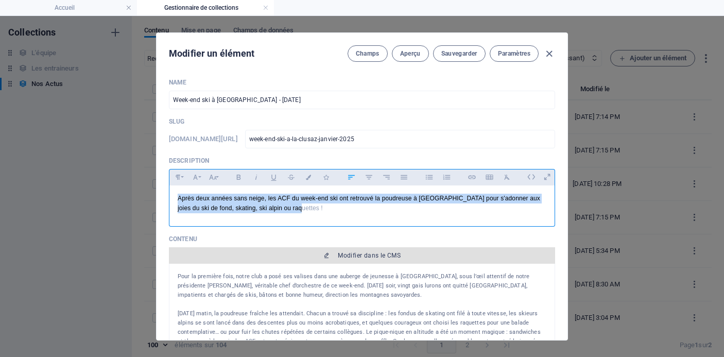
click at [350, 253] on span "Modifier dans le CMS" at bounding box center [369, 255] width 63 height 8
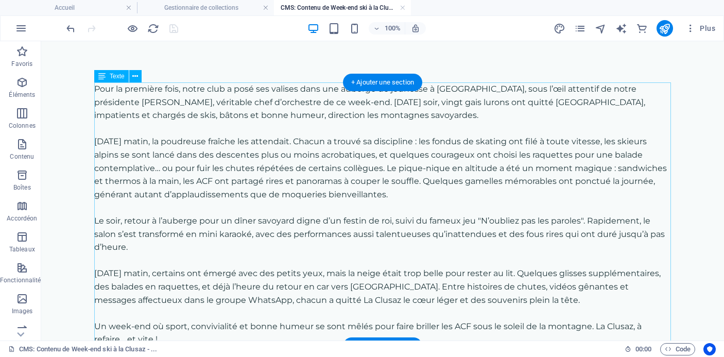
click at [241, 119] on div "Pour la première fois, notre club a posé ses valises dans une auberge de jeunes…" at bounding box center [382, 213] width 576 height 263
click at [373, 83] on div "+ Ajouter une section" at bounding box center [382, 82] width 79 height 17
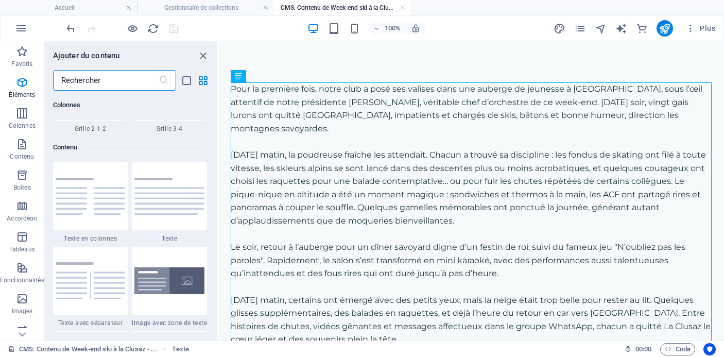
scroll to position [1801, 0]
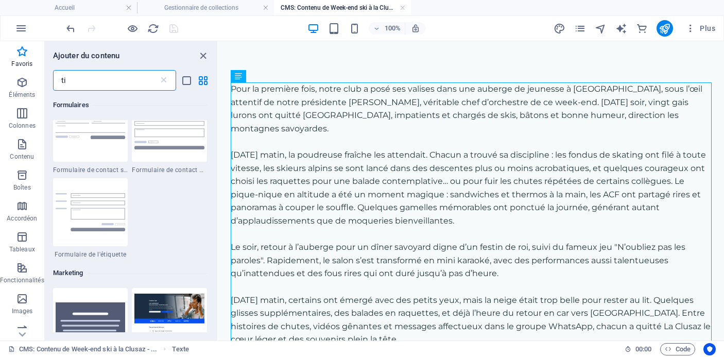
type input "tit"
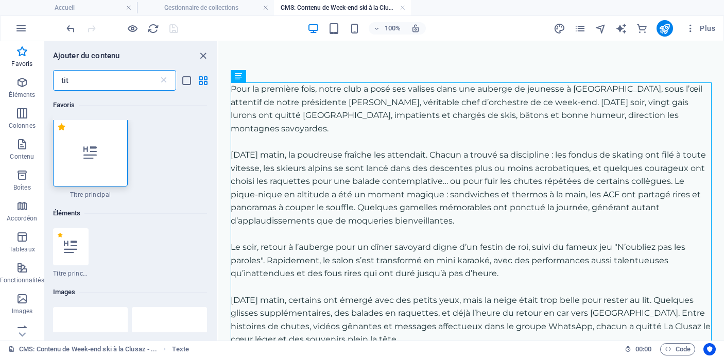
scroll to position [1, 0]
click at [97, 152] on div at bounding box center [90, 153] width 75 height 68
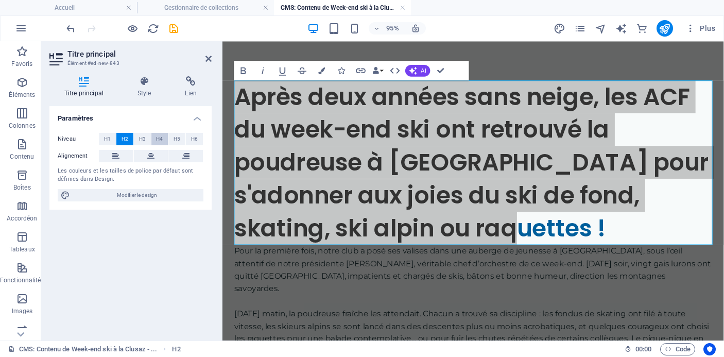
click at [161, 137] on span "H4" at bounding box center [159, 139] width 7 height 12
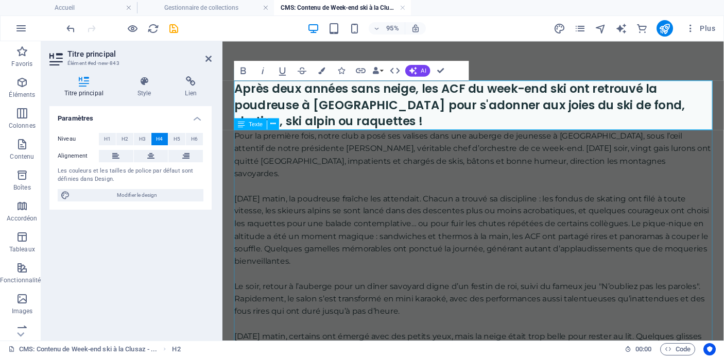
click at [450, 153] on div "Pour la première fois, notre club a posé ses valises dans une auberge de jeunes…" at bounding box center [486, 285] width 503 height 303
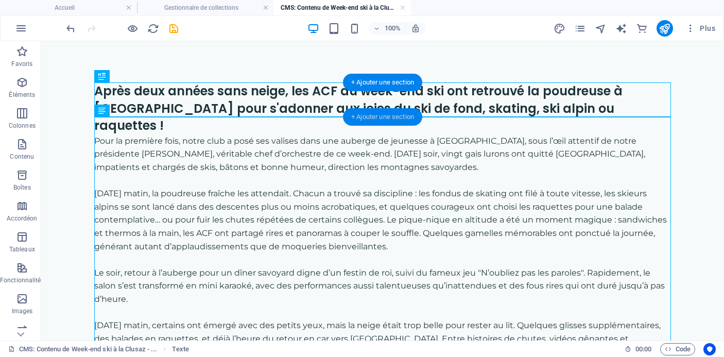
click at [398, 117] on div "+ Ajouter une section" at bounding box center [382, 116] width 79 height 17
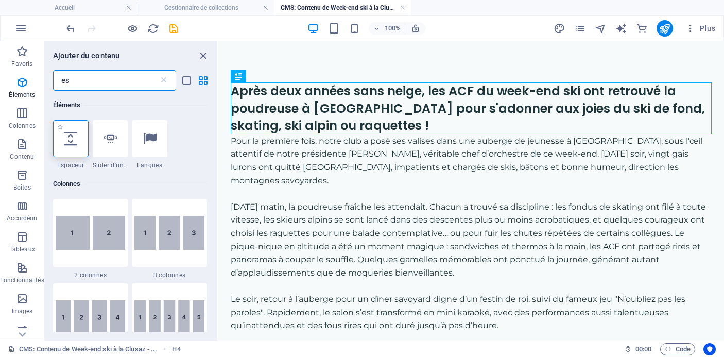
type input "es"
click at [71, 138] on icon at bounding box center [70, 138] width 13 height 13
select select "px"
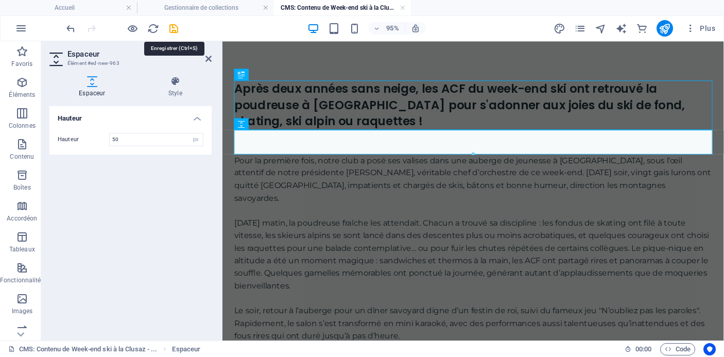
click at [166, 26] on div at bounding box center [121, 28] width 115 height 16
click at [174, 27] on icon "save" at bounding box center [174, 29] width 12 height 12
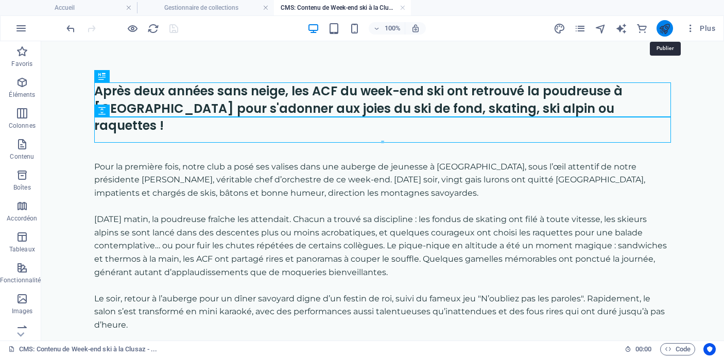
click at [664, 28] on icon "publish" at bounding box center [664, 29] width 12 height 12
